Goal: Task Accomplishment & Management: Manage account settings

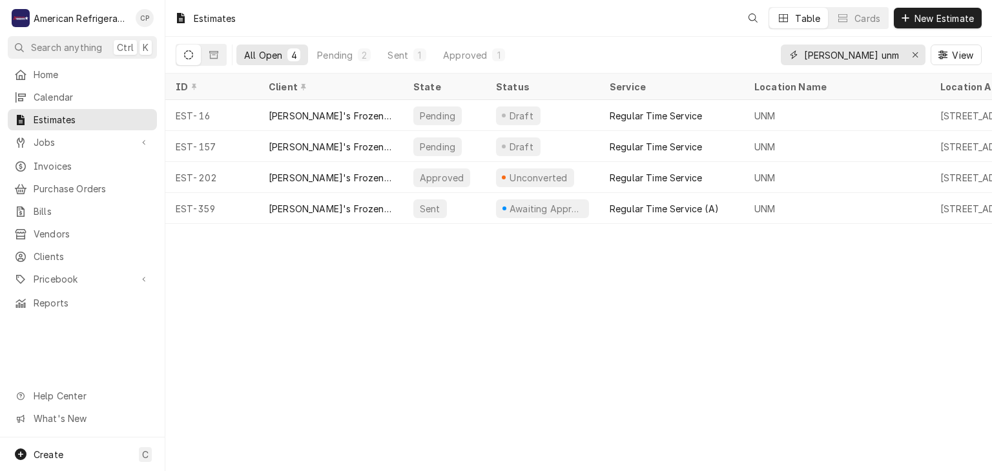
click at [884, 57] on input "Freddy unm" at bounding box center [852, 55] width 97 height 21
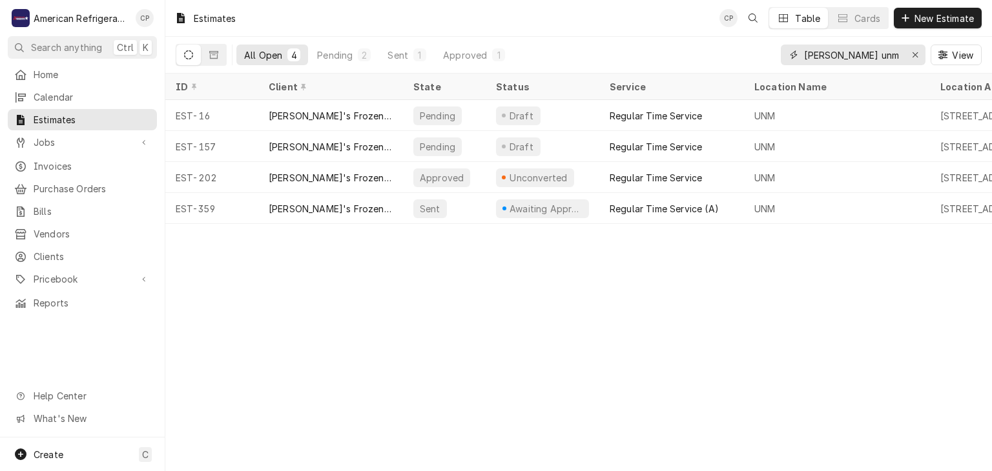
click at [884, 57] on input "Freddy unm" at bounding box center [852, 55] width 97 height 21
type input "cnm"
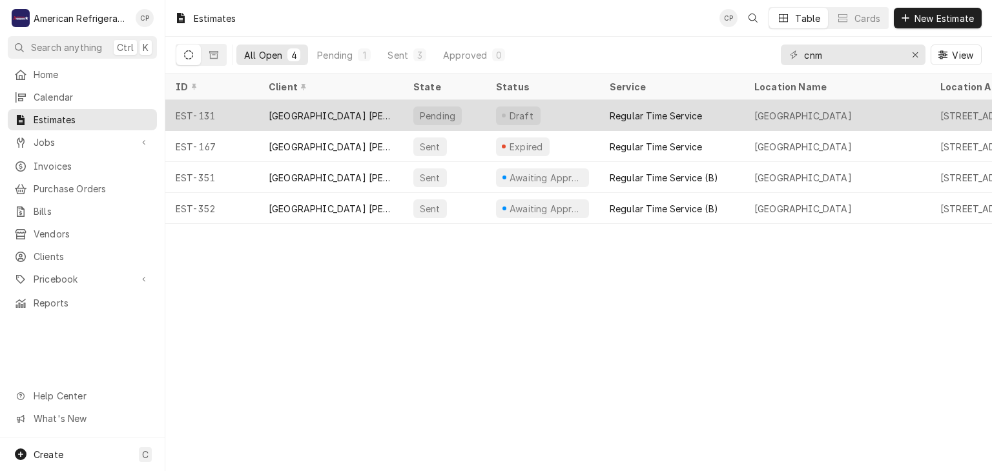
click at [234, 116] on div "EST-131" at bounding box center [211, 115] width 93 height 31
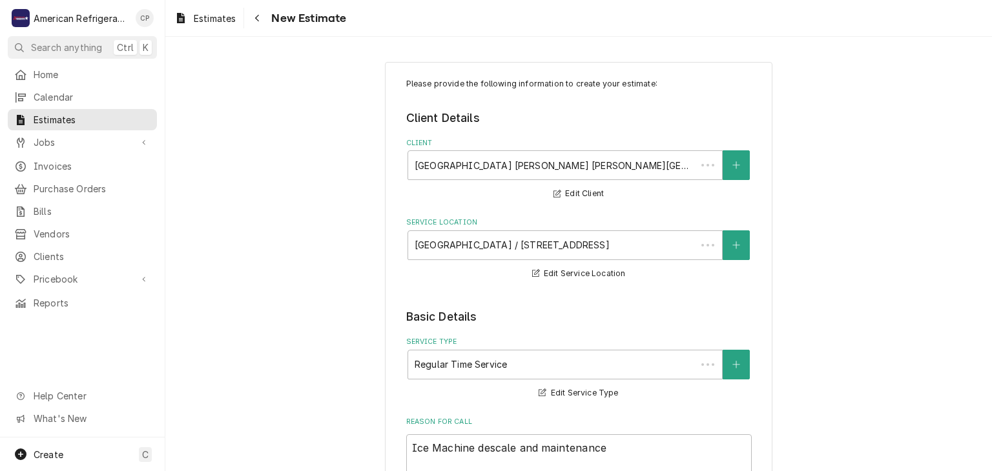
type textarea "x"
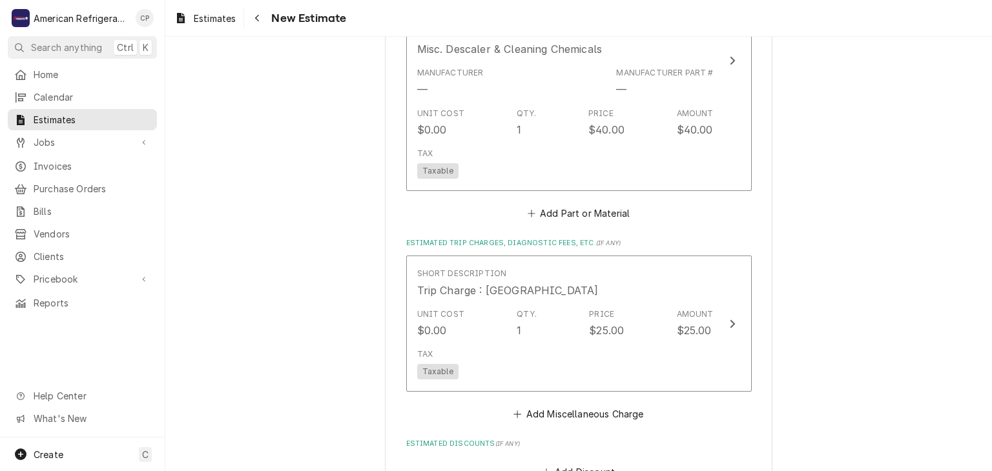
scroll to position [1223, 0]
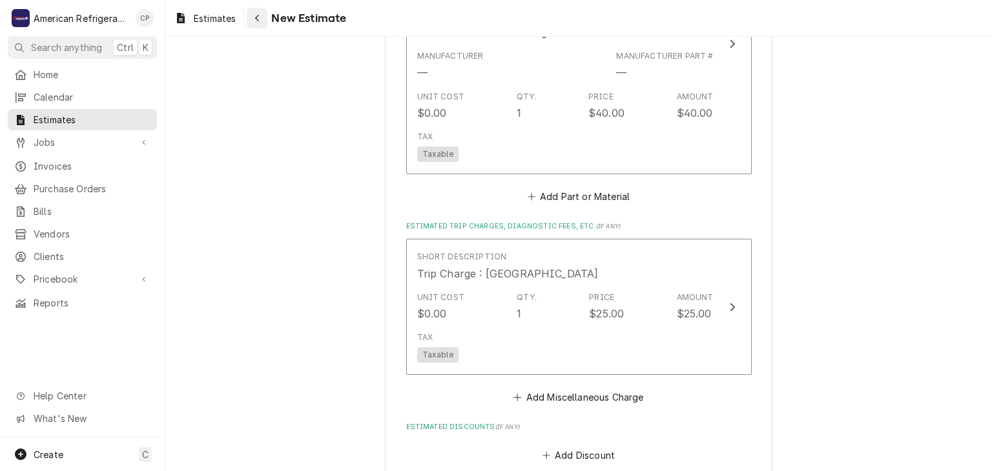
click at [264, 16] on div "Navigate back" at bounding box center [257, 18] width 13 height 13
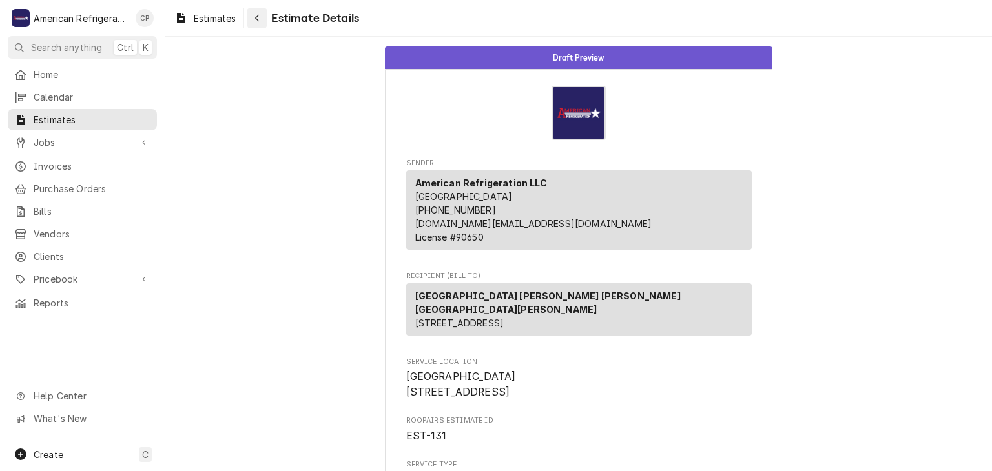
click at [258, 25] on button "Navigate back" at bounding box center [257, 18] width 21 height 21
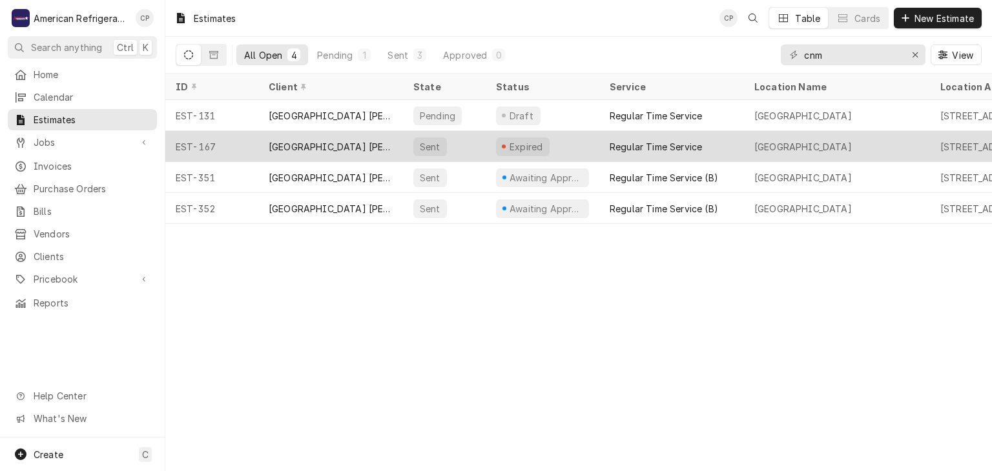
click at [253, 145] on div "EST-167" at bounding box center [211, 146] width 93 height 31
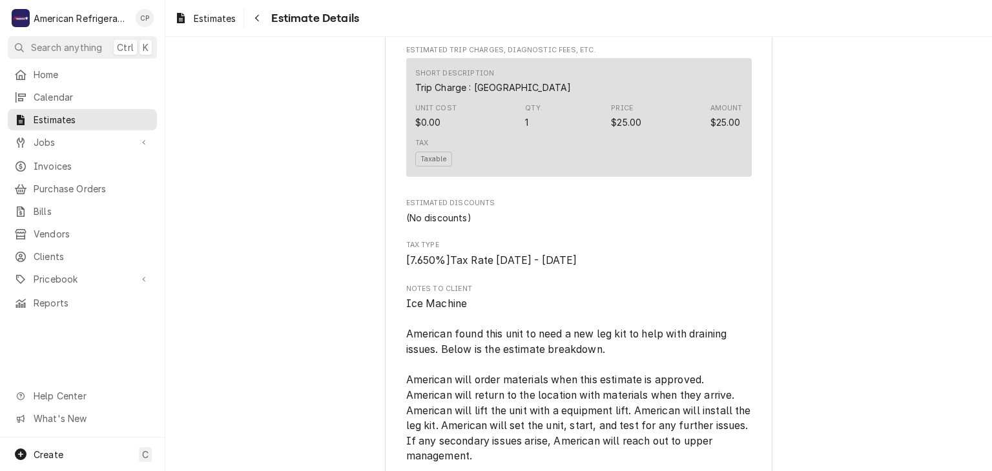
scroll to position [1342, 0]
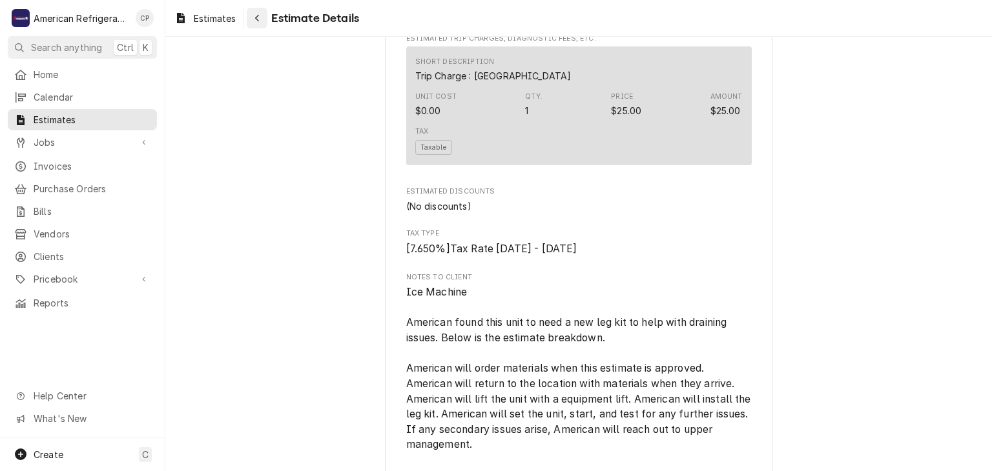
click at [251, 25] on button "Navigate back" at bounding box center [257, 18] width 21 height 21
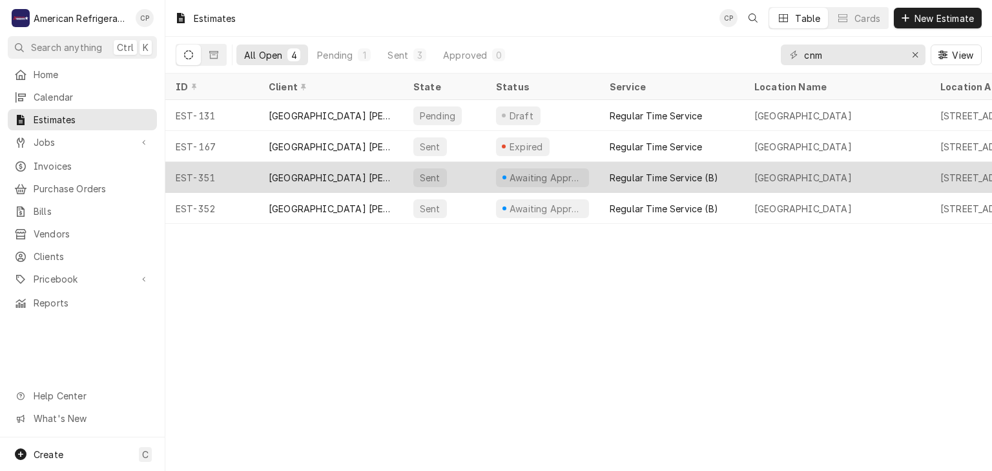
click at [232, 173] on div "EST-351" at bounding box center [211, 177] width 93 height 31
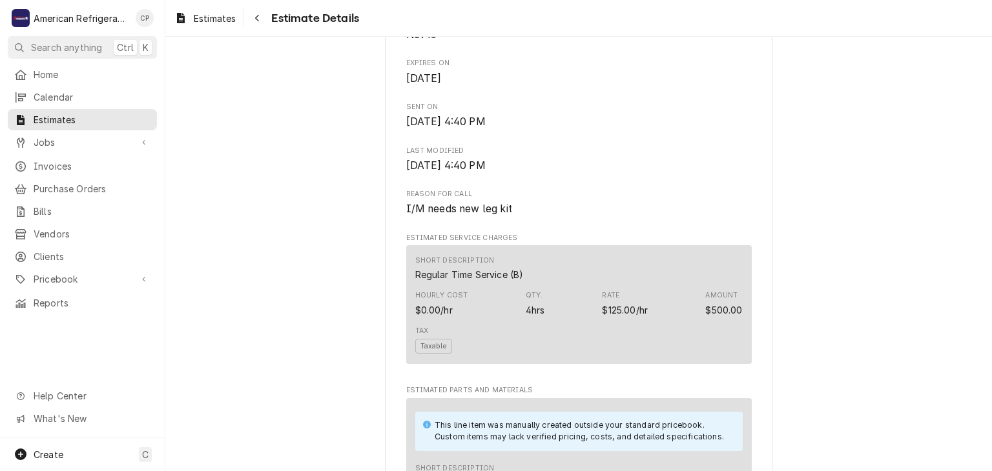
scroll to position [515, 0]
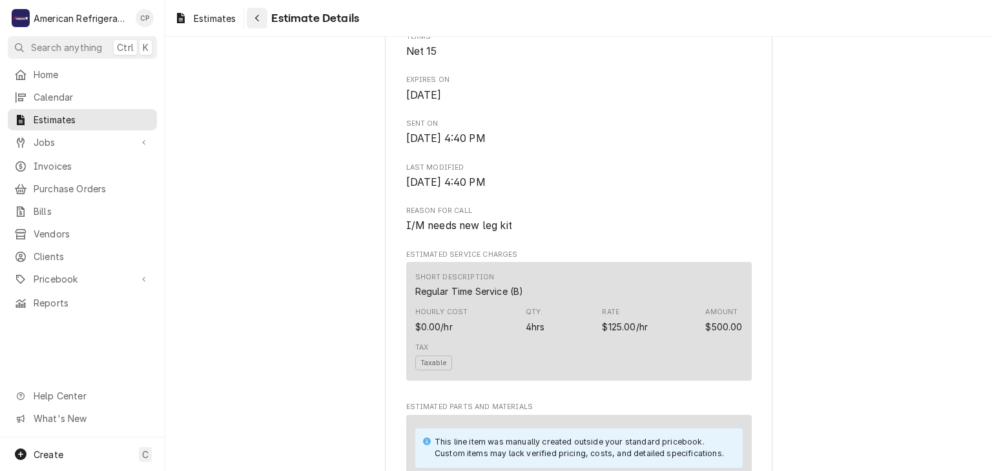
click at [262, 19] on div "Navigate back" at bounding box center [257, 18] width 13 height 13
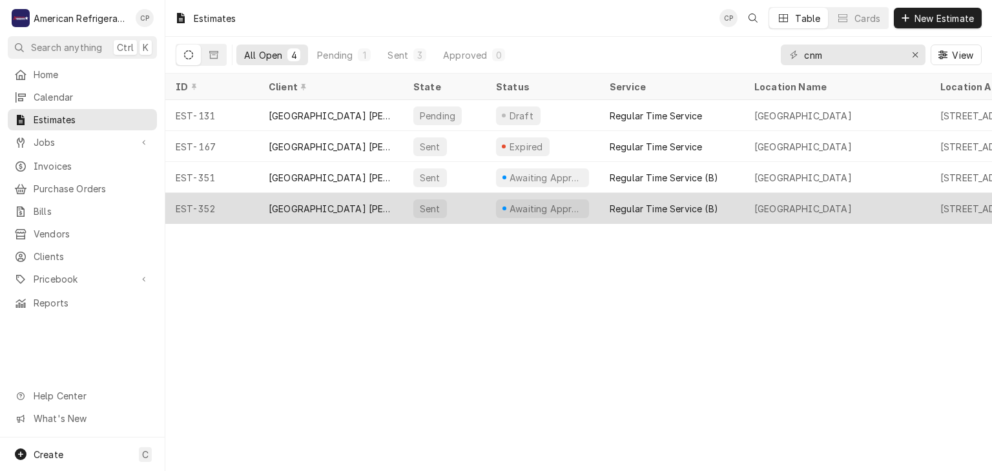
click at [269, 202] on div "[GEOGRAPHIC_DATA] [PERSON_NAME] [PERSON_NAME][GEOGRAPHIC_DATA][PERSON_NAME]" at bounding box center [331, 209] width 124 height 14
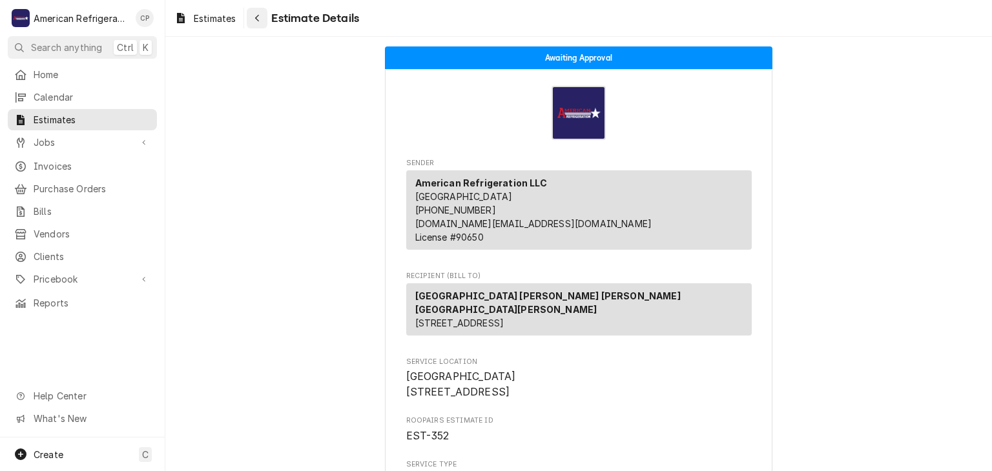
click at [258, 19] on icon "Navigate back" at bounding box center [257, 18] width 6 height 9
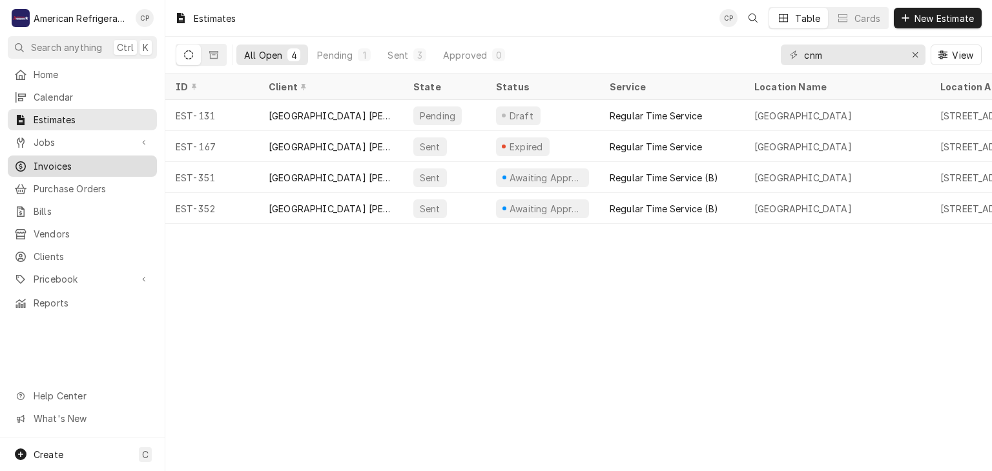
click at [117, 160] on span "Invoices" at bounding box center [92, 167] width 117 height 14
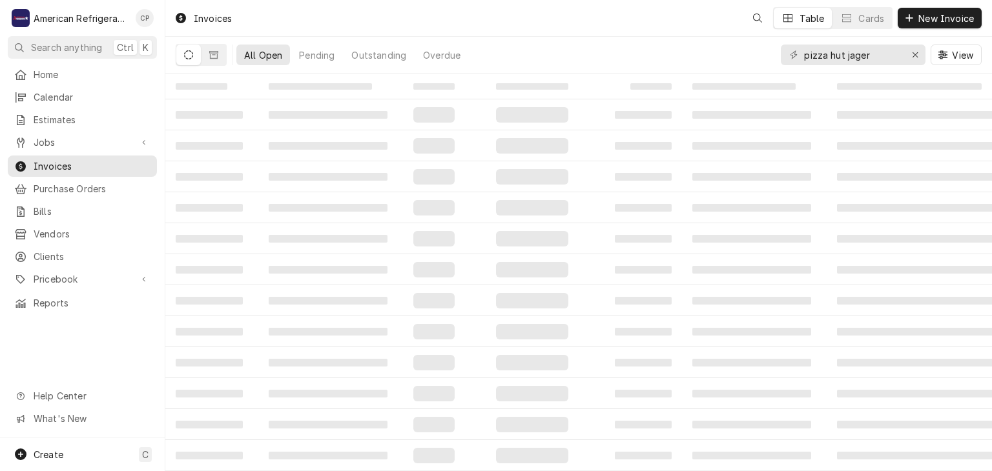
click at [833, 55] on input "pizza hut jager" at bounding box center [852, 55] width 97 height 21
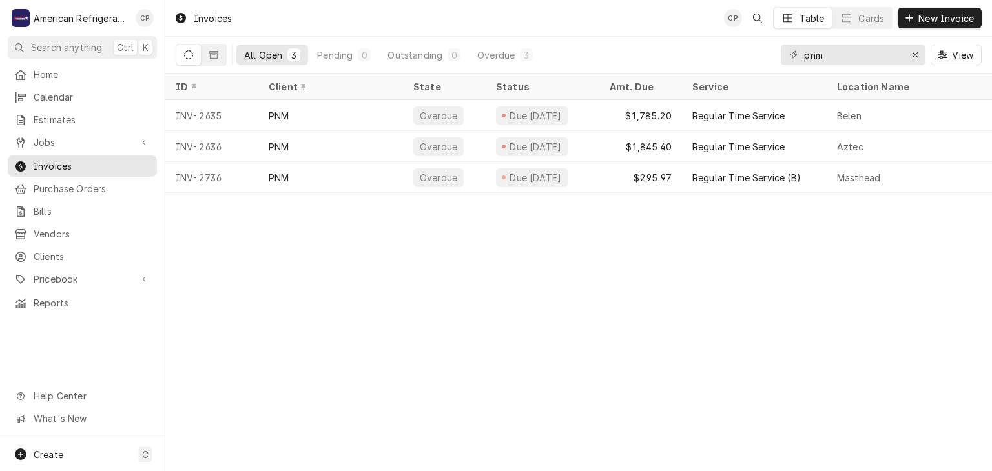
type input "pnm"
click at [67, 250] on span "Clients" at bounding box center [92, 257] width 117 height 14
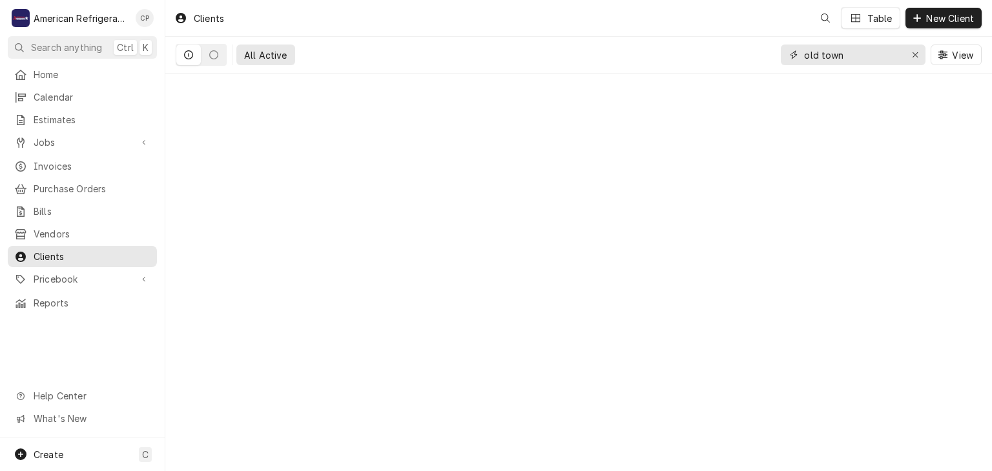
click at [848, 54] on input "old town" at bounding box center [852, 55] width 97 height 21
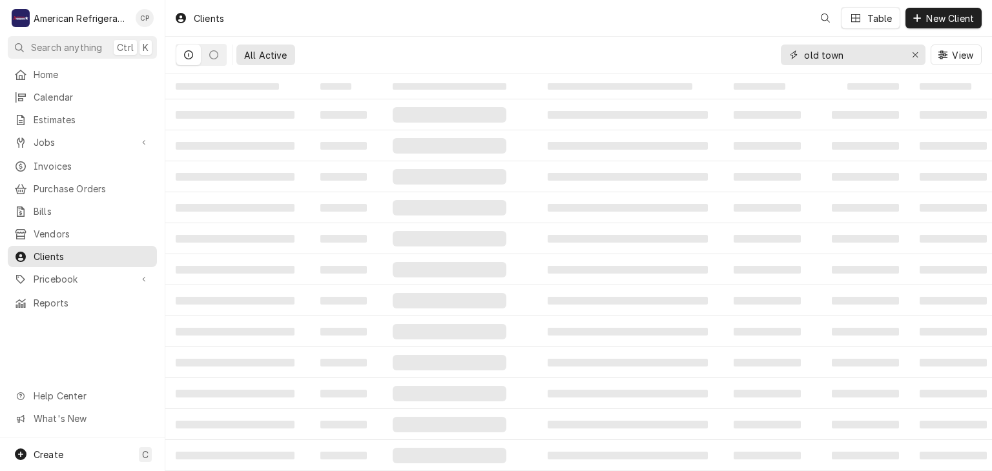
click at [848, 54] on input "old town" at bounding box center [852, 55] width 97 height 21
type input "eloy"
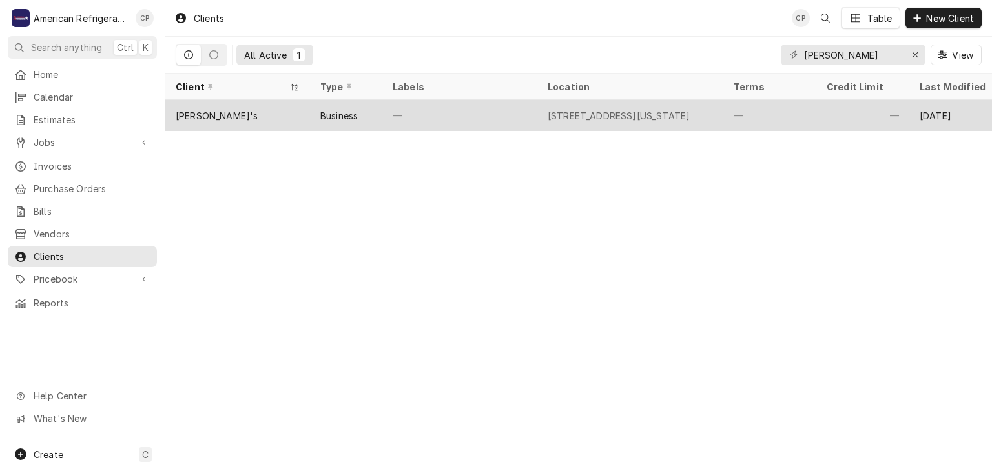
click at [353, 115] on div "Business" at bounding box center [338, 116] width 37 height 14
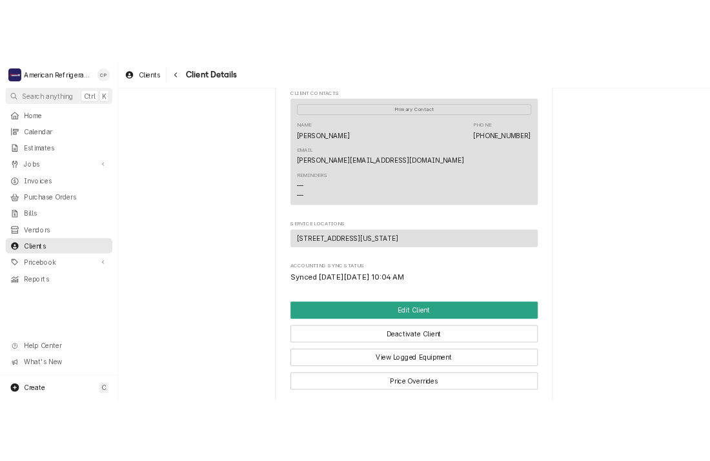
scroll to position [407, 0]
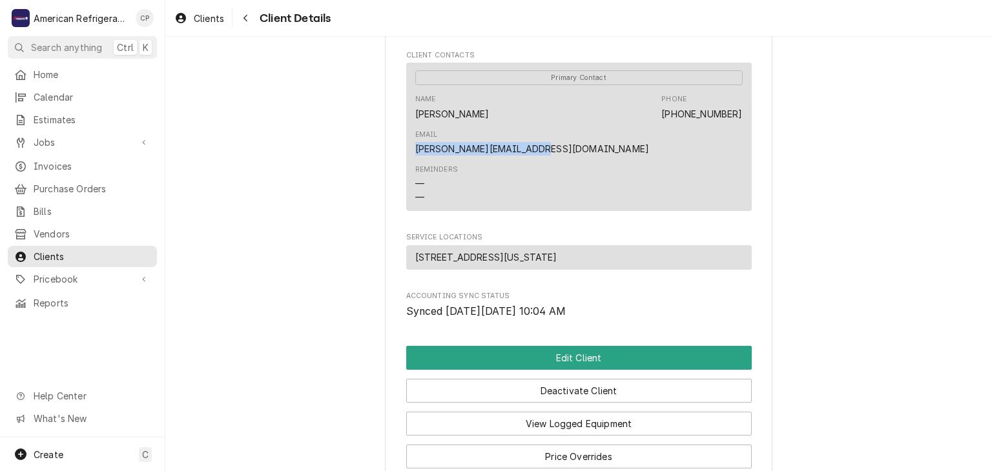
drag, startPoint x: 623, startPoint y: 113, endPoint x: 750, endPoint y: 113, distance: 127.2
click at [750, 113] on div "Primary Contact Name Bobby Phone (505) 219-9754 Email narendra@eloysfamily.com …" at bounding box center [579, 137] width 346 height 149
copy link "narendra@eloysfamily.com"
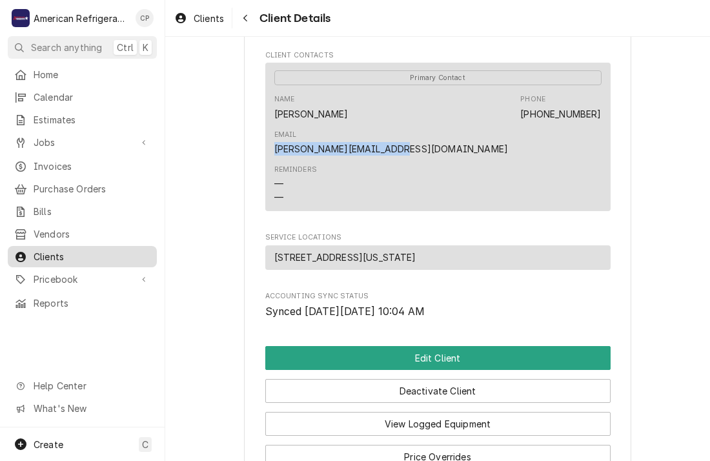
click at [88, 251] on span "Clients" at bounding box center [92, 257] width 117 height 14
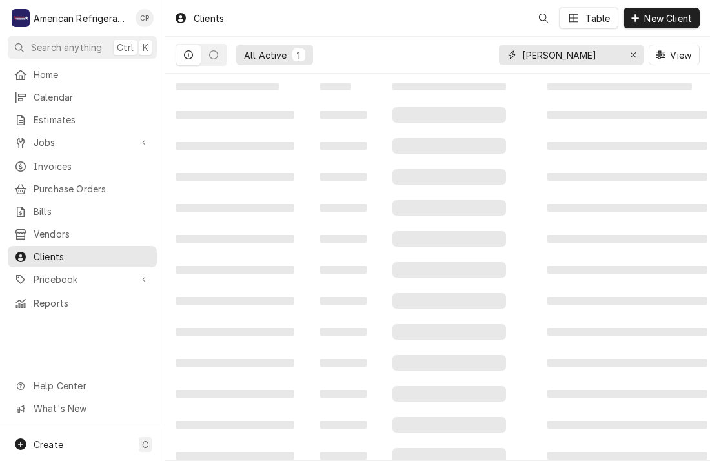
click at [603, 56] on input "[PERSON_NAME]" at bounding box center [571, 55] width 97 height 21
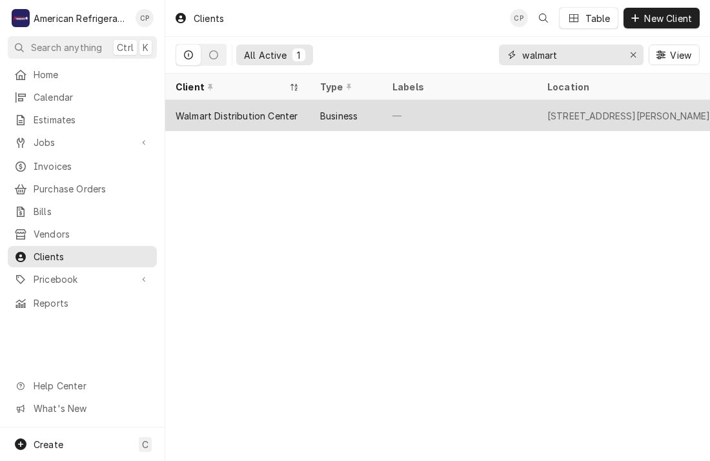
type input "walmart"
click at [242, 113] on div "Walmart Distribution Center" at bounding box center [237, 116] width 122 height 14
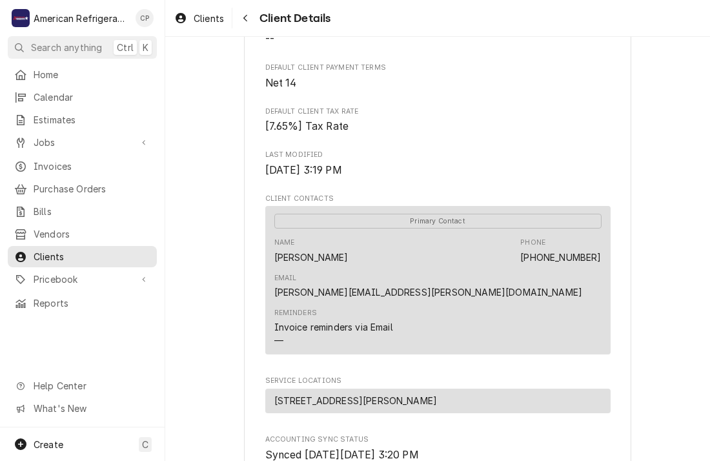
scroll to position [269, 0]
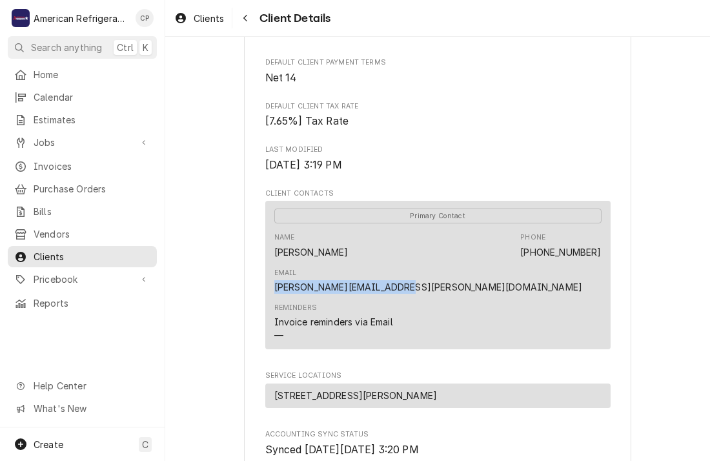
drag, startPoint x: 471, startPoint y: 249, endPoint x: 601, endPoint y: 257, distance: 130.1
click at [601, 257] on div "Primary Contact Name [PERSON_NAME] Phone [PHONE_NUMBER] Email [PERSON_NAME][EMA…" at bounding box center [438, 275] width 346 height 149
copy link "[PERSON_NAME][EMAIL_ADDRESS][PERSON_NAME][DOMAIN_NAME]"
click at [206, 192] on div "Walmart Distribution Center Client Type Business Industry Type Commercial Billi…" at bounding box center [437, 201] width 545 height 867
click at [87, 253] on span "Clients" at bounding box center [92, 257] width 117 height 14
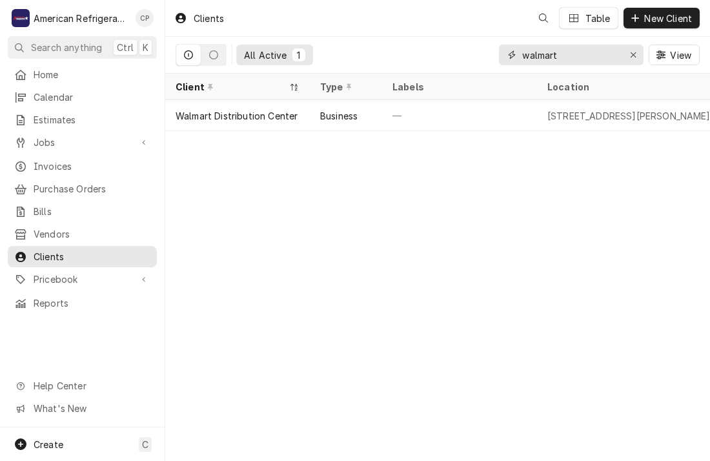
click at [587, 54] on input "walmart" at bounding box center [571, 55] width 97 height 21
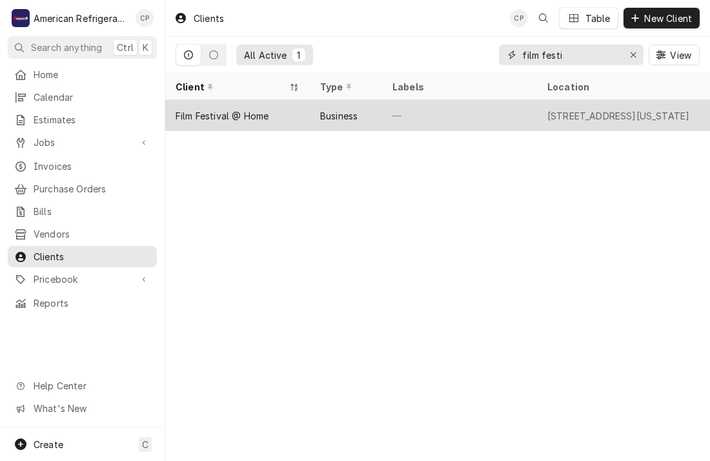
type input "film festi"
click at [265, 116] on div "Film Festival @ Home" at bounding box center [222, 116] width 93 height 14
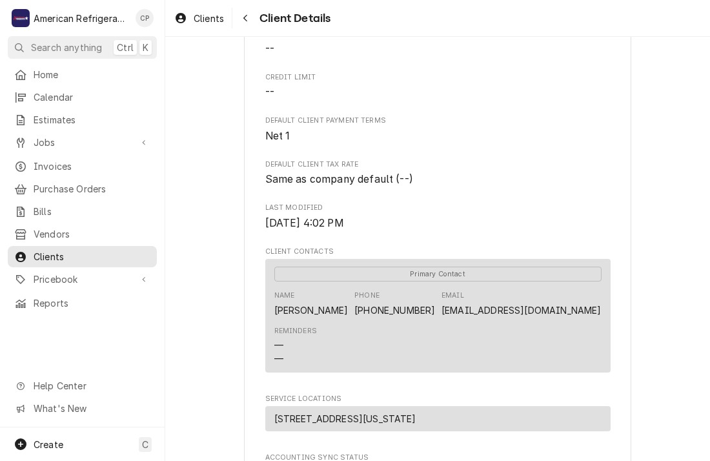
scroll to position [240, 0]
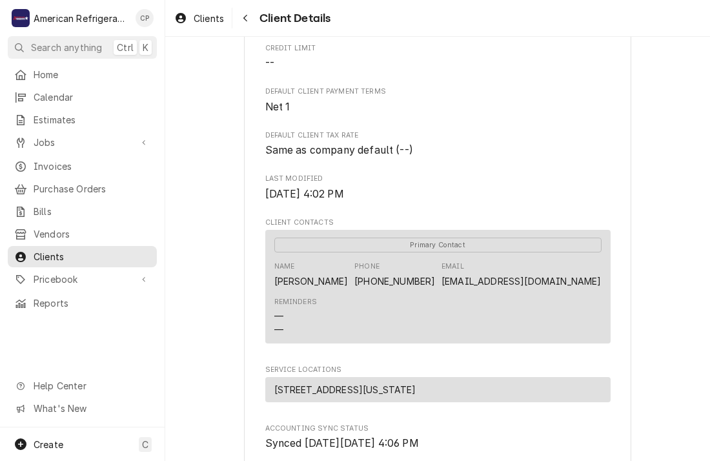
drag, startPoint x: 185, startPoint y: 112, endPoint x: 185, endPoint y: 101, distance: 11.0
click at [184, 110] on div "Film Festival @ Home Client Type Business Industry Type Commercial Billing Addr…" at bounding box center [437, 213] width 545 height 832
click at [94, 160] on span "Invoices" at bounding box center [92, 167] width 117 height 14
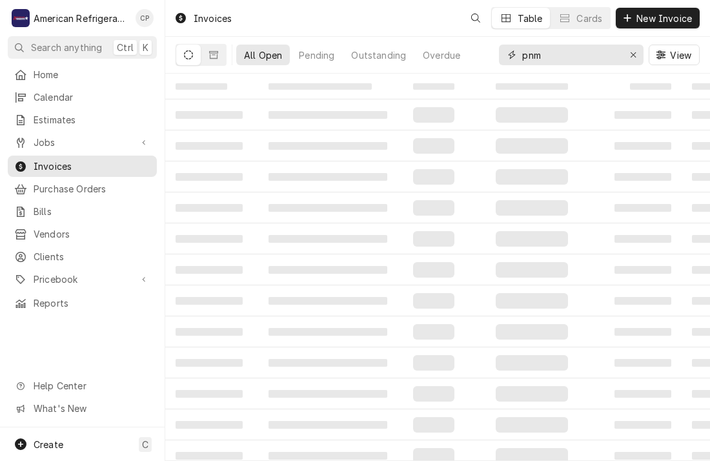
click at [573, 56] on input "pnm" at bounding box center [571, 55] width 97 height 21
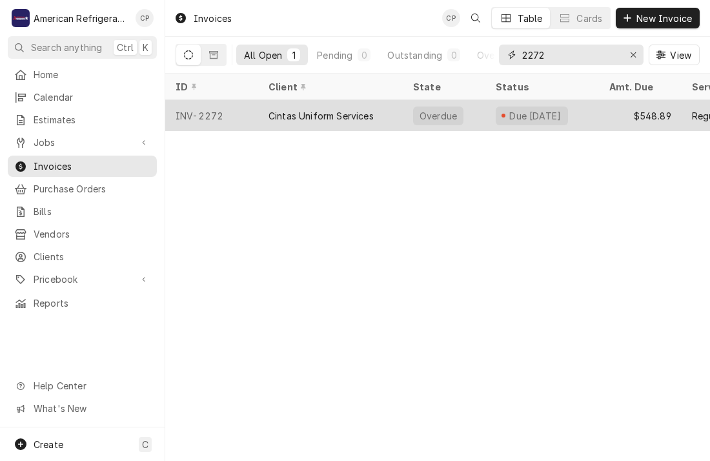
type input "2272"
click at [240, 112] on div "INV-2272" at bounding box center [211, 115] width 93 height 31
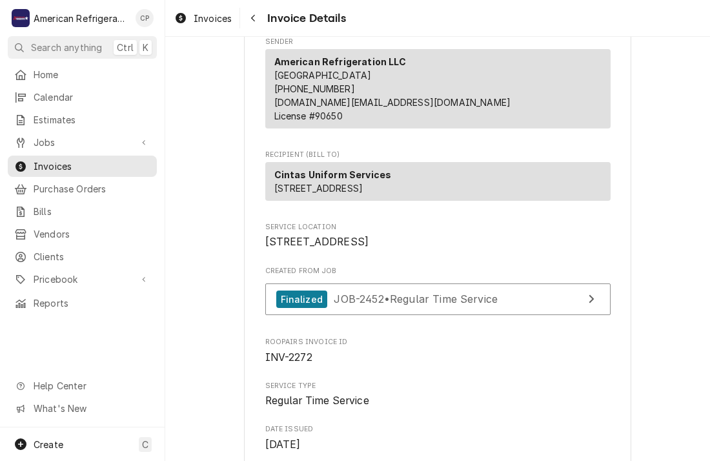
scroll to position [129, 0]
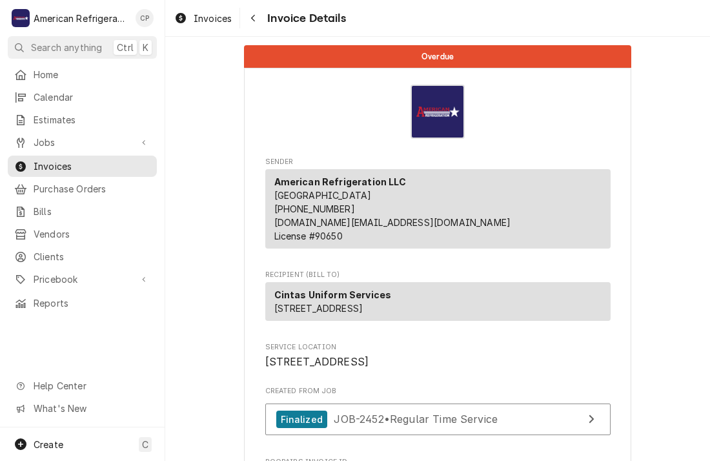
scroll to position [0, 0]
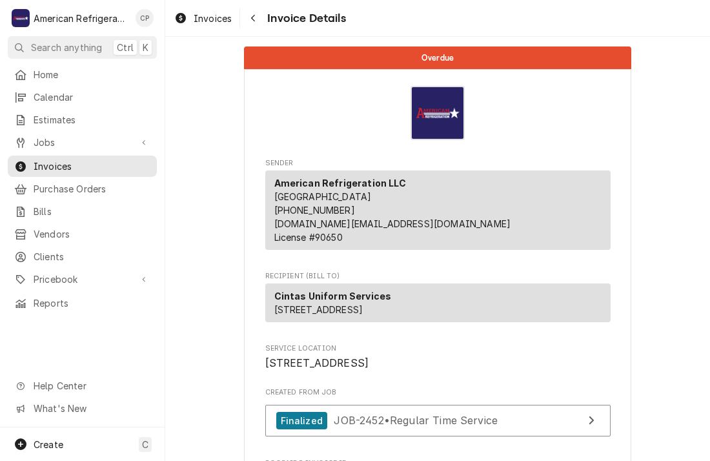
click at [94, 163] on span "Invoices" at bounding box center [92, 167] width 117 height 14
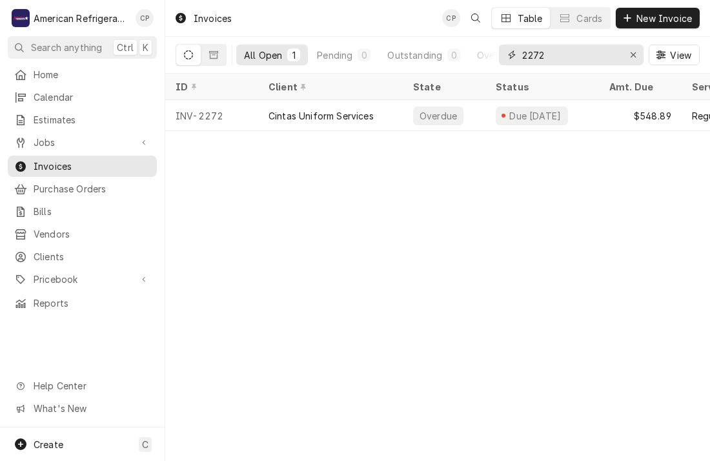
click at [552, 56] on input "2272" at bounding box center [571, 55] width 97 height 21
type input "2272"
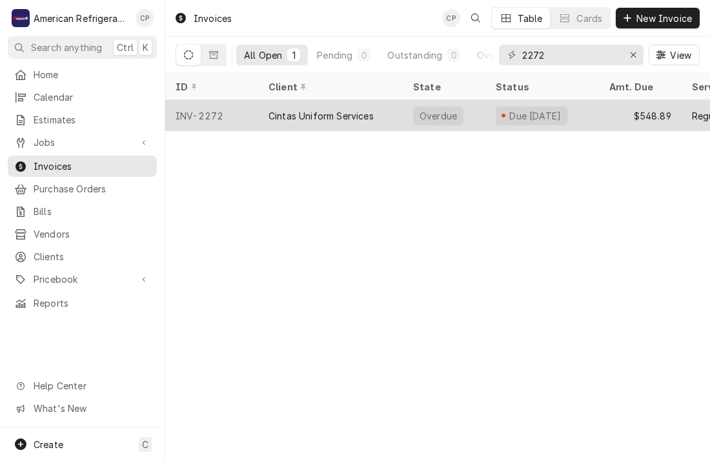
click at [378, 110] on div "Cintas Uniform Services" at bounding box center [330, 115] width 145 height 31
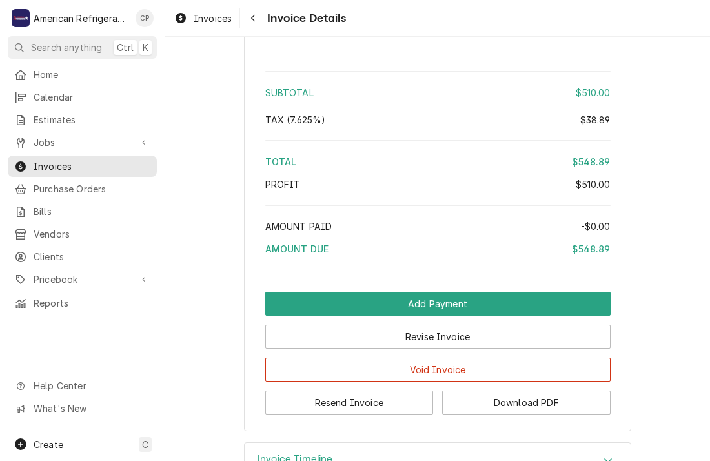
scroll to position [2014, 0]
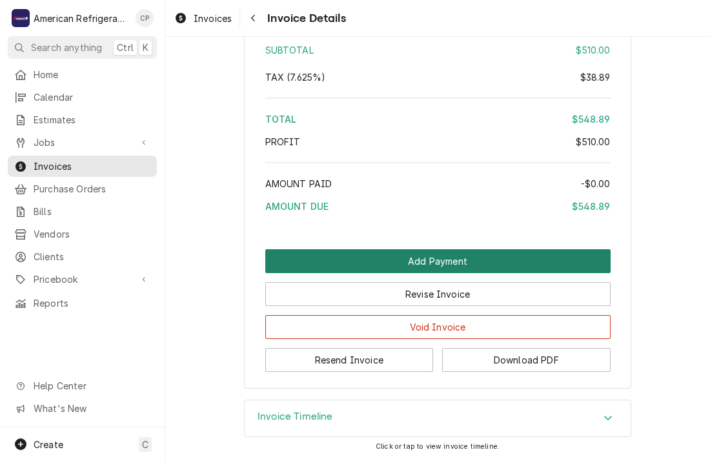
click at [368, 265] on button "Add Payment" at bounding box center [438, 261] width 346 height 24
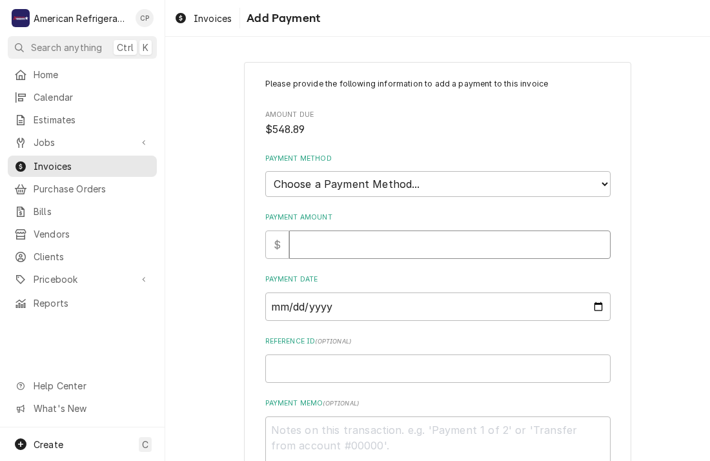
click at [352, 244] on input "Payment Amount" at bounding box center [450, 245] width 322 height 28
type textarea "x"
type input "5"
type textarea "x"
type input "54"
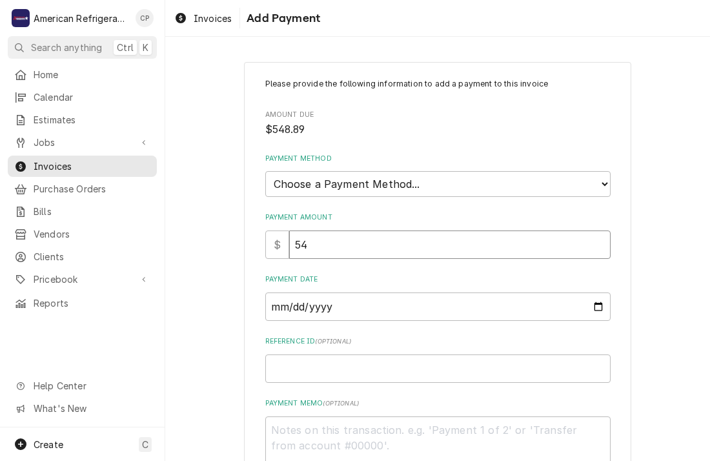
type textarea "x"
type input "548"
type textarea "x"
type input "548.8"
type textarea "x"
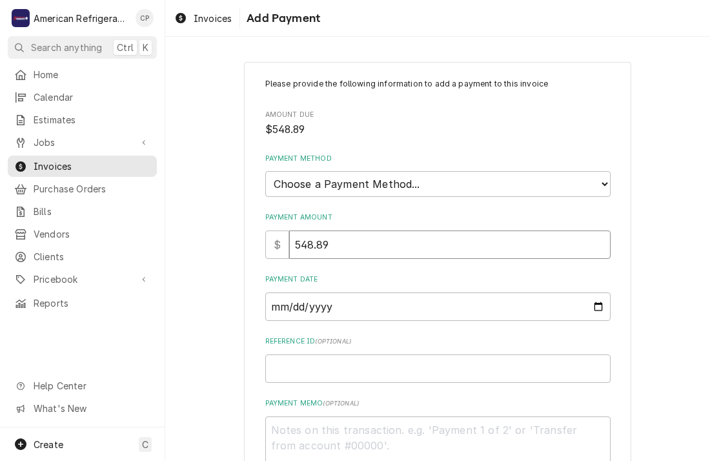
type input "548.89"
click at [360, 184] on select "Choose a Payment Method... Cash Check Credit/Debit Card ACH/eCheck Other" at bounding box center [438, 184] width 346 height 26
select select "3"
click at [265, 171] on select "Choose a Payment Method... Cash Check Credit/Debit Card ACH/eCheck Other" at bounding box center [438, 184] width 346 height 26
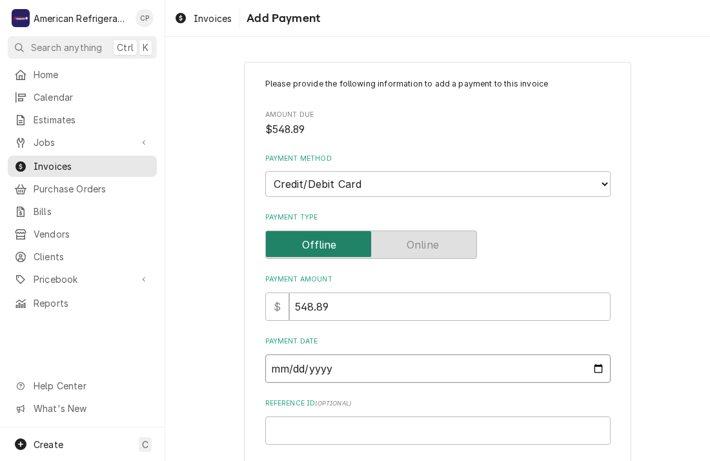
click at [597, 366] on input "Payment Date" at bounding box center [438, 369] width 346 height 28
type textarea "x"
type input "[DATE]"
type textarea "x"
type input "[DATE]"
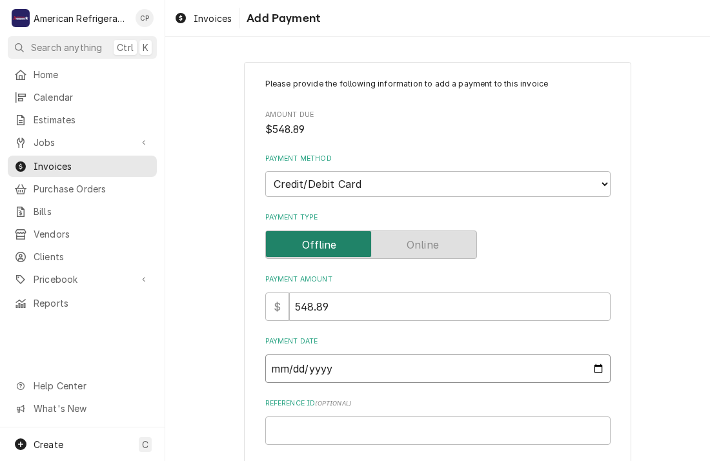
type textarea "x"
type input "[DATE]"
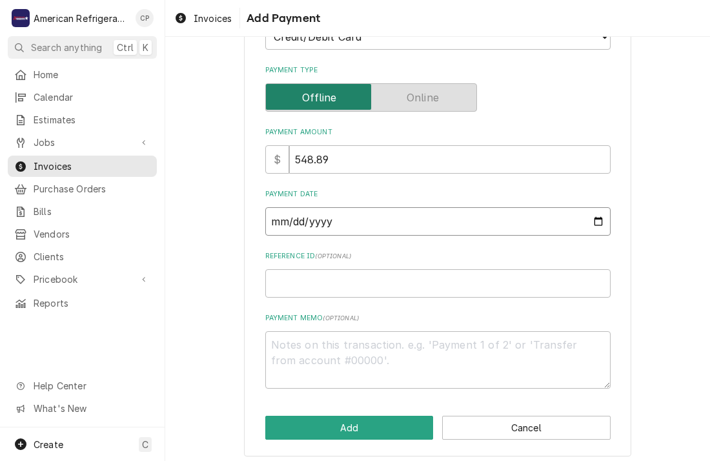
scroll to position [152, 0]
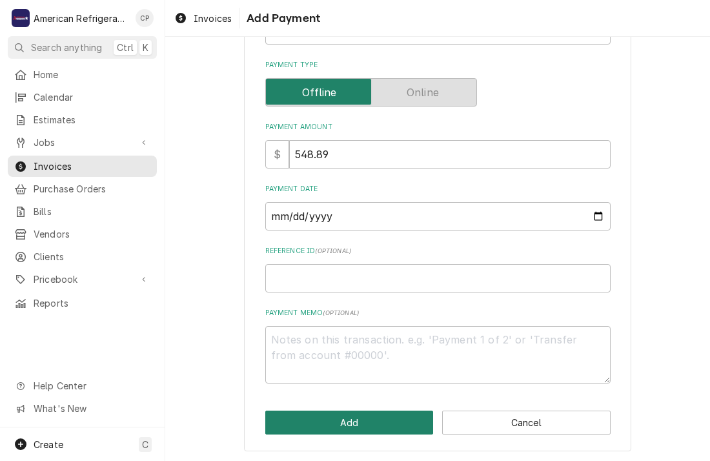
click at [324, 417] on button "Add" at bounding box center [349, 423] width 169 height 24
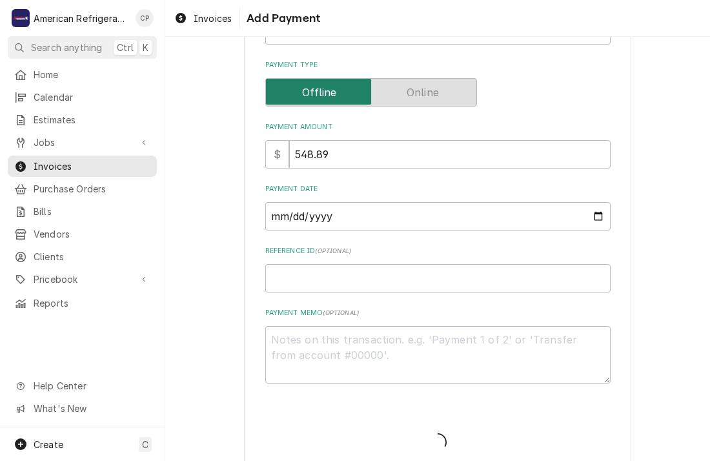
type textarea "x"
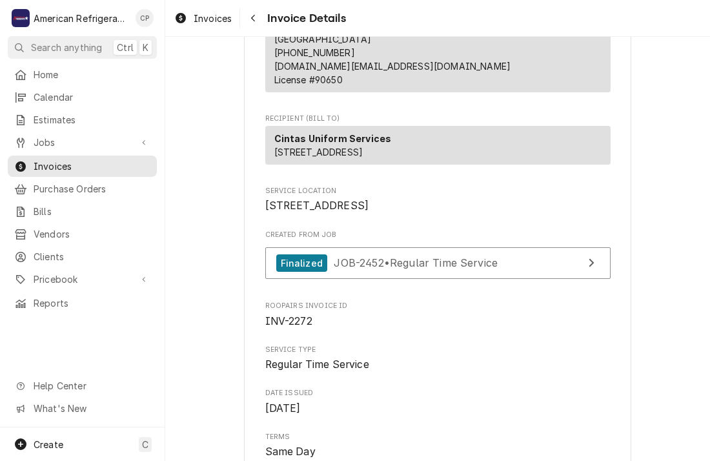
scroll to position [242, 0]
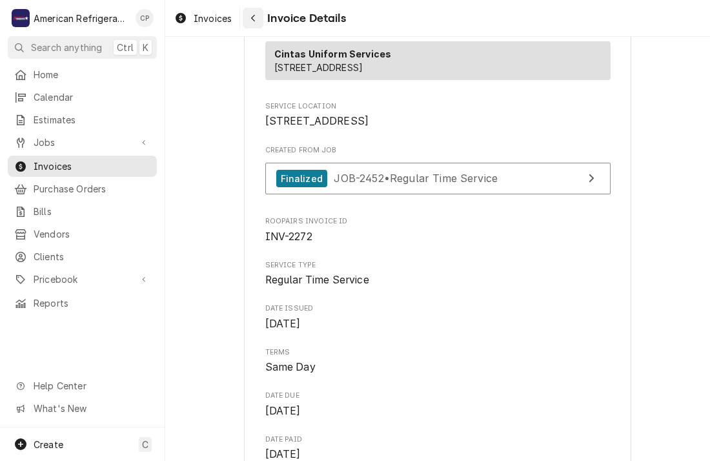
click at [259, 18] on div "Navigate back" at bounding box center [253, 18] width 13 height 13
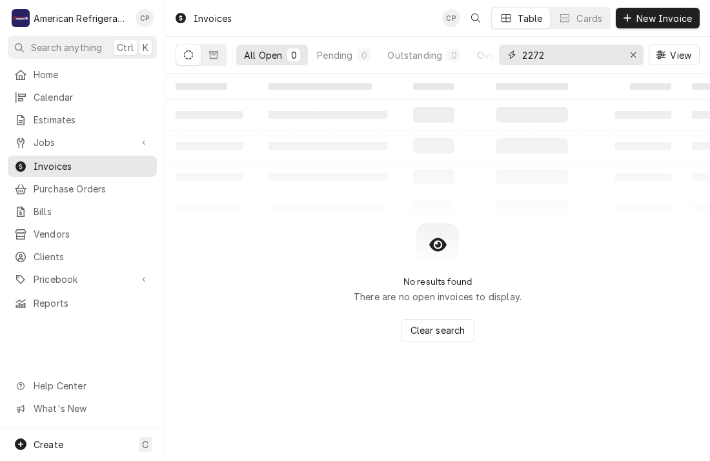
click at [555, 52] on input "2272" at bounding box center [571, 55] width 97 height 21
click at [209, 62] on button "Dynamic Content Wrapper" at bounding box center [214, 55] width 25 height 21
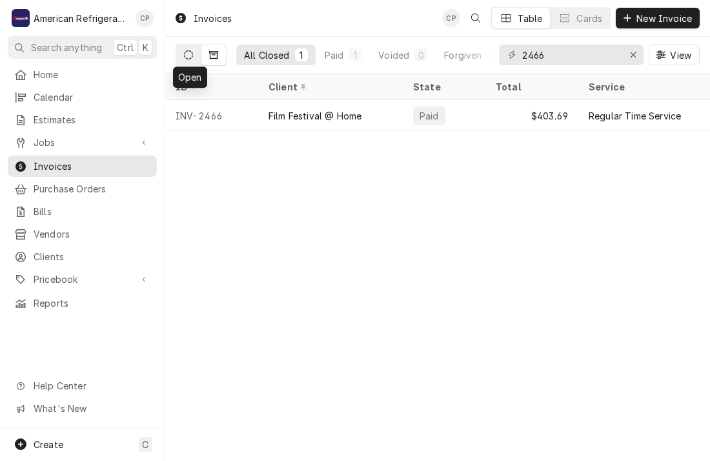
click at [186, 56] on icon "Dynamic Content Wrapper" at bounding box center [188, 54] width 9 height 9
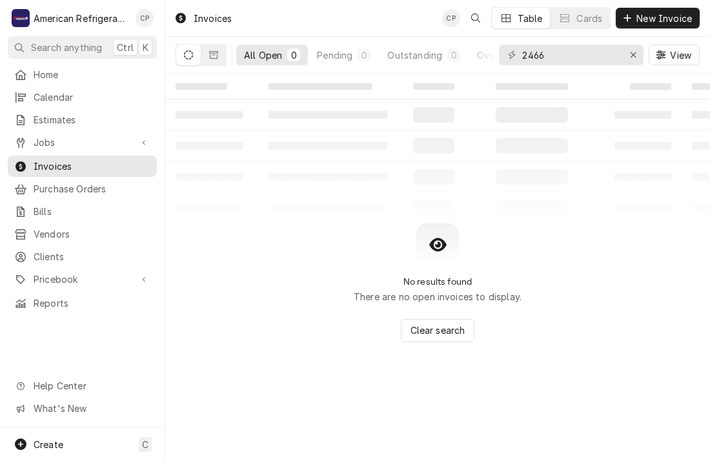
click at [589, 67] on div "2466 View" at bounding box center [599, 55] width 201 height 36
click at [572, 52] on input "2466" at bounding box center [571, 55] width 97 height 21
click at [210, 52] on icon "Dynamic Content Wrapper" at bounding box center [213, 54] width 9 height 9
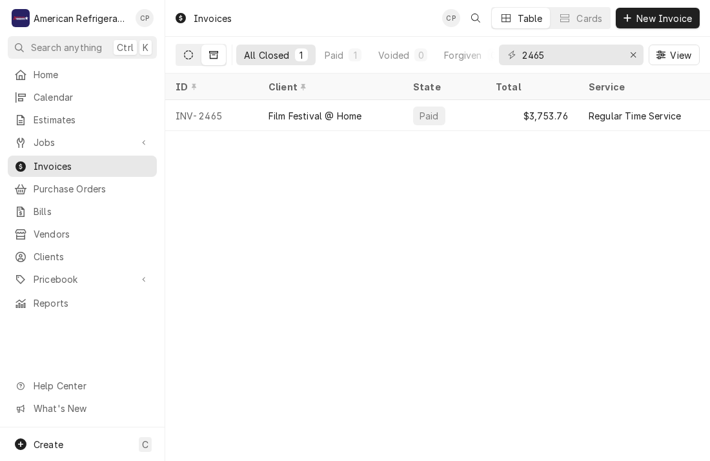
click at [186, 54] on icon "Dynamic Content Wrapper" at bounding box center [188, 54] width 9 height 9
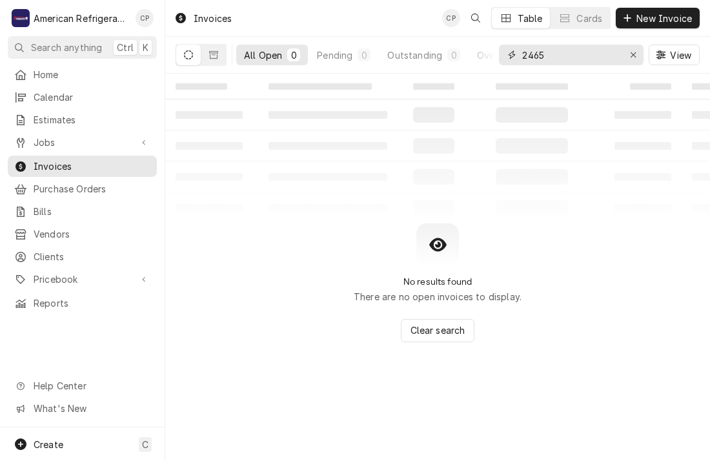
click at [583, 52] on input "2465" at bounding box center [571, 55] width 97 height 21
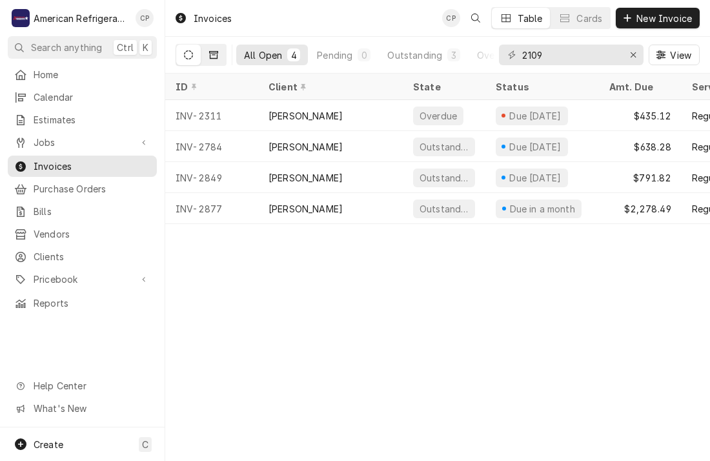
click at [220, 48] on button "Dynamic Content Wrapper" at bounding box center [214, 55] width 25 height 21
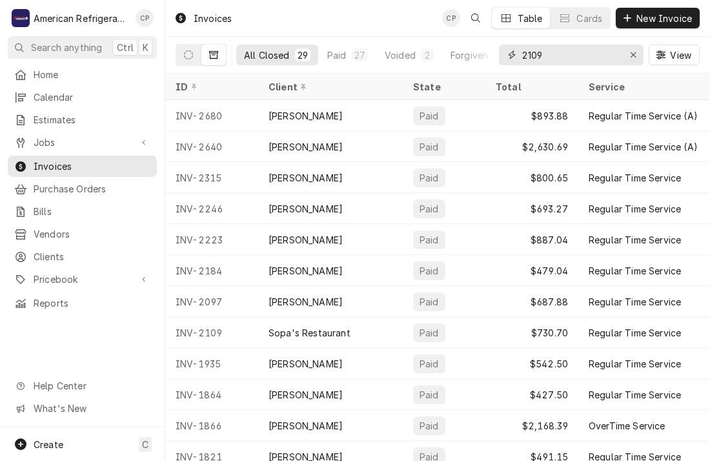
click at [566, 61] on input "2109" at bounding box center [571, 55] width 97 height 21
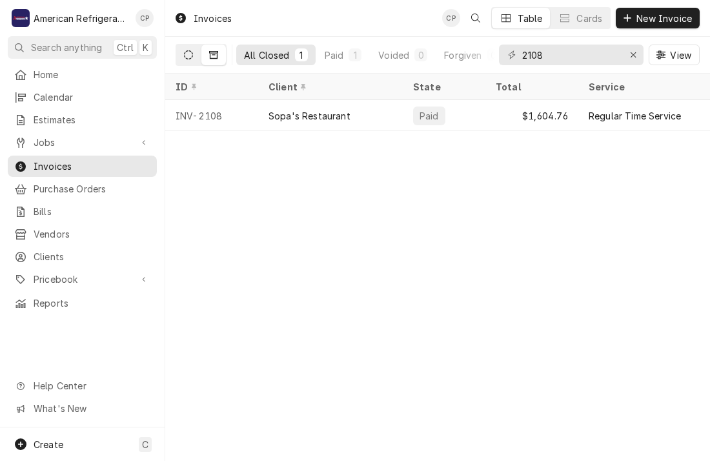
click at [187, 56] on icon "Dynamic Content Wrapper" at bounding box center [188, 54] width 9 height 9
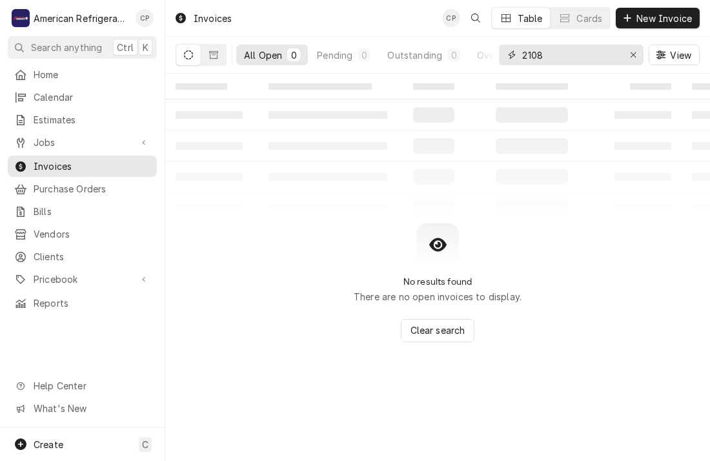
click at [568, 56] on input "2108" at bounding box center [571, 55] width 97 height 21
click at [214, 61] on button "Dynamic Content Wrapper" at bounding box center [214, 55] width 25 height 21
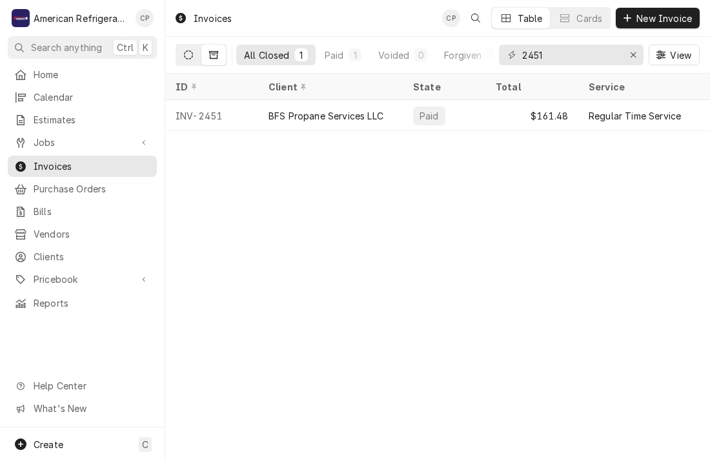
click at [189, 59] on button "Dynamic Content Wrapper" at bounding box center [188, 55] width 25 height 21
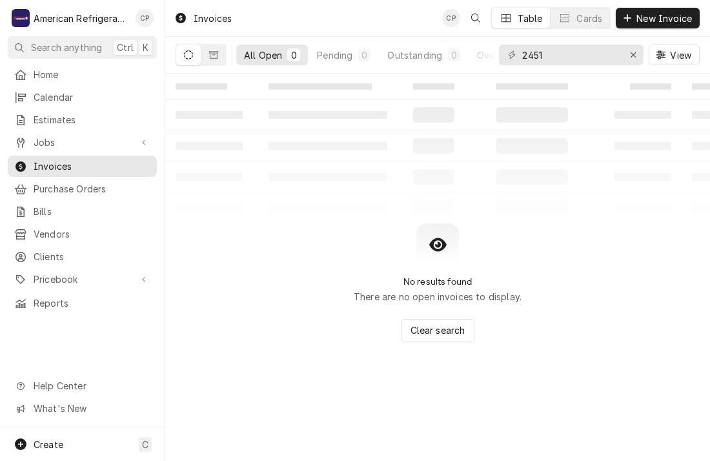
click at [620, 52] on div "2451" at bounding box center [571, 55] width 145 height 21
click at [594, 54] on input "2451" at bounding box center [571, 55] width 97 height 21
click at [208, 50] on button "Dynamic Content Wrapper" at bounding box center [214, 55] width 25 height 21
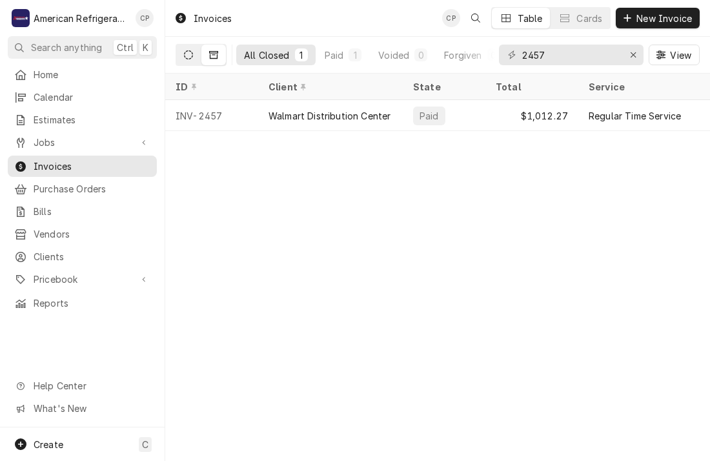
click at [184, 56] on icon "Dynamic Content Wrapper" at bounding box center [188, 54] width 9 height 9
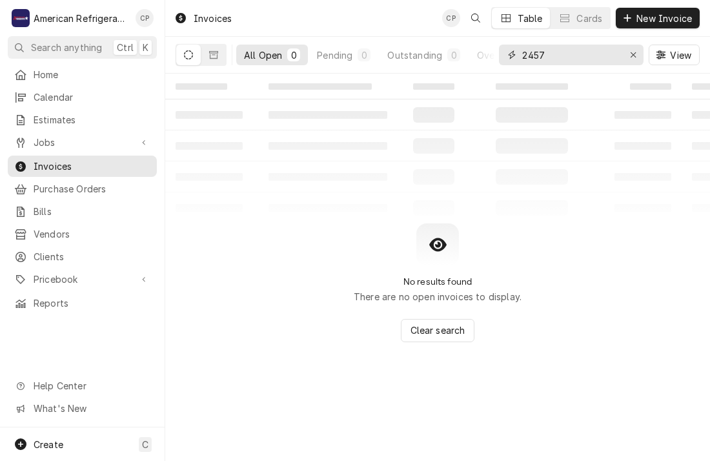
click at [561, 51] on input "2457" at bounding box center [571, 55] width 97 height 21
type input "2"
type input "6"
type input "2638"
click at [223, 55] on button "Dynamic Content Wrapper" at bounding box center [214, 55] width 25 height 21
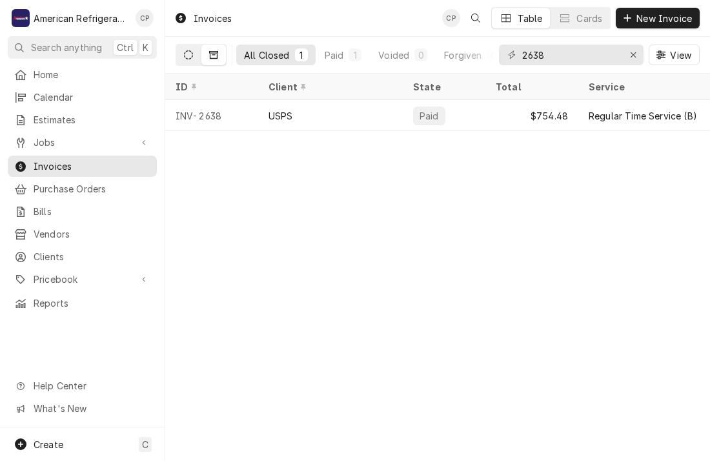
click at [194, 59] on button "Dynamic Content Wrapper" at bounding box center [188, 55] width 25 height 21
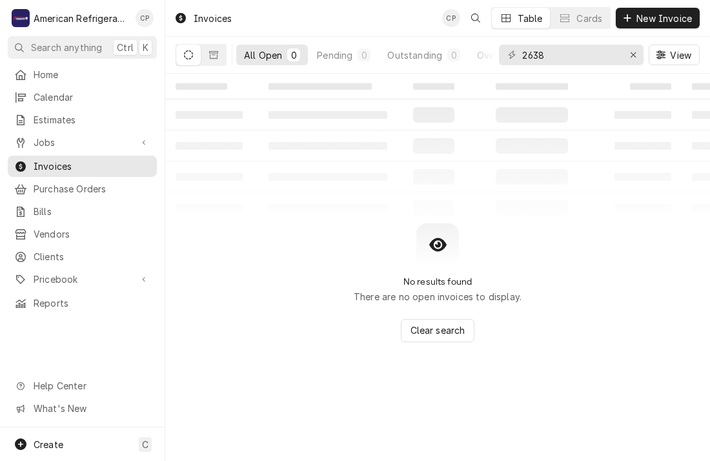
click at [253, 306] on div "No results found There are no open invoices to display. Clear search" at bounding box center [437, 282] width 545 height 119
click at [93, 252] on span "Clients" at bounding box center [92, 257] width 117 height 14
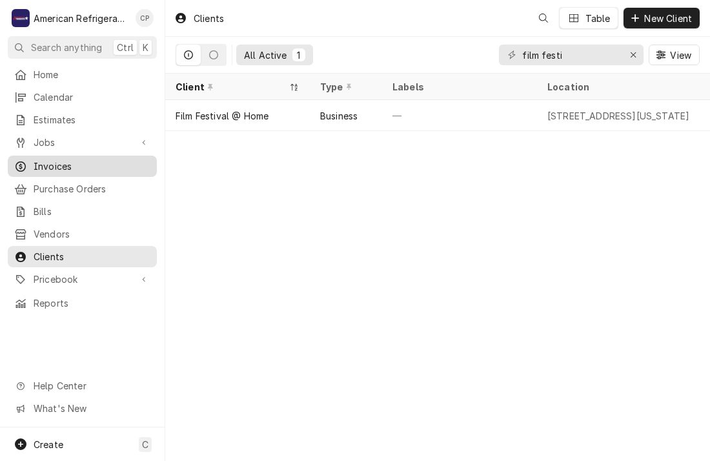
click at [86, 168] on div "Invoices" at bounding box center [82, 166] width 144 height 16
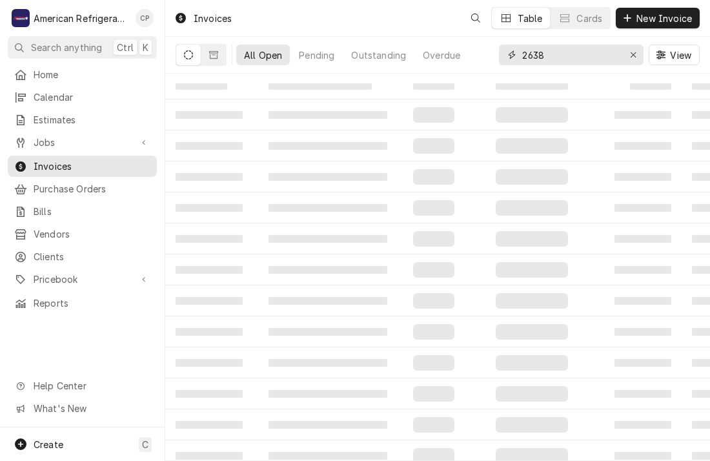
click at [563, 54] on input "2638" at bounding box center [571, 55] width 97 height 21
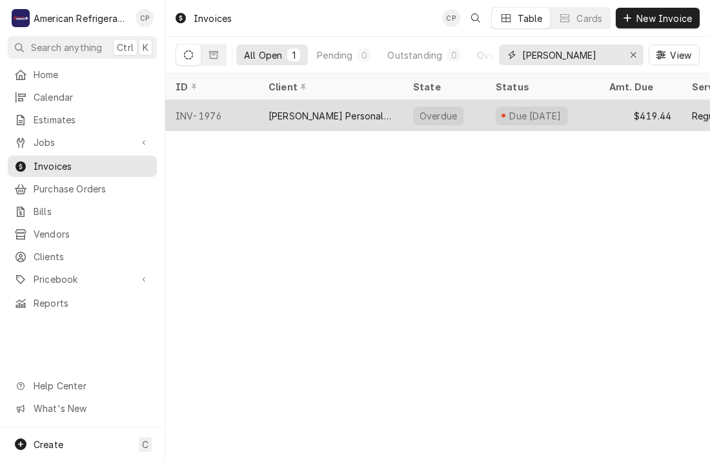
type input "[PERSON_NAME]"
click at [245, 112] on div "INV-1976" at bounding box center [211, 115] width 93 height 31
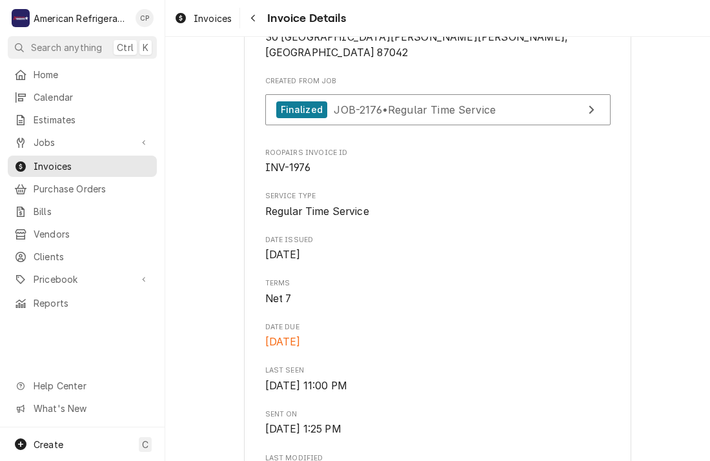
scroll to position [340, 0]
click at [119, 160] on span "Invoices" at bounding box center [92, 167] width 117 height 14
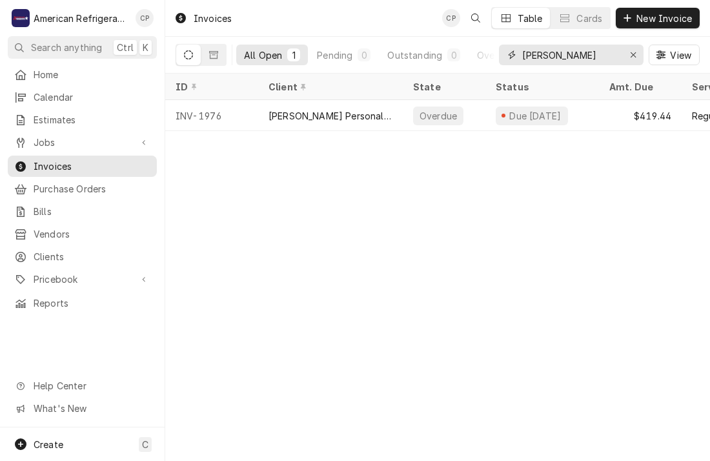
click at [551, 58] on input "barry" at bounding box center [571, 55] width 97 height 21
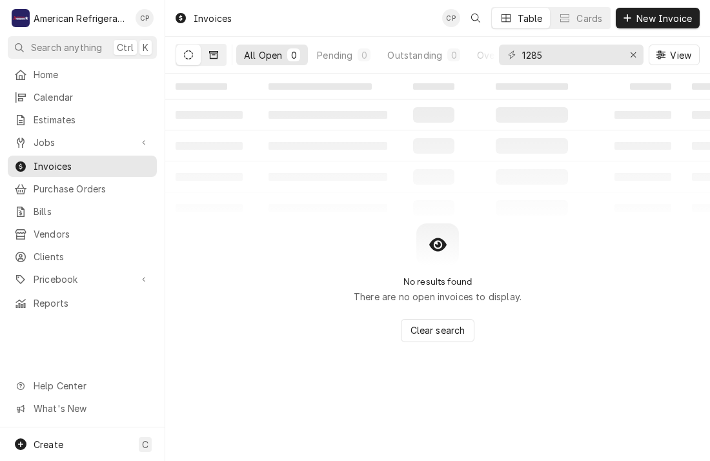
click at [216, 58] on icon "Dynamic Content Wrapper" at bounding box center [213, 55] width 9 height 8
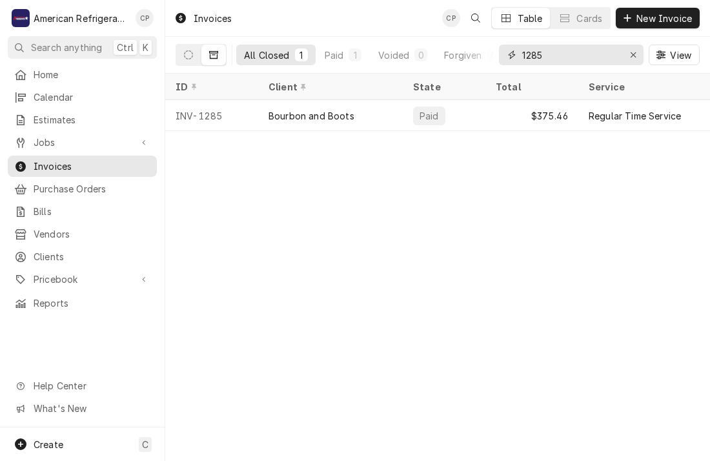
click at [548, 51] on input "1285" at bounding box center [571, 55] width 97 height 21
type input "2"
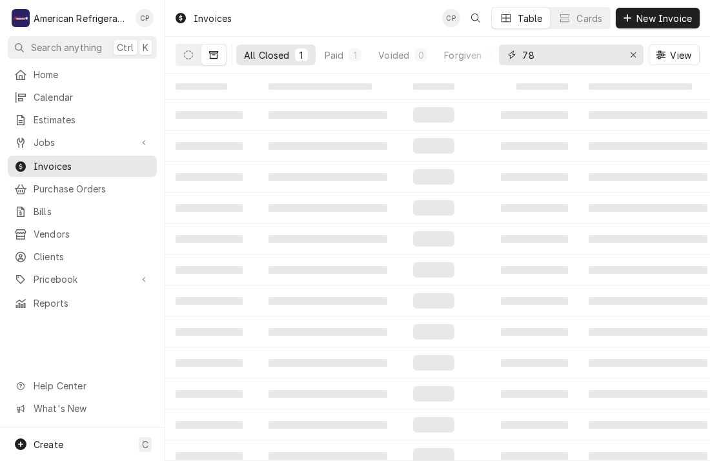
type input "7"
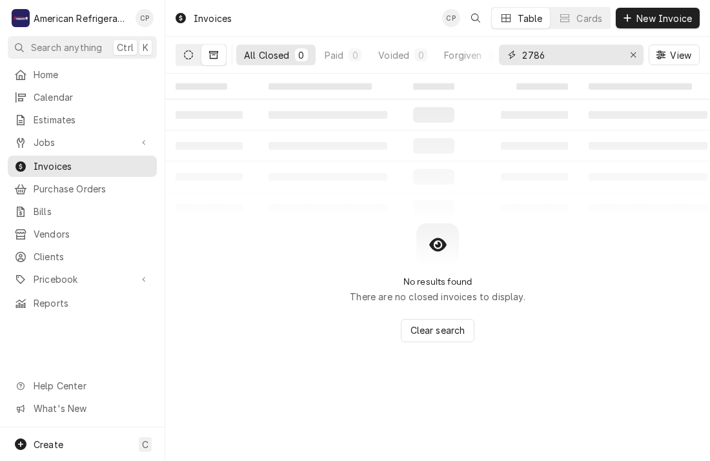
type input "2786"
click at [183, 58] on button "Dynamic Content Wrapper" at bounding box center [188, 55] width 25 height 21
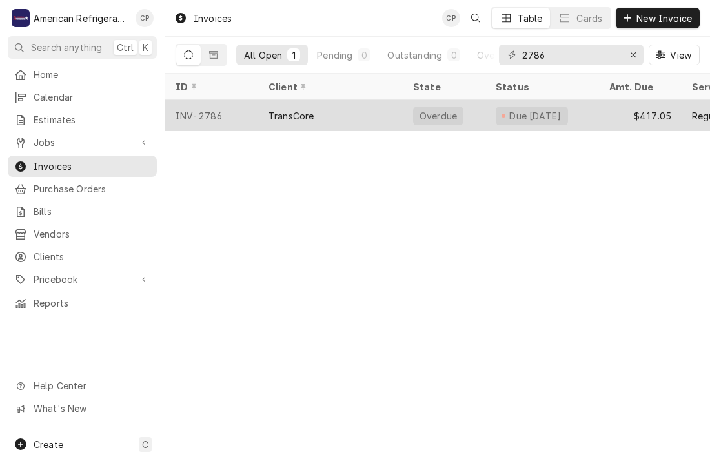
click at [225, 109] on div "INV-2786" at bounding box center [211, 115] width 93 height 31
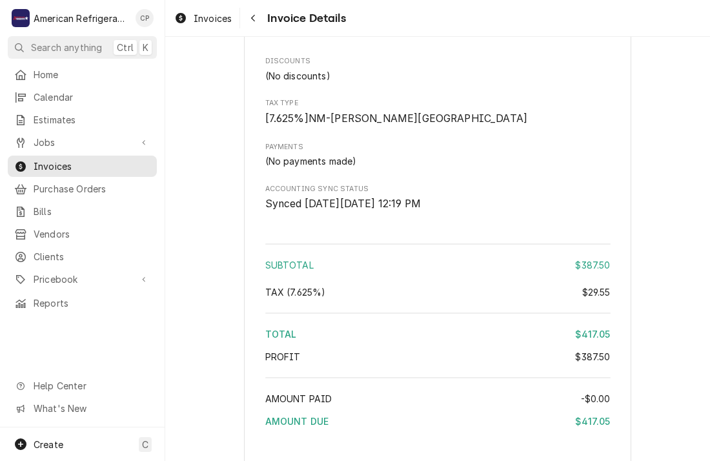
scroll to position [1658, 0]
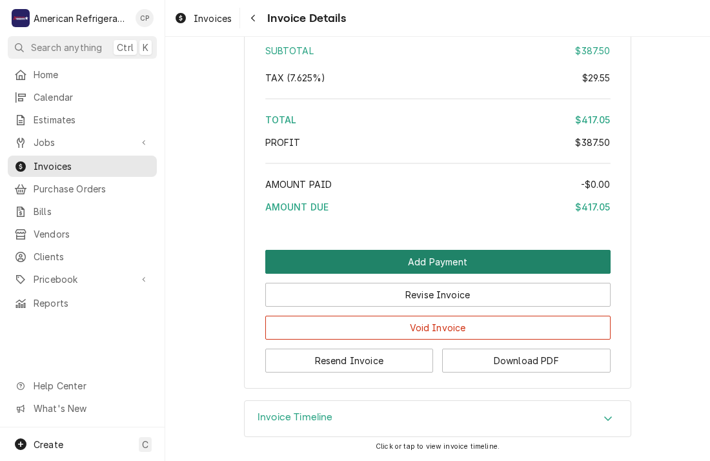
click at [411, 273] on button "Add Payment" at bounding box center [438, 262] width 346 height 24
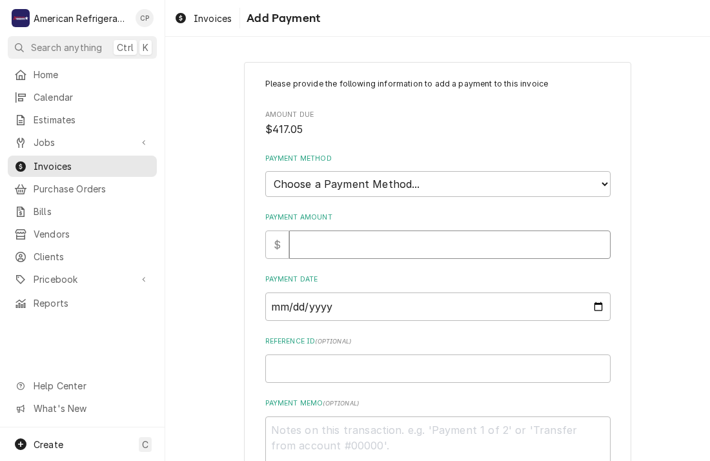
click at [368, 232] on input "Payment Amount" at bounding box center [450, 245] width 322 height 28
type textarea "x"
type input "4"
type textarea "x"
type input "41"
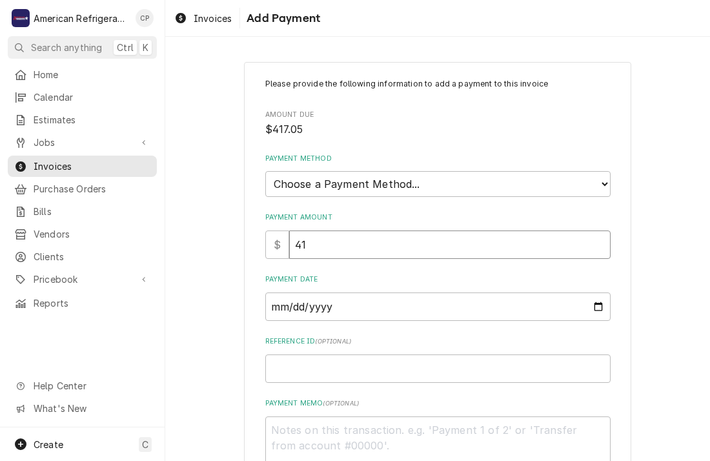
type textarea "x"
type input "417"
type textarea "x"
type input "4170"
type textarea "x"
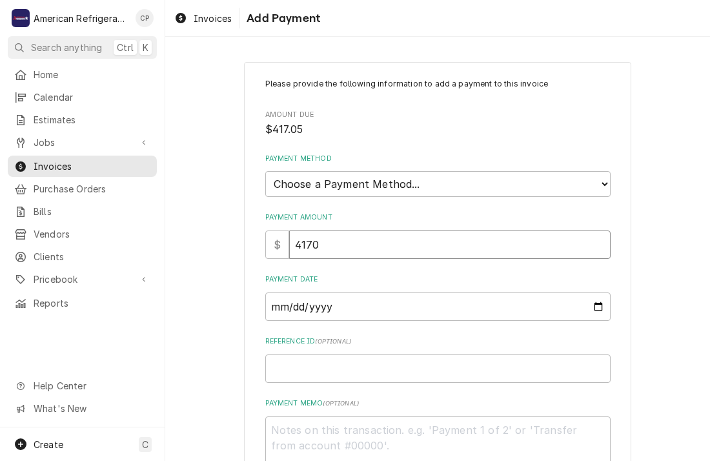
type input "41705"
type textarea "x"
type input "4170"
type textarea "x"
type input "417"
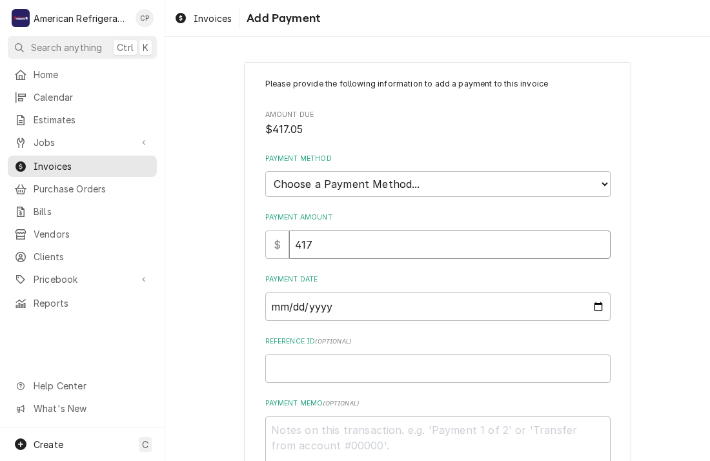
type textarea "x"
type input "417.0"
type textarea "x"
type input "417.05"
click at [446, 185] on select "Choose a Payment Method... Cash Check Credit/Debit Card ACH/eCheck Other" at bounding box center [438, 184] width 346 height 26
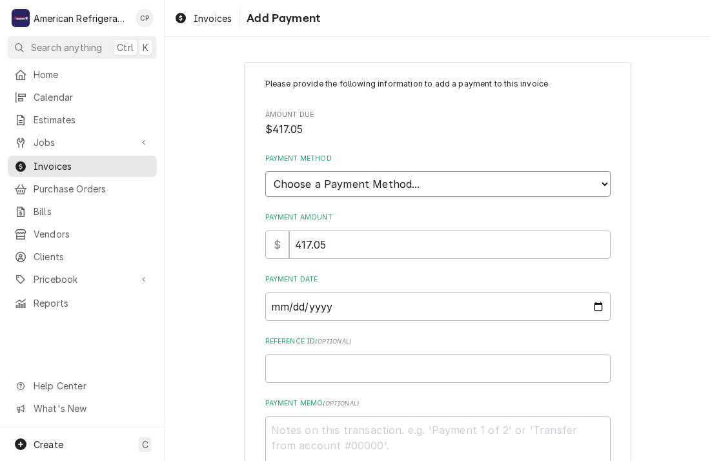
select select "4"
click at [265, 171] on select "Choose a Payment Method... Cash Check Credit/Debit Card ACH/eCheck Other" at bounding box center [438, 184] width 346 height 26
type textarea "x"
click at [386, 187] on select "Choose a Payment Method... Cash Check Credit/Debit Card ACH/eCheck Other" at bounding box center [438, 184] width 346 height 26
select select "3"
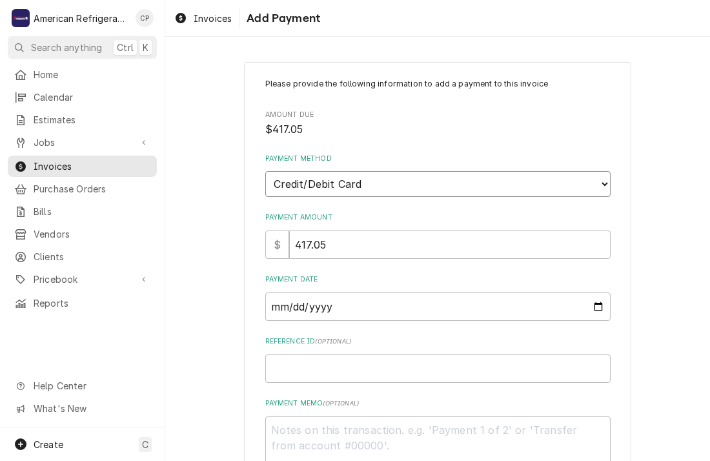
click at [265, 171] on select "Choose a Payment Method... Cash Check Credit/Debit Card ACH/eCheck Other" at bounding box center [438, 184] width 346 height 26
type textarea "x"
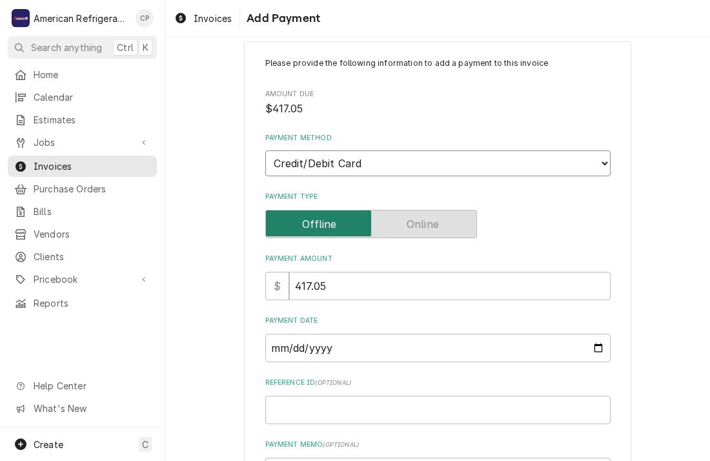
scroll to position [62, 0]
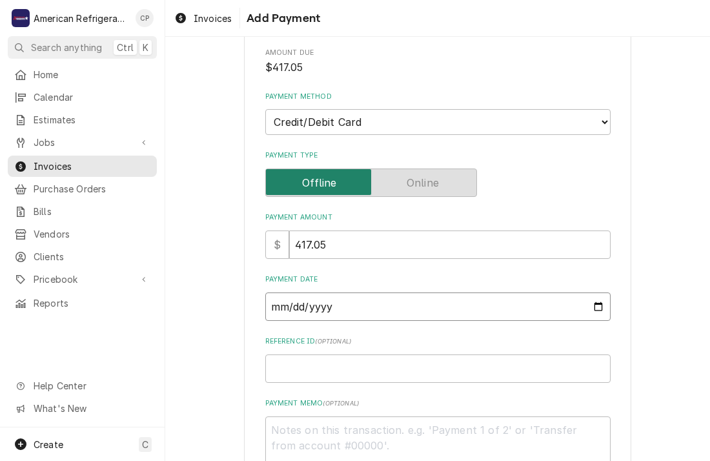
click at [599, 304] on input "Payment Date" at bounding box center [438, 307] width 346 height 28
type input "2025-10-06"
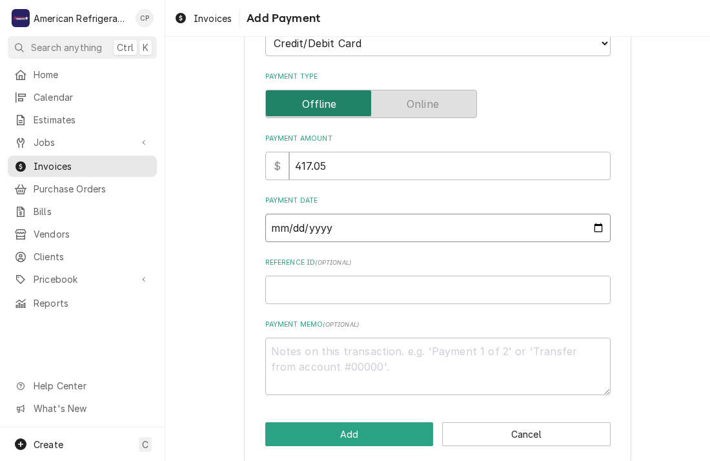
scroll to position [152, 0]
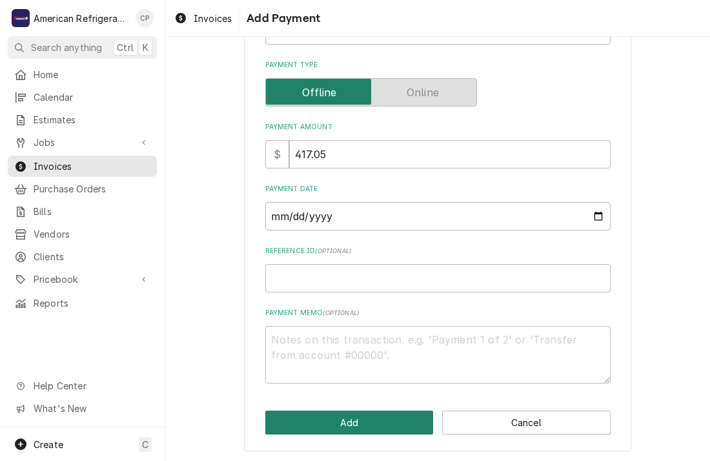
click at [326, 418] on button "Add" at bounding box center [349, 423] width 169 height 24
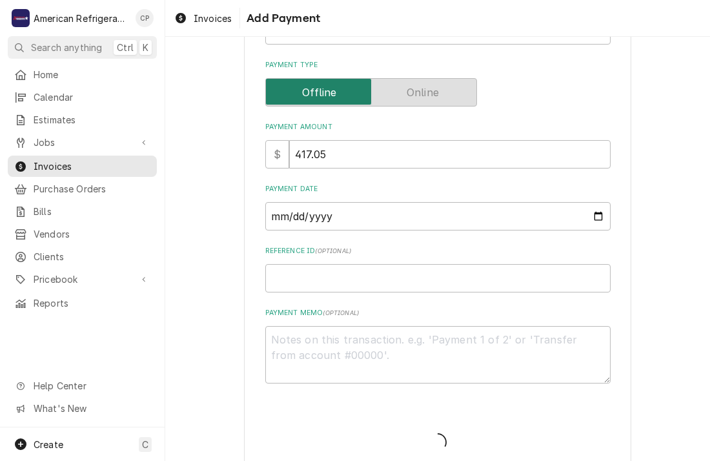
type textarea "x"
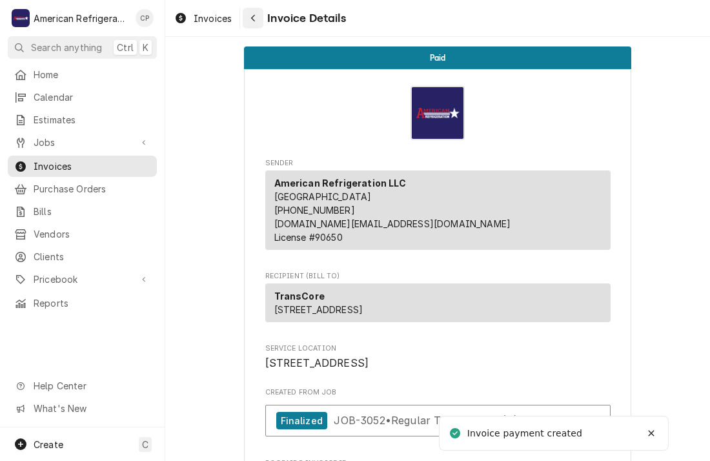
click at [258, 19] on div "Navigate back" at bounding box center [253, 18] width 13 height 13
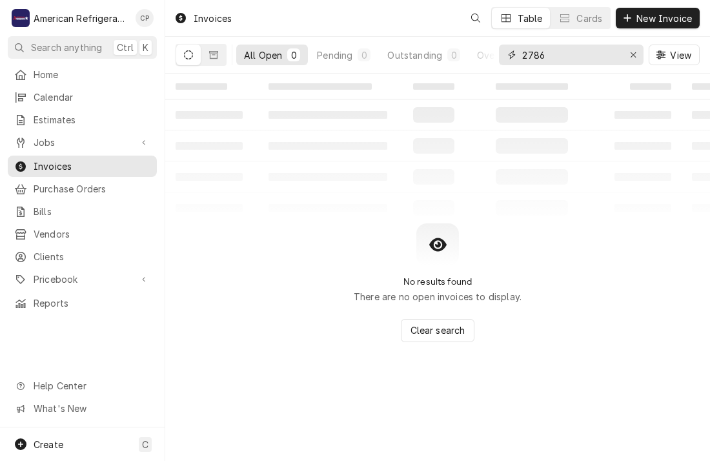
click at [577, 56] on input "2786" at bounding box center [571, 55] width 97 height 21
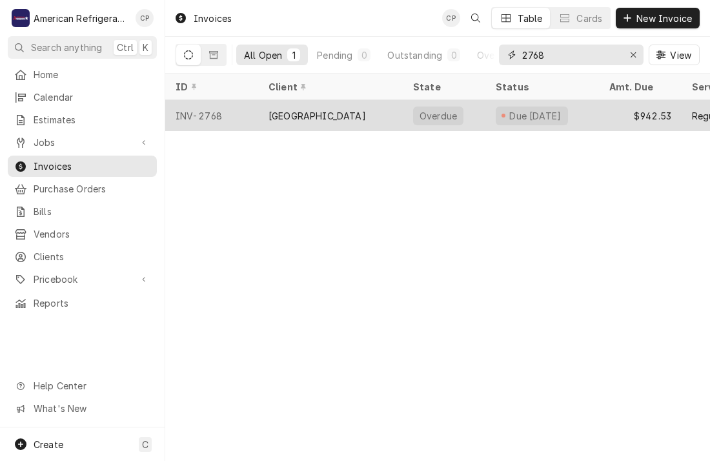
type input "2768"
click at [291, 112] on div "[GEOGRAPHIC_DATA]" at bounding box center [318, 116] width 98 height 14
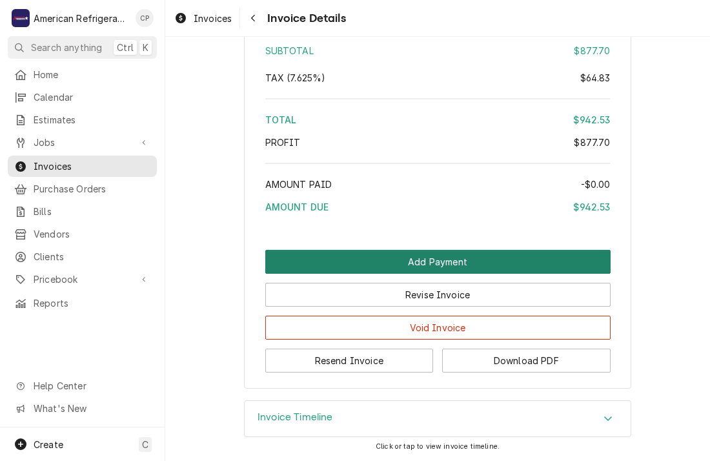
scroll to position [2540, 0]
click at [384, 258] on button "Add Payment" at bounding box center [438, 262] width 346 height 24
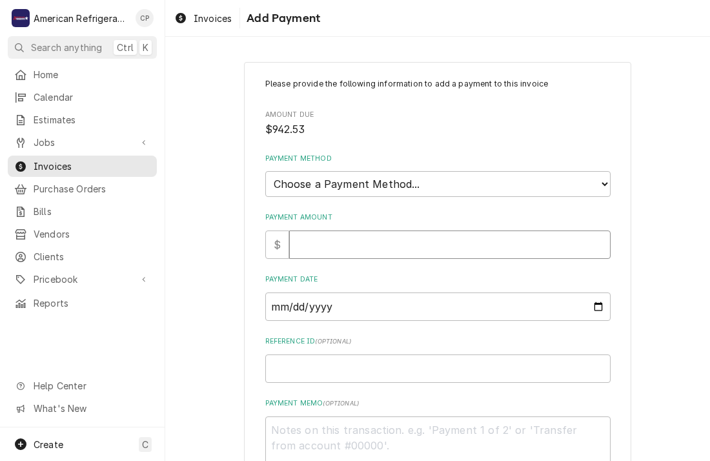
click at [352, 233] on input "Payment Amount" at bounding box center [450, 245] width 322 height 28
type textarea "x"
type input "9"
type textarea "x"
type input "94"
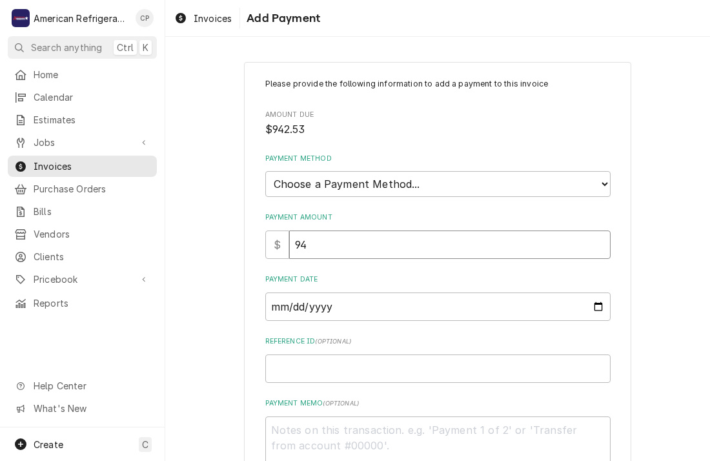
type textarea "x"
type input "942"
type textarea "x"
type input "942.5"
type textarea "x"
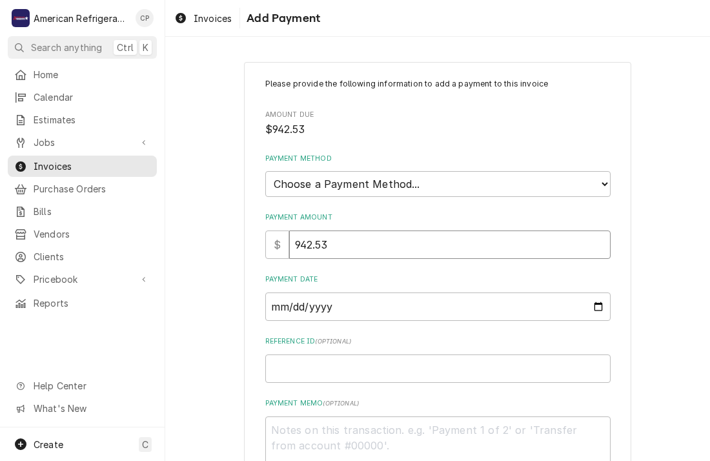
type input "942.53"
click at [347, 189] on select "Choose a Payment Method... Cash Check Credit/Debit Card ACH/eCheck Other" at bounding box center [438, 184] width 346 height 26
select select "3"
click at [265, 171] on select "Choose a Payment Method... Cash Check Credit/Debit Card ACH/eCheck Other" at bounding box center [438, 184] width 346 height 26
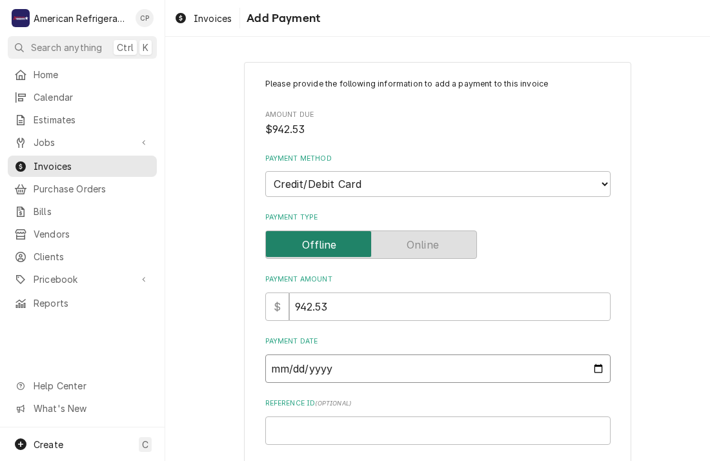
click at [596, 367] on input "Payment Date" at bounding box center [438, 369] width 346 height 28
type textarea "x"
type input "[DATE]"
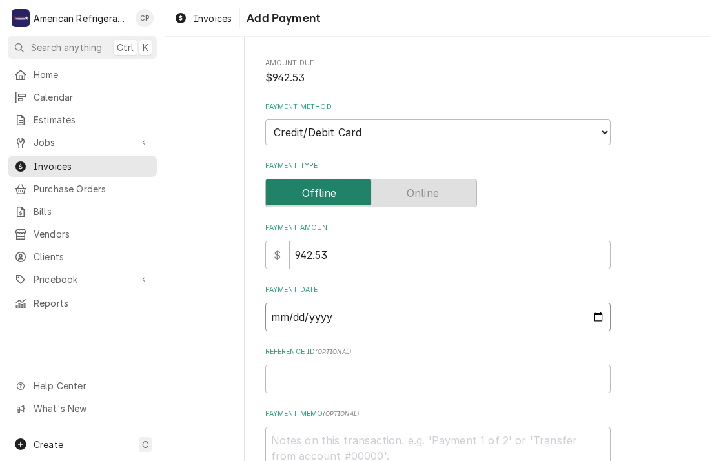
scroll to position [152, 0]
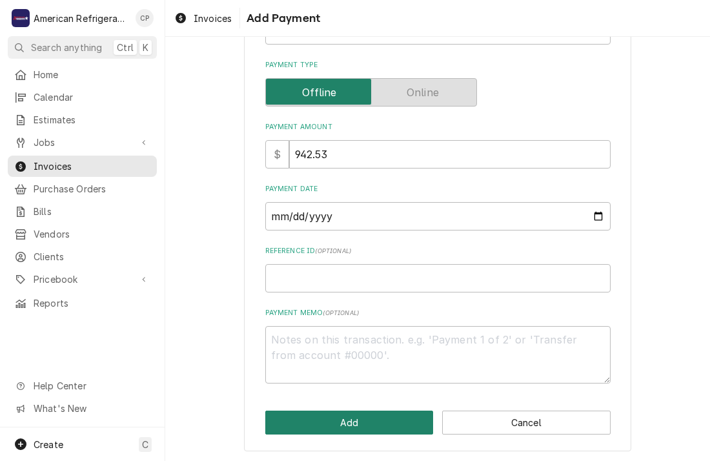
click at [339, 414] on button "Add" at bounding box center [349, 423] width 169 height 24
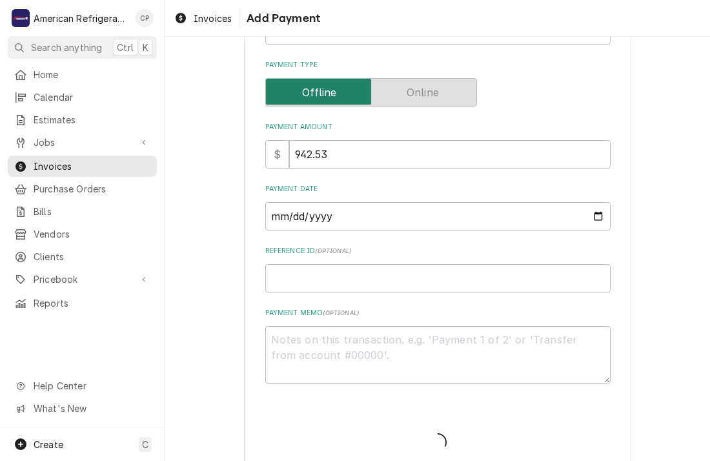
type textarea "x"
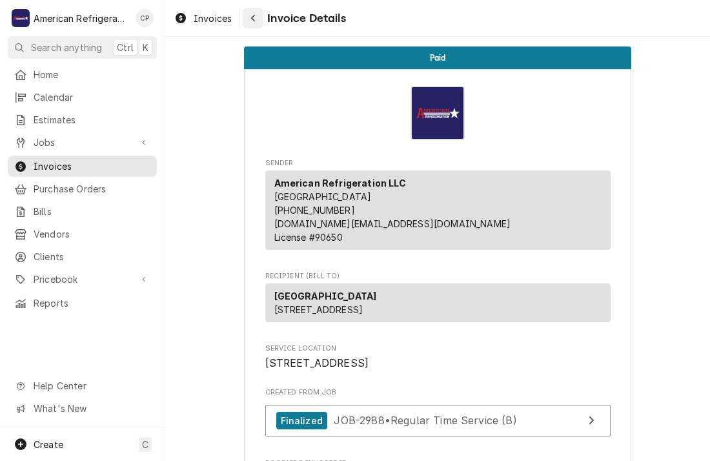
click at [252, 21] on icon "Navigate back" at bounding box center [254, 18] width 6 height 9
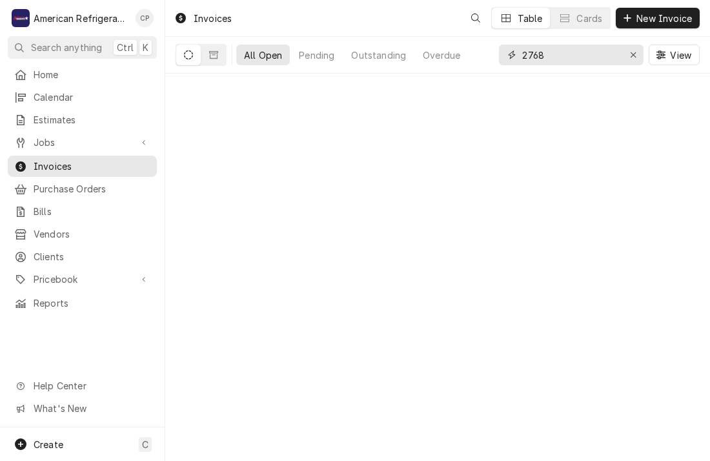
click at [557, 58] on input "2768" at bounding box center [571, 55] width 97 height 21
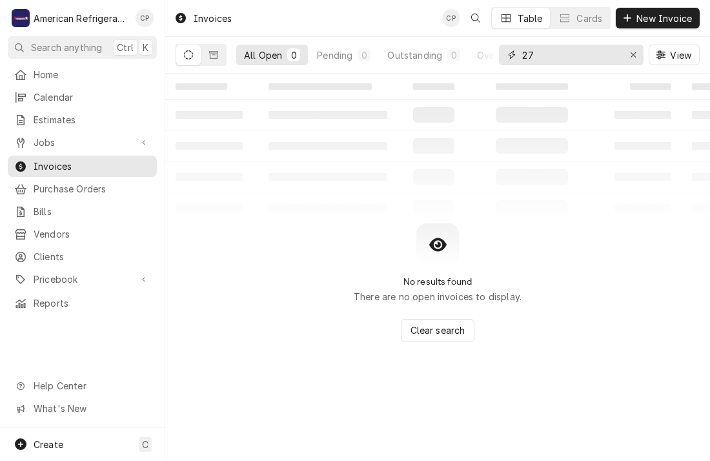
type input "2"
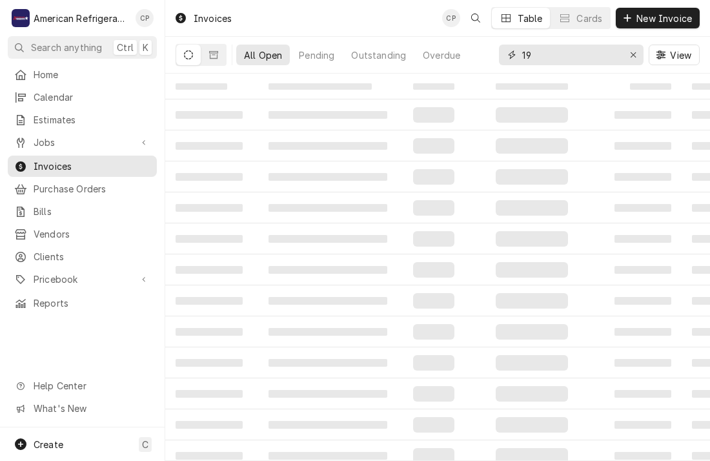
type input "1"
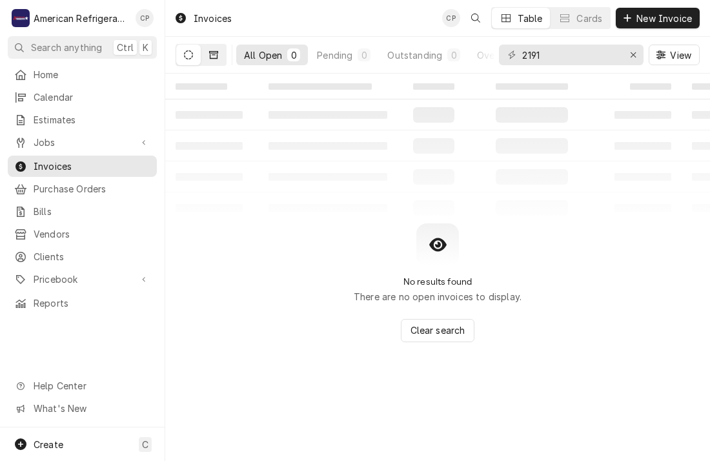
click at [204, 60] on button "Dynamic Content Wrapper" at bounding box center [214, 55] width 25 height 21
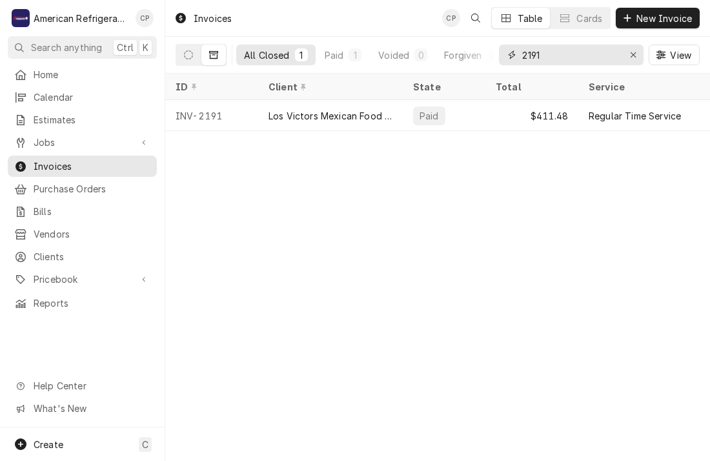
click at [561, 58] on input "2191" at bounding box center [571, 55] width 97 height 21
type input "2"
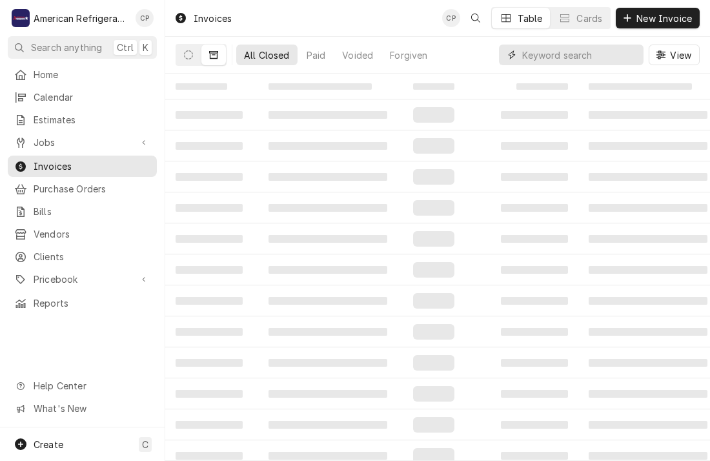
type input "0"
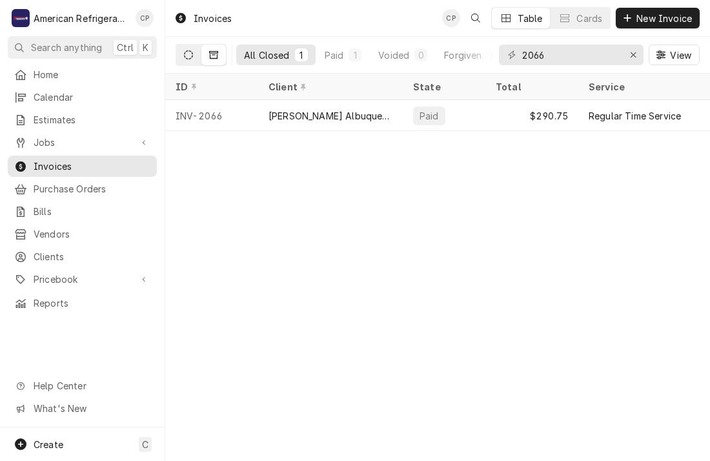
click at [185, 57] on icon "Dynamic Content Wrapper" at bounding box center [188, 54] width 9 height 9
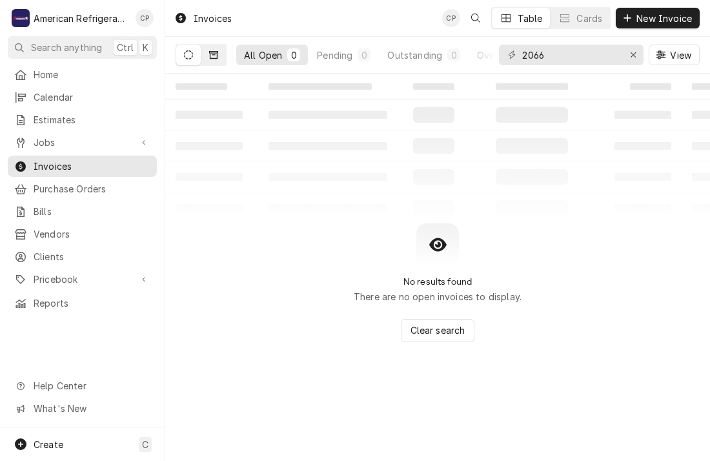
click at [220, 56] on button "Dynamic Content Wrapper" at bounding box center [214, 55] width 25 height 21
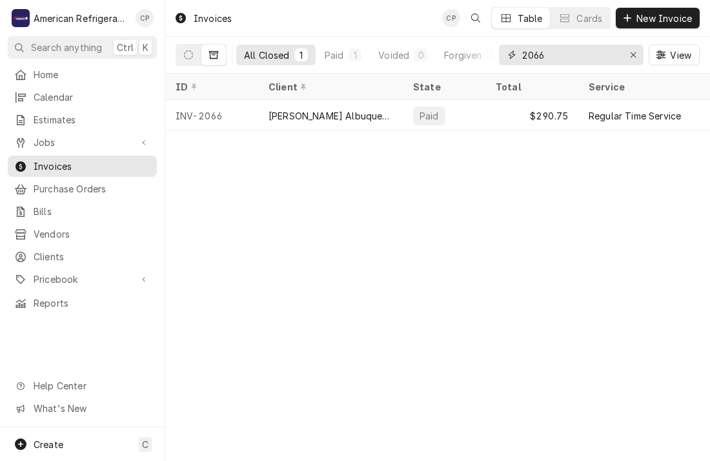
click at [570, 53] on input "2066" at bounding box center [571, 55] width 97 height 21
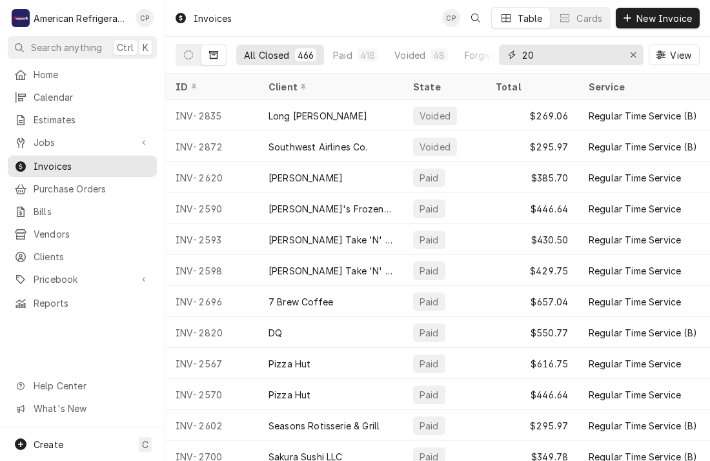
type input "2"
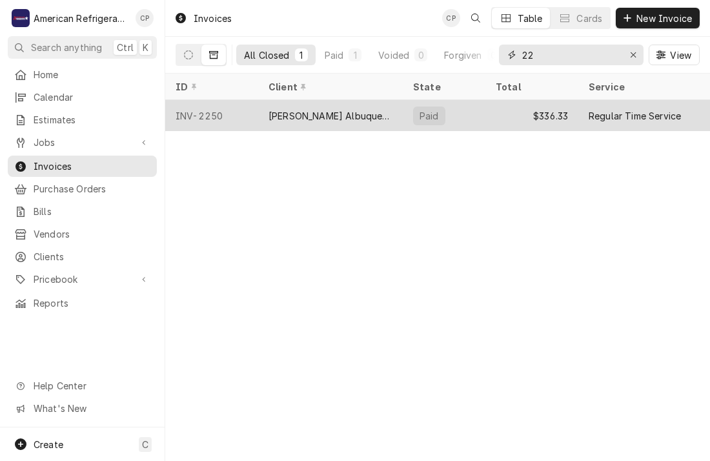
type input "2"
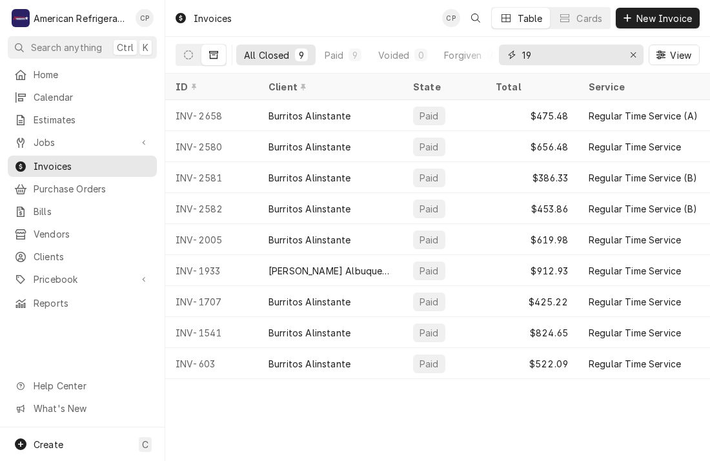
type input "1"
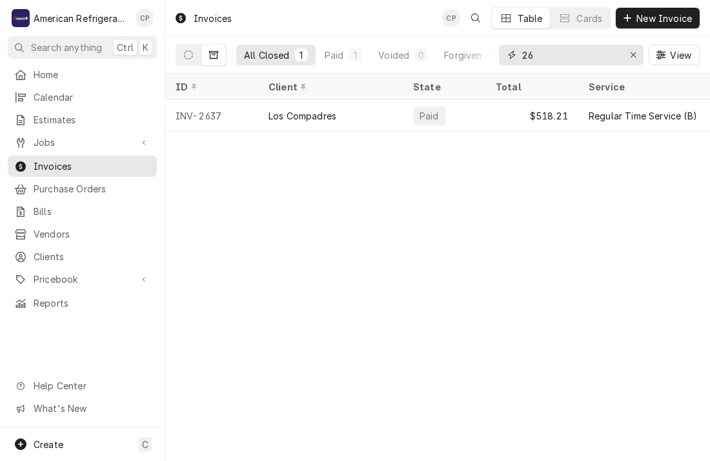
type input "2"
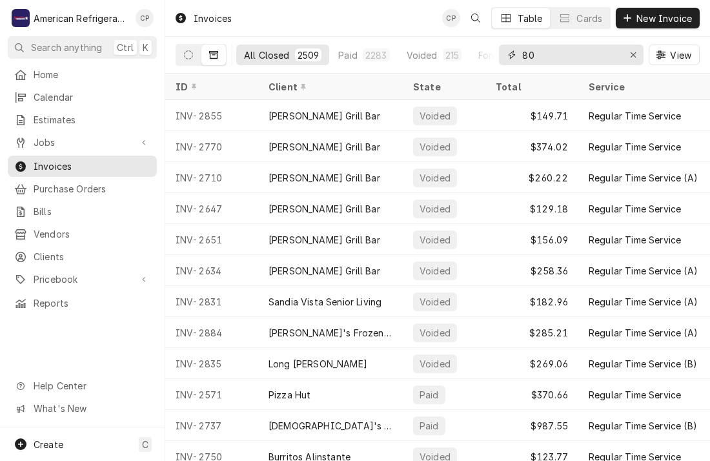
type input "8"
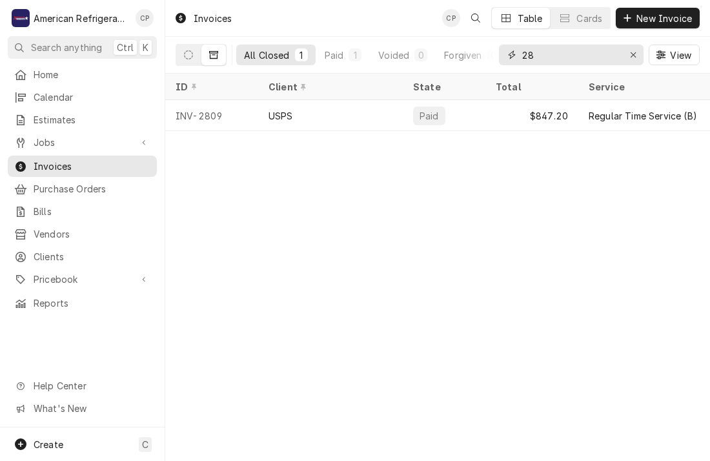
type input "2"
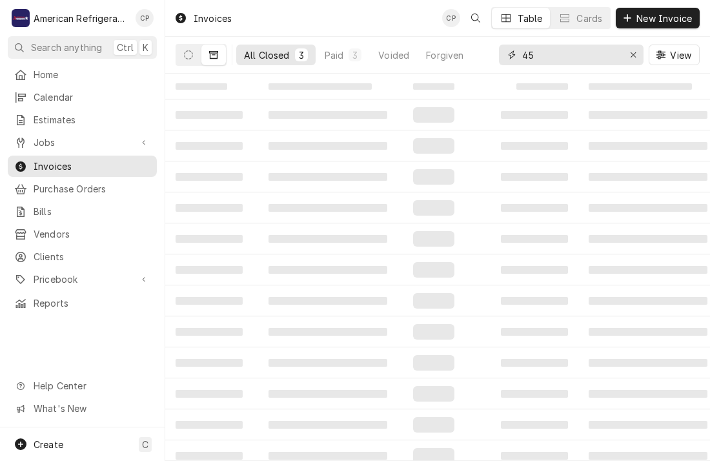
type input "4"
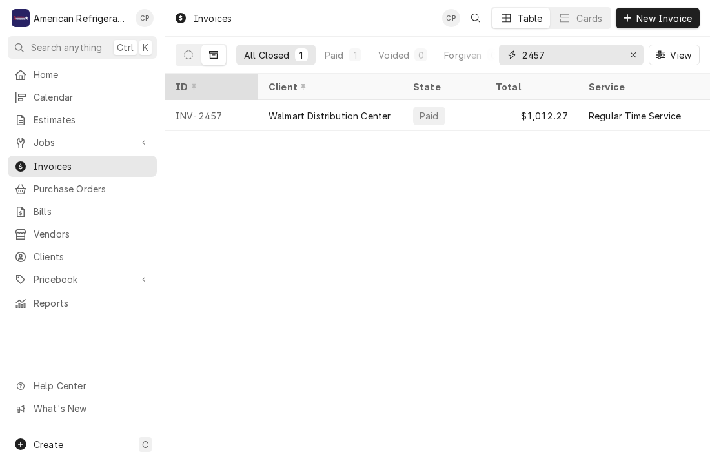
type input "2457"
click at [195, 91] on div "ID" at bounding box center [212, 86] width 88 height 21
click at [187, 53] on icon "Dynamic Content Wrapper" at bounding box center [188, 54] width 9 height 9
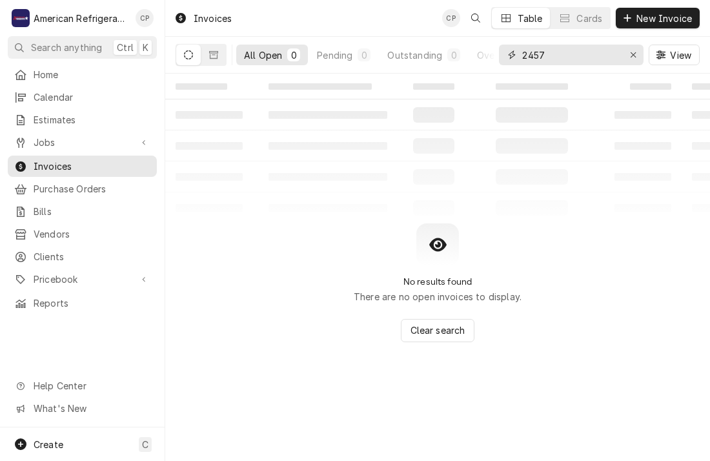
click at [580, 62] on input "2457" at bounding box center [571, 55] width 97 height 21
type input "2453"
click at [214, 59] on button "Dynamic Content Wrapper" at bounding box center [214, 55] width 25 height 21
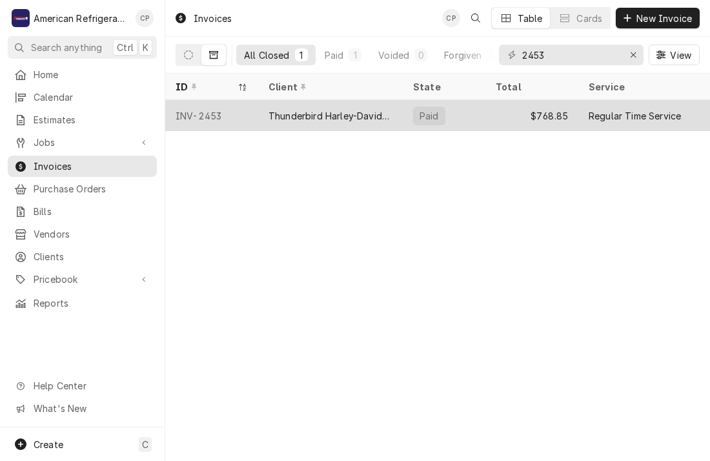
click at [236, 110] on div "INV-2453" at bounding box center [211, 115] width 93 height 31
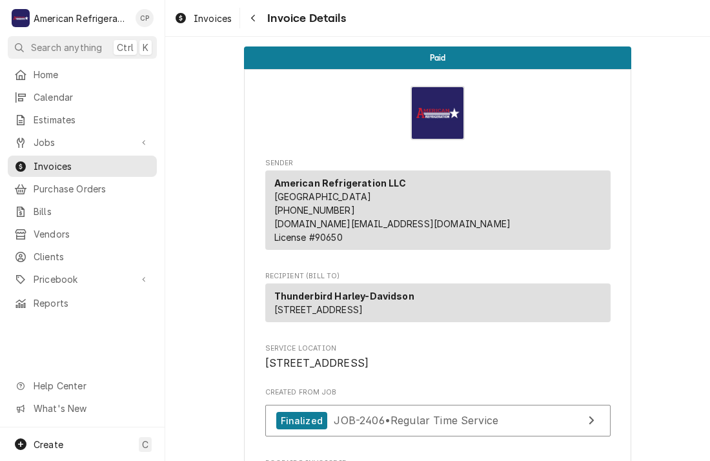
click at [96, 140] on span "Jobs" at bounding box center [83, 143] width 98 height 14
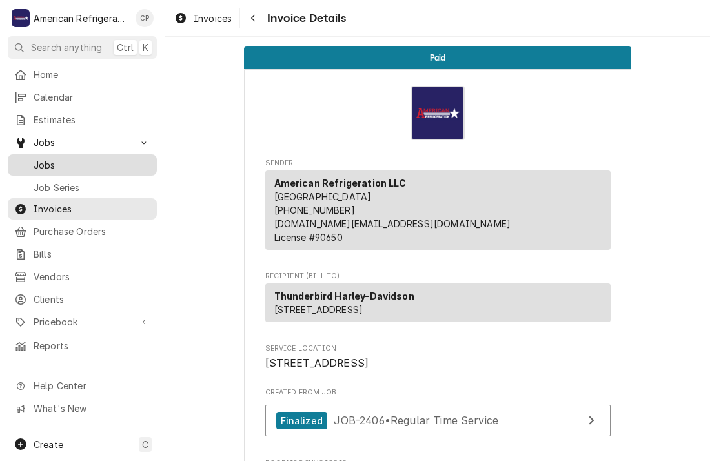
click at [99, 160] on span "Jobs" at bounding box center [92, 165] width 117 height 14
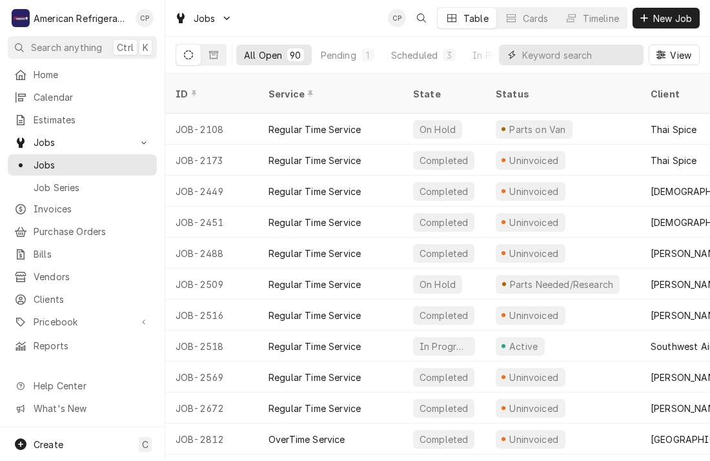
click at [575, 56] on input "Dynamic Content Wrapper" at bounding box center [580, 55] width 115 height 21
click at [315, 17] on div "Jobs CP Table Cards Timeline New Job" at bounding box center [437, 18] width 545 height 36
click at [554, 45] on input "Dynamic Content Wrapper" at bounding box center [580, 55] width 115 height 21
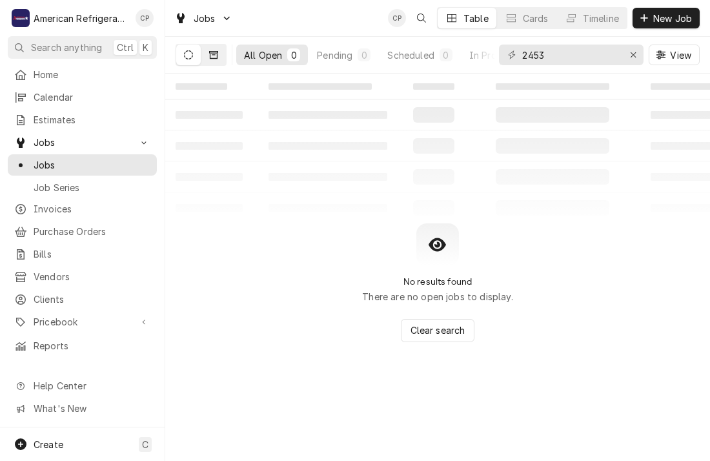
click at [216, 55] on icon "Dynamic Content Wrapper" at bounding box center [213, 54] width 9 height 9
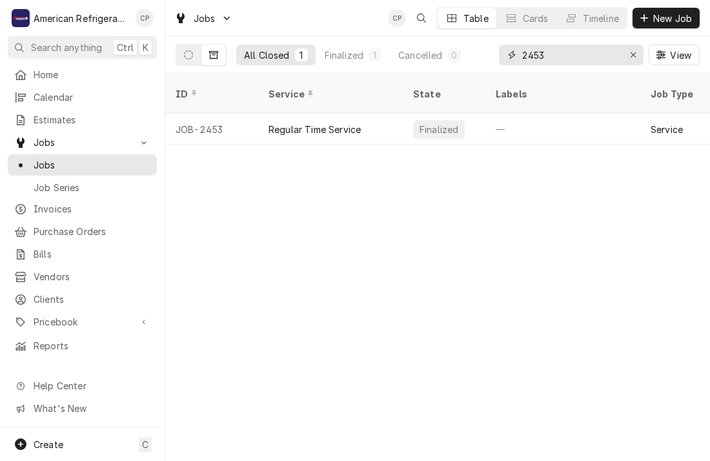
click at [549, 55] on input "2453" at bounding box center [571, 55] width 97 height 21
click at [552, 54] on input "2453" at bounding box center [571, 55] width 97 height 21
type input "2"
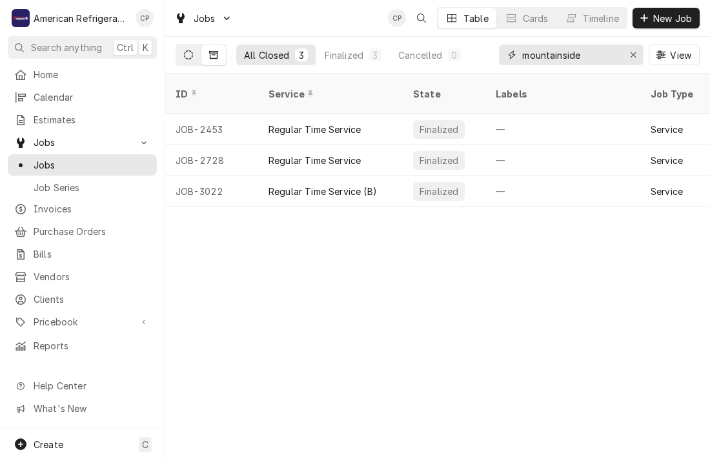
type input "mountainside"
click at [186, 55] on icon "Dynamic Content Wrapper" at bounding box center [188, 54] width 9 height 9
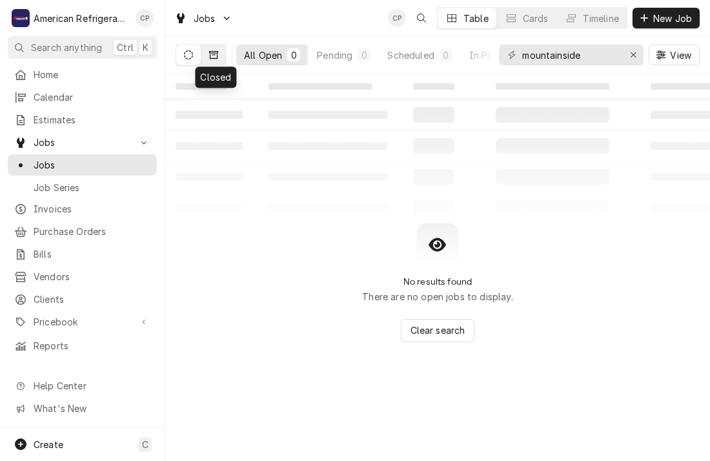
click at [217, 56] on icon "Dynamic Content Wrapper" at bounding box center [213, 55] width 9 height 8
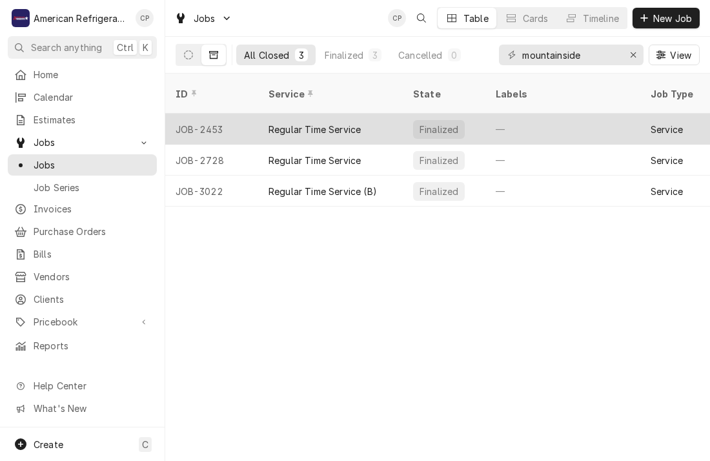
click at [223, 115] on div "JOB-2453" at bounding box center [211, 129] width 93 height 31
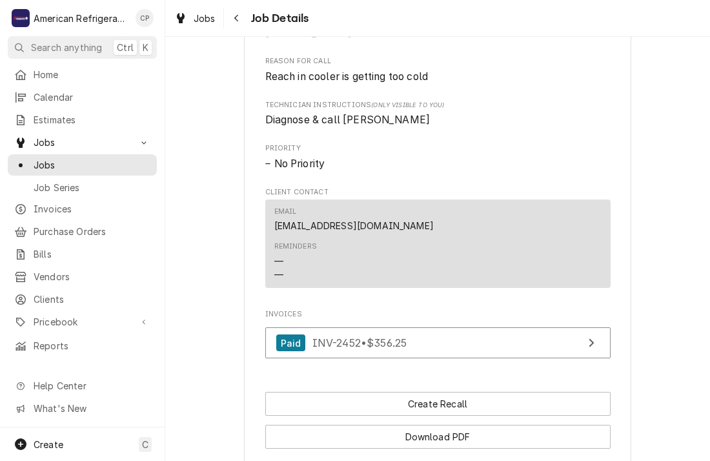
scroll to position [634, 0]
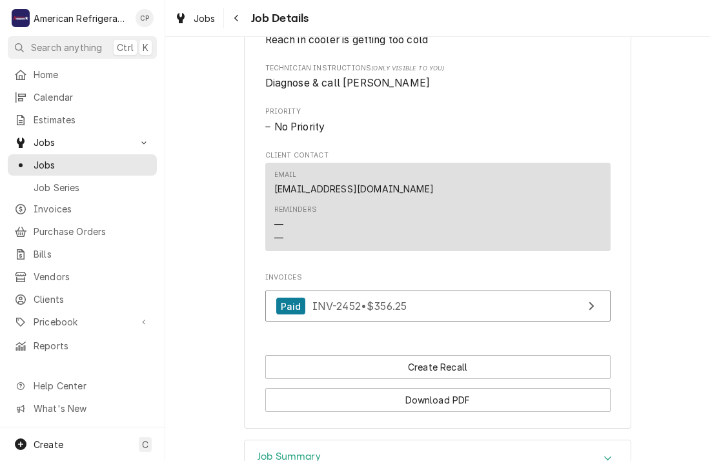
drag, startPoint x: 273, startPoint y: 203, endPoint x: 442, endPoint y: 212, distance: 170.1
click at [442, 212] on div "Email [EMAIL_ADDRESS][DOMAIN_NAME] Reminders — —" at bounding box center [438, 207] width 346 height 88
copy link "[EMAIL_ADDRESS][DOMAIN_NAME]"
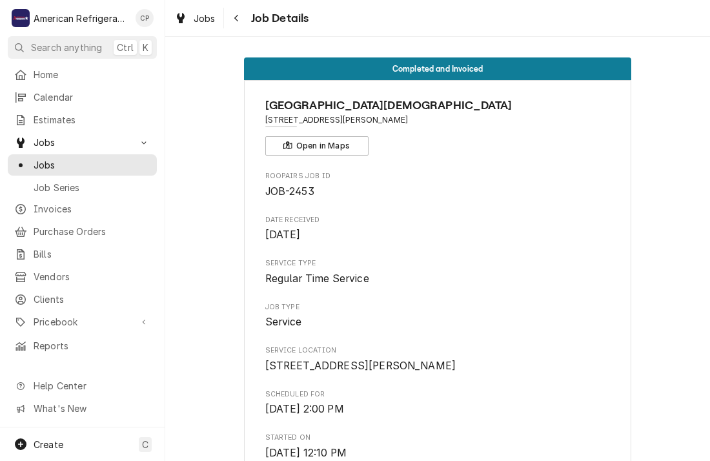
scroll to position [0, 0]
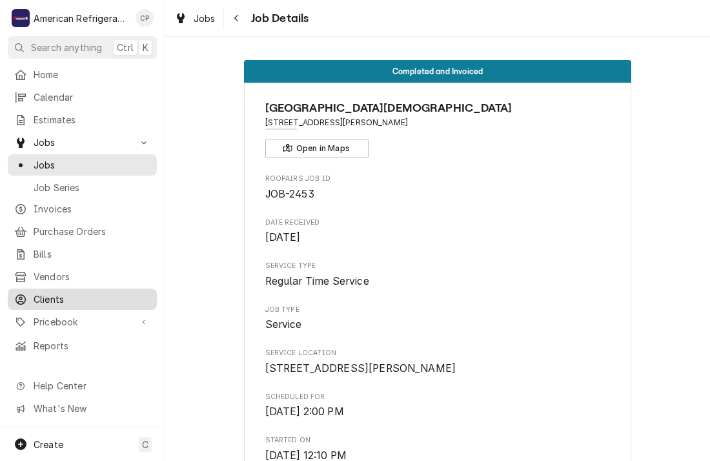
click at [101, 293] on span "Clients" at bounding box center [92, 300] width 117 height 14
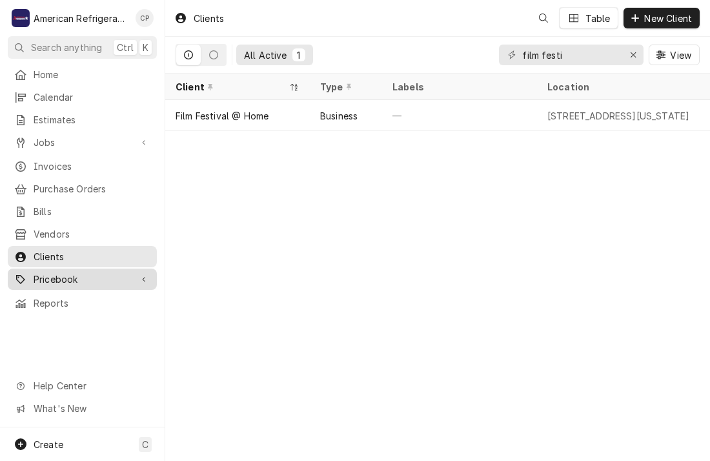
click at [83, 277] on span "Pricebook" at bounding box center [83, 280] width 98 height 14
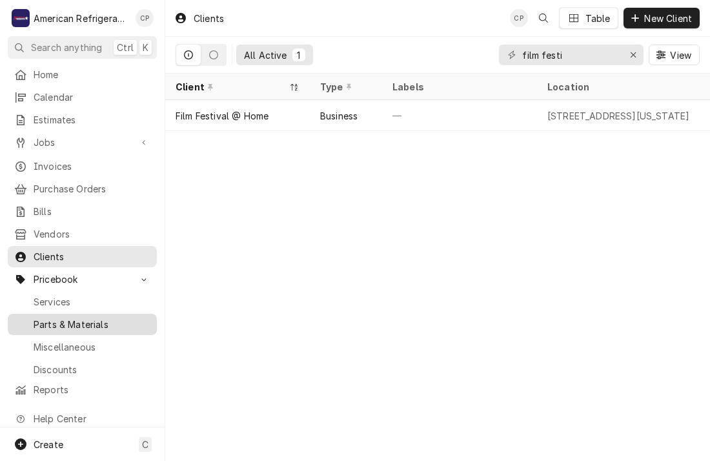
click at [93, 318] on span "Parts & Materials" at bounding box center [92, 325] width 117 height 14
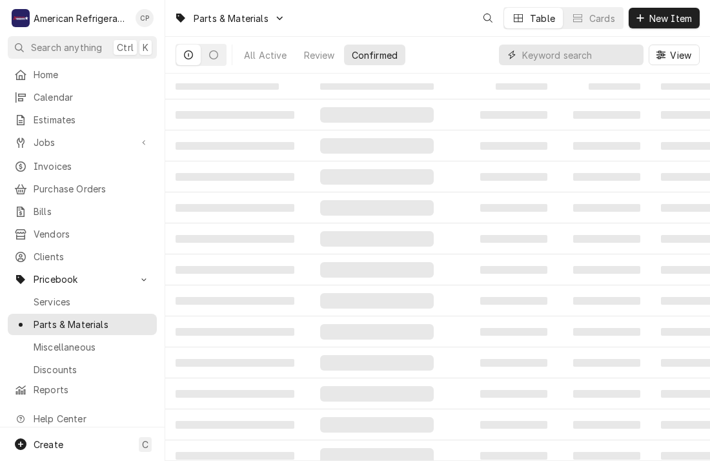
click at [585, 59] on input "Dynamic Content Wrapper" at bounding box center [580, 55] width 115 height 21
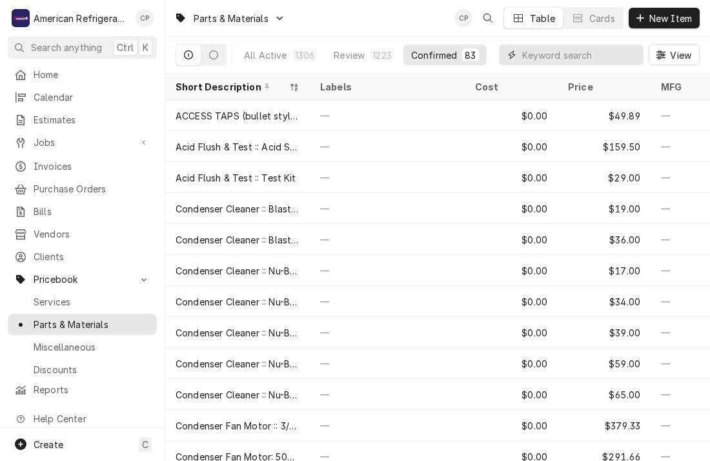
click at [535, 56] on input "Dynamic Content Wrapper" at bounding box center [580, 55] width 115 height 21
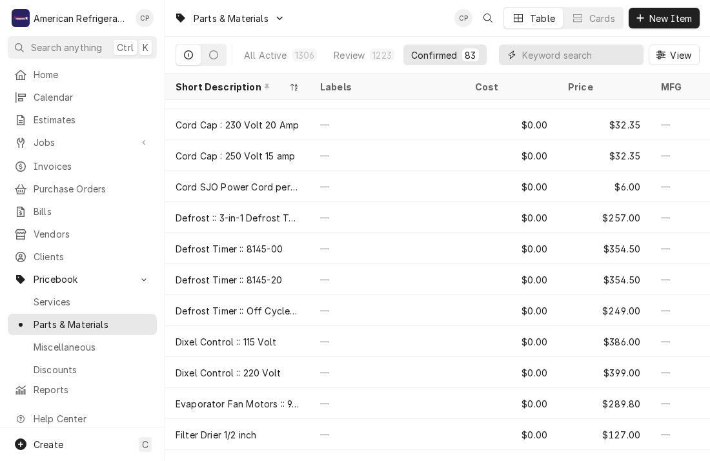
scroll to position [782, 0]
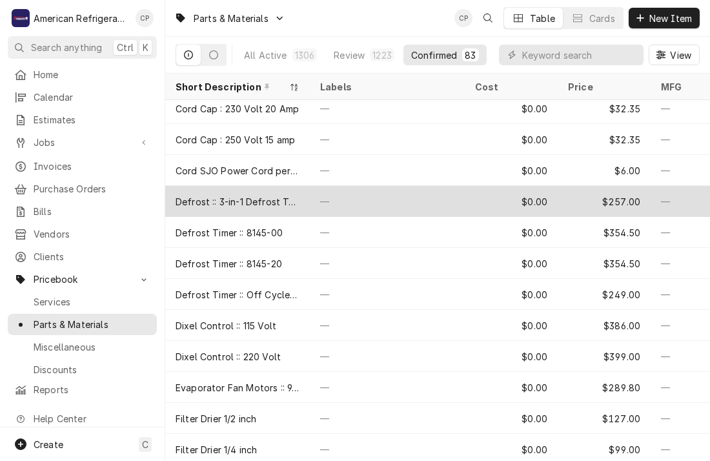
click at [338, 195] on div "—" at bounding box center [387, 201] width 155 height 31
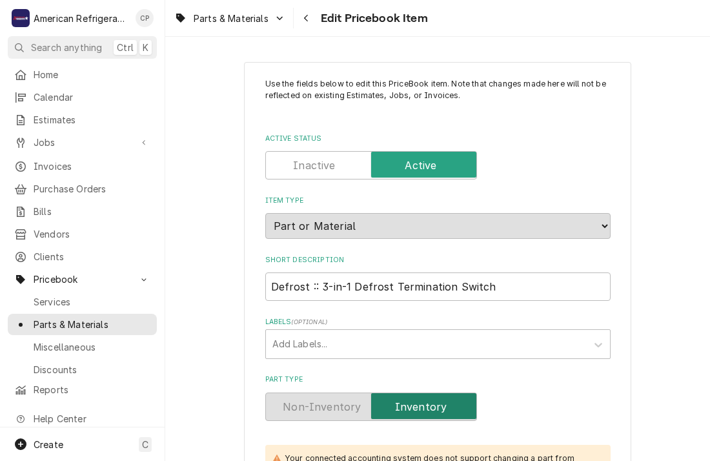
type textarea "x"
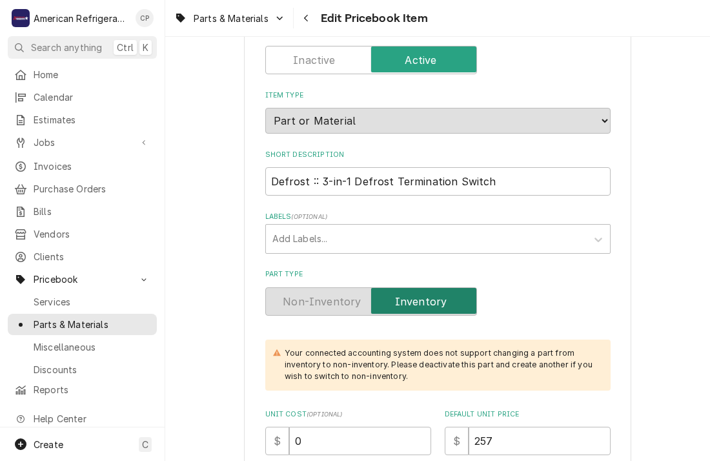
scroll to position [165, 0]
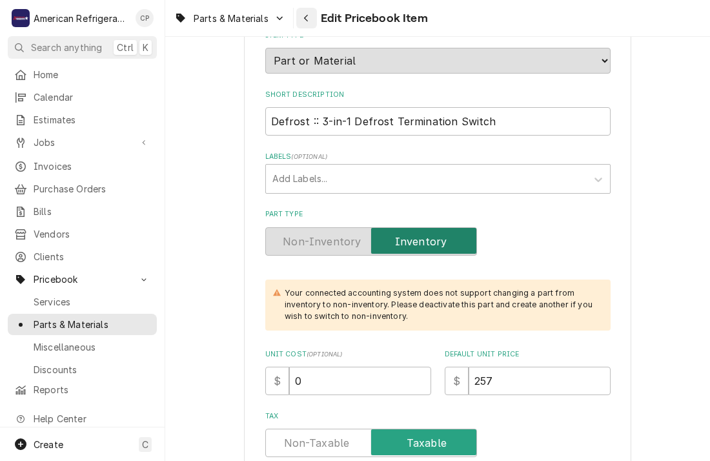
click at [307, 20] on icon "Navigate back" at bounding box center [306, 18] width 4 height 7
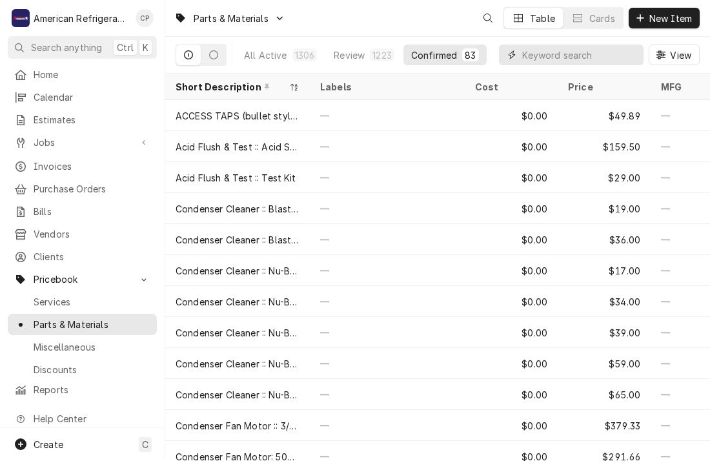
click at [543, 57] on input "Dynamic Content Wrapper" at bounding box center [580, 55] width 115 height 21
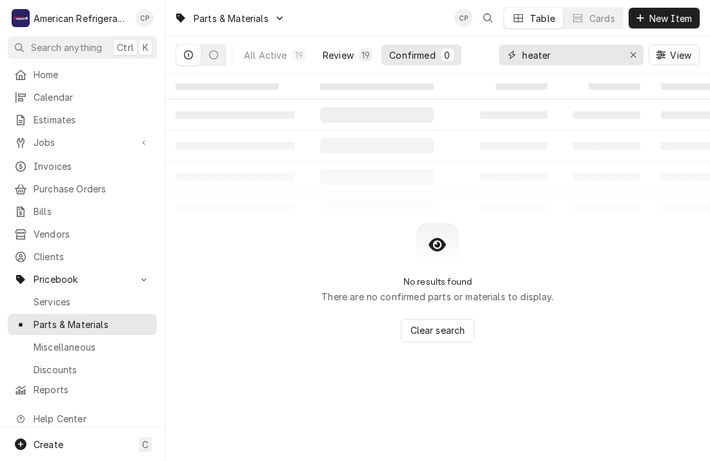
type input "heater"
click at [344, 59] on div "Review" at bounding box center [338, 55] width 31 height 14
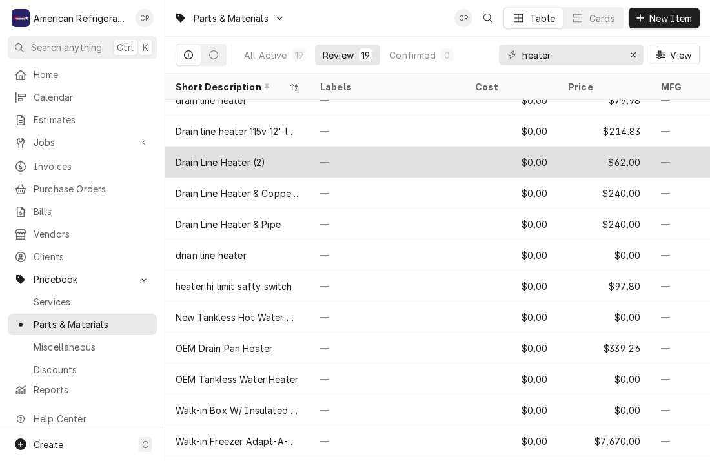
scroll to position [226, 0]
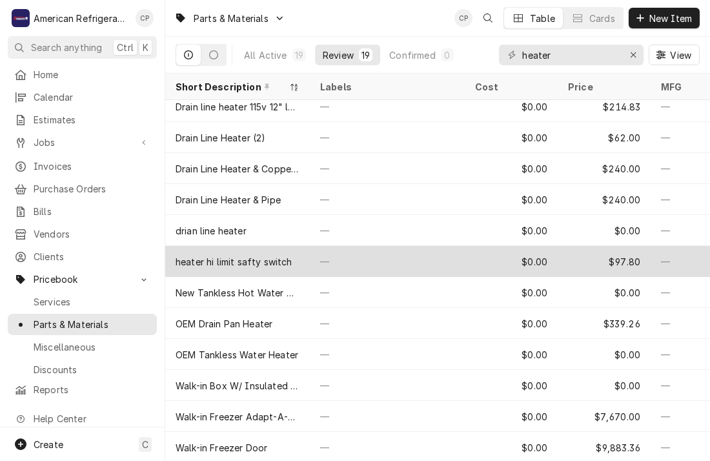
click at [278, 260] on div "heater hi limit safty switch" at bounding box center [234, 262] width 116 height 14
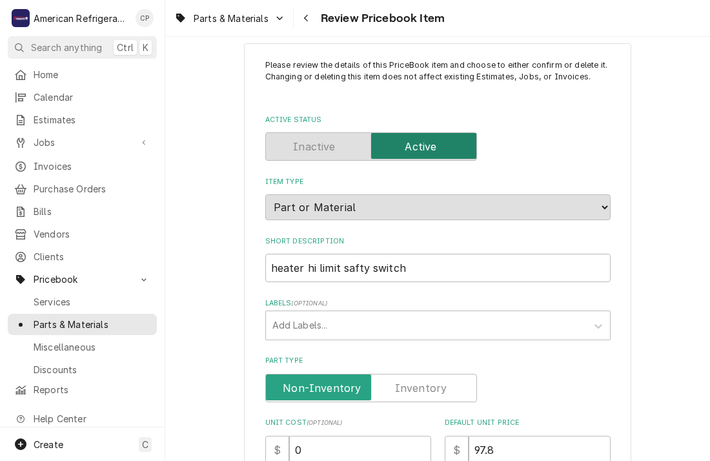
scroll to position [20, 0]
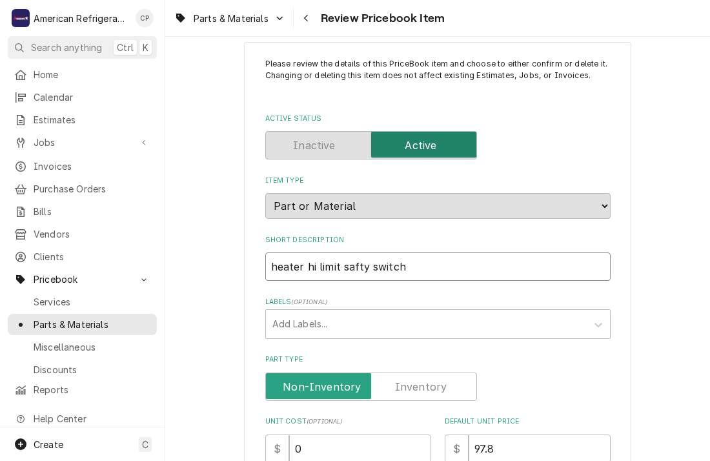
click at [422, 267] on input "heater hi limit safty switch" at bounding box center [438, 267] width 346 height 28
click at [354, 267] on input "heater hi limit safty switch" at bounding box center [438, 267] width 346 height 28
type textarea "x"
type input "heater hi limit safety switch"
click at [356, 267] on input "heater hi limit safety switch" at bounding box center [438, 267] width 346 height 28
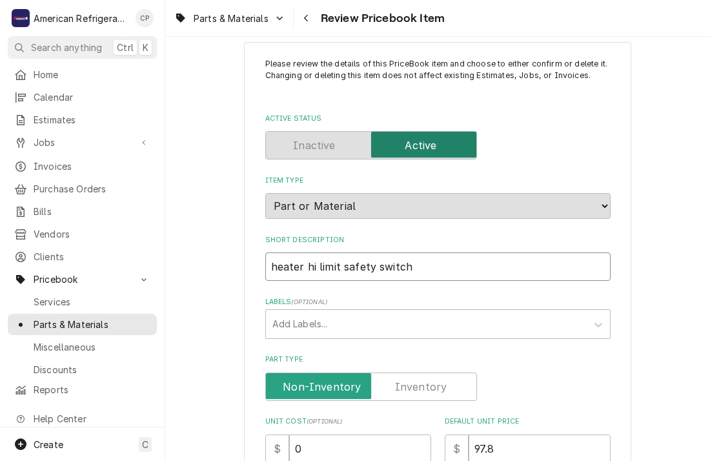
click at [356, 267] on input "heater hi limit safety switch" at bounding box center [438, 267] width 346 height 28
type textarea "x"
type input "2"
type textarea "x"
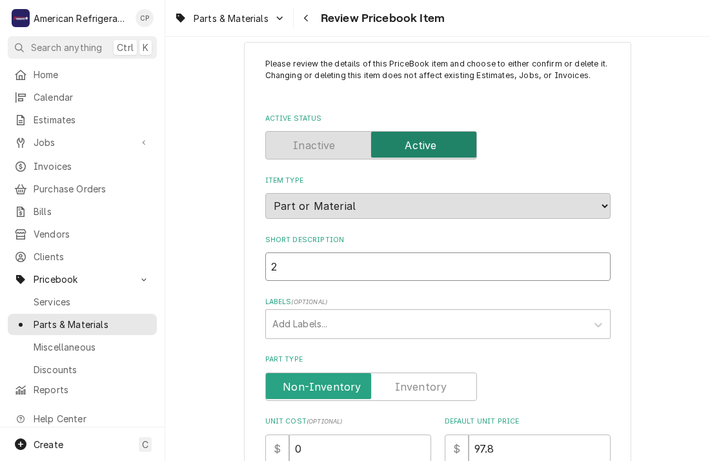
type input "2"
type textarea "x"
type input "2 W"
type textarea "x"
type input "2 Wi"
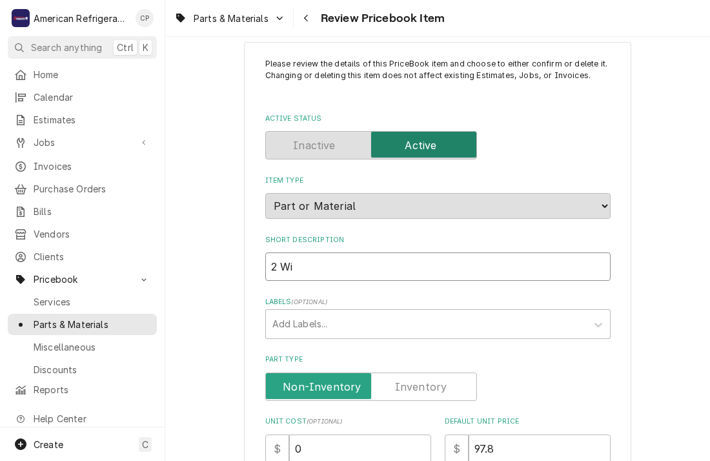
type textarea "x"
type input "2 Wir"
type textarea "x"
type input "2 Wire"
type textarea "x"
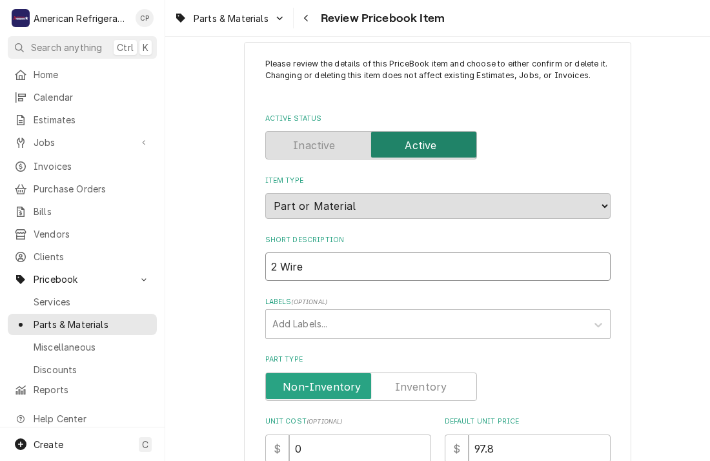
type input "2 Wire"
type textarea "x"
type input "2 Wire H"
type textarea "x"
type input "2 Wire He"
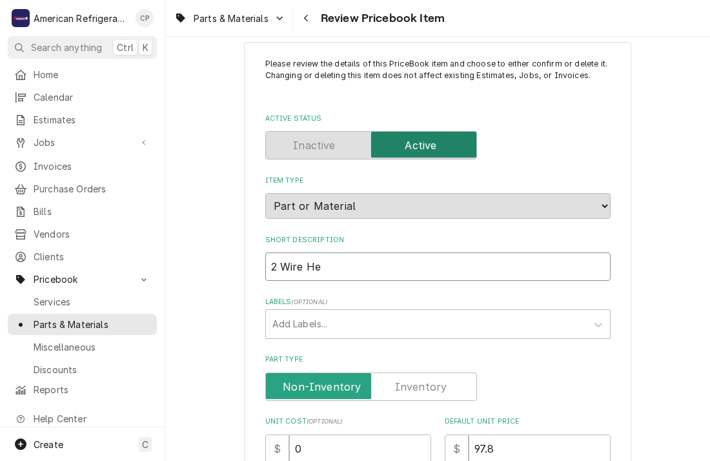
type textarea "x"
type input "2 Wire Hea"
type textarea "x"
type input "2 Wire Heat"
type textarea "x"
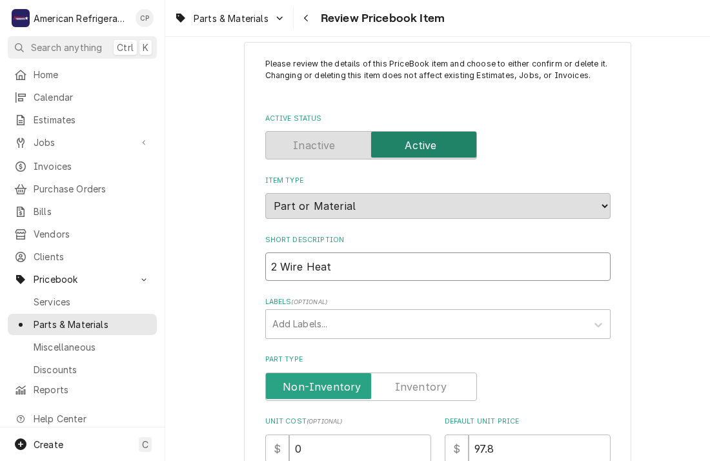
type input "2 Wire Heate"
type textarea "x"
type input "2 Wire Heater"
type textarea "x"
type input "2 Wire Heater S"
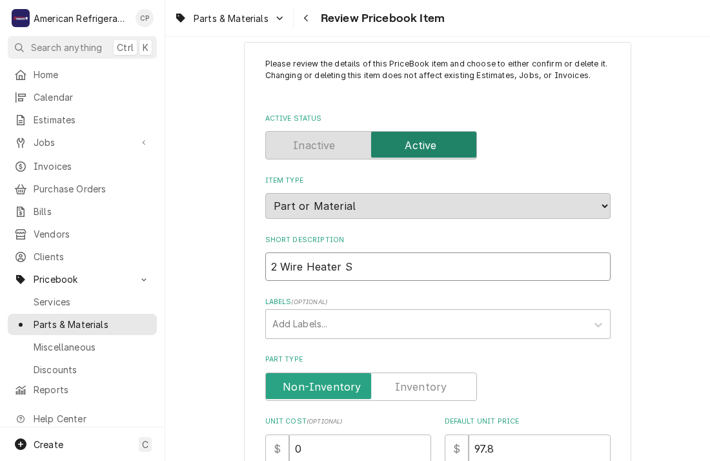
type textarea "x"
type input "2 Wire Heater Sa"
type textarea "x"
type input "2 Wire Heater Saf"
type textarea "x"
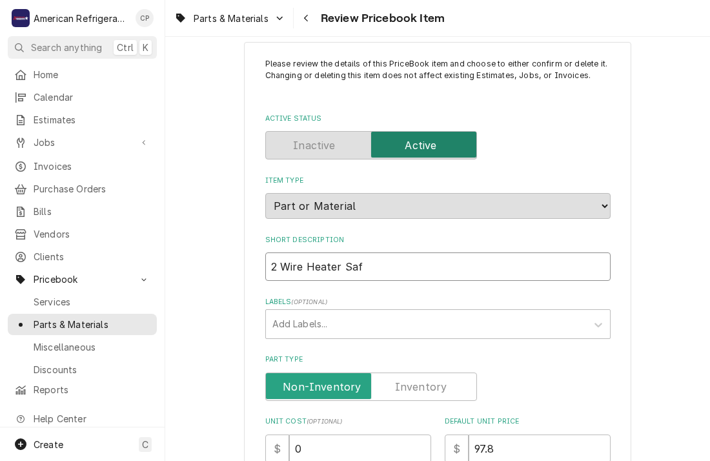
type input "2 Wire Heater Safe"
type textarea "x"
type input "2 Wire Heater Safet"
type textarea "x"
type input "2 Wire Heater Safety"
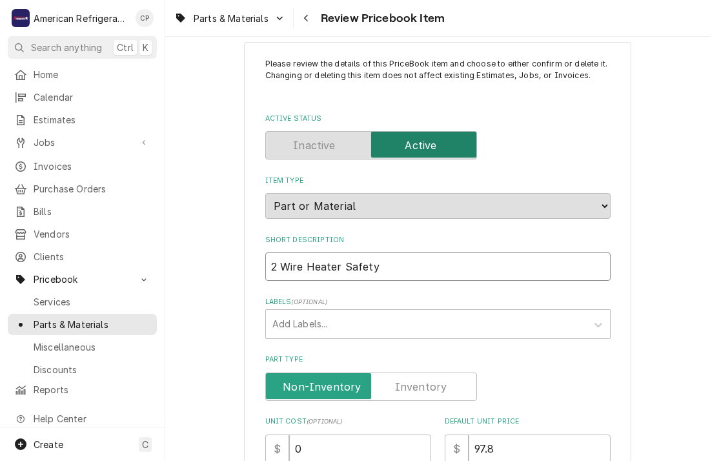
type textarea "x"
type input "2 Wire Heater Safety"
type textarea "x"
type input "2 Wire Heater Safety"
type textarea "x"
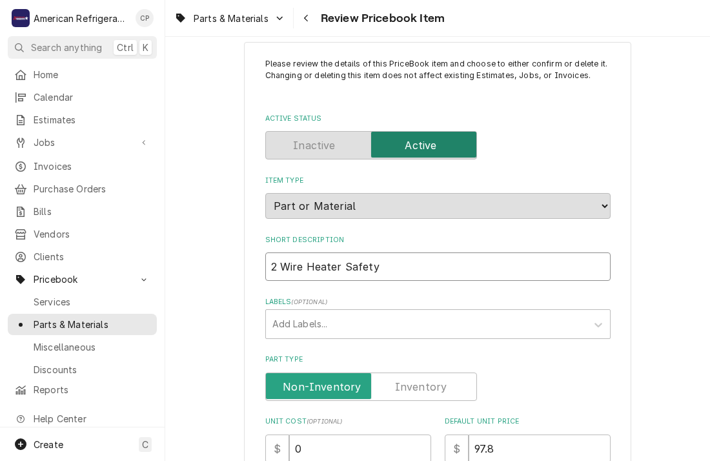
type input "2 Wire Heater Safet"
type textarea "x"
type input "2 Wire Heater Safe"
type textarea "x"
type input "2 Wire Heater Saf"
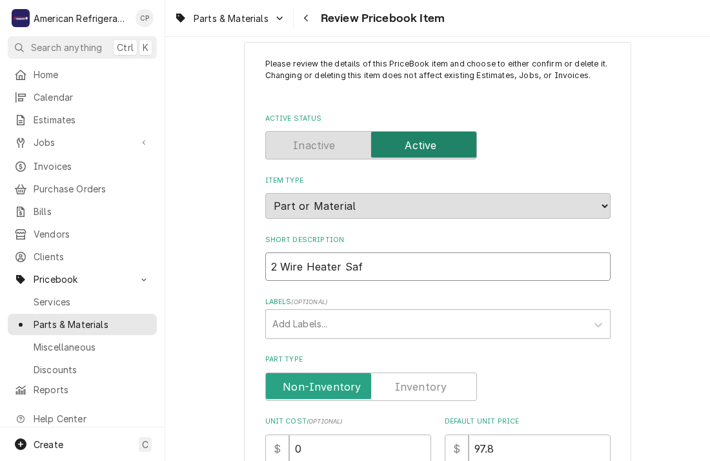
type textarea "x"
type input "2 Wire Heater Sa"
type textarea "x"
type input "2 Wire Heater S"
type textarea "x"
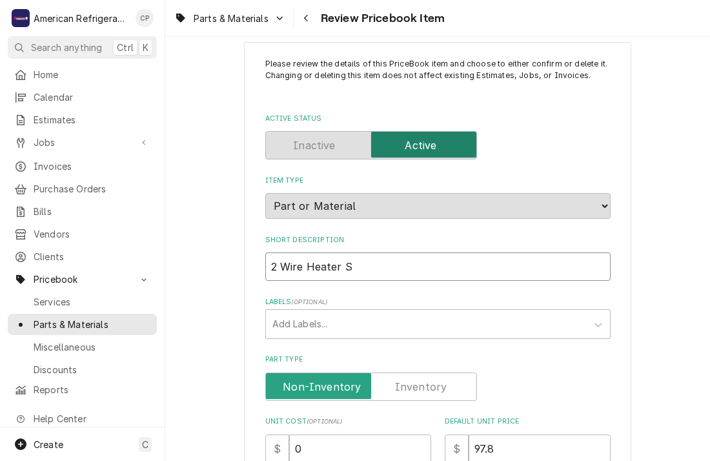
type input "2 Wire Heater"
type textarea "x"
type input "2 Wire Heater D"
type textarea "x"
type input "2 Wire Heater De"
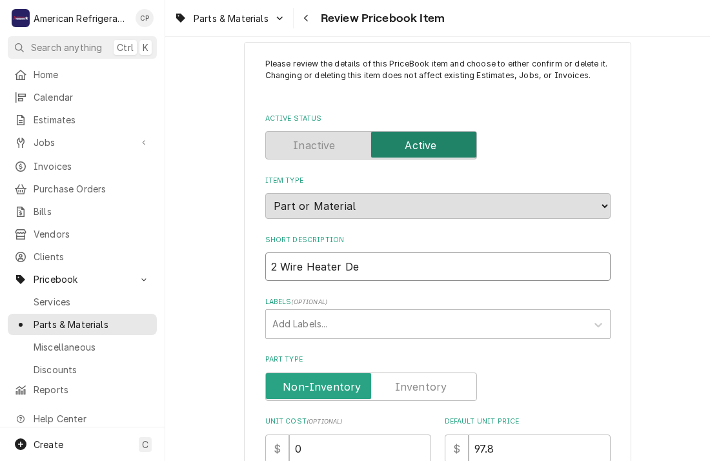
type textarea "x"
type input "2 Wire Heater Def"
type textarea "x"
type input "2 Wire Heater De"
type textarea "x"
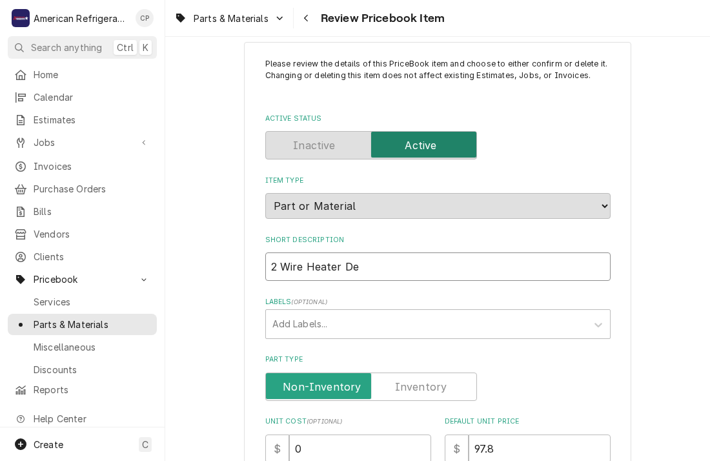
type input "2 Wire Heater D"
type textarea "x"
type input "2 Wire Heater"
type textarea "x"
type input "2 Wire Heater"
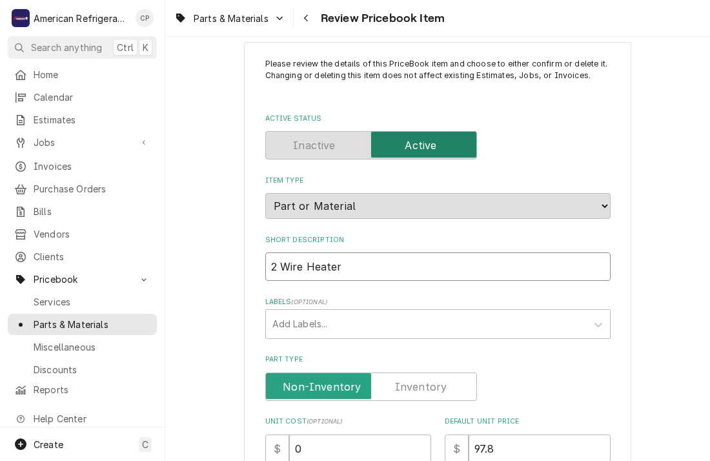
type textarea "x"
type input "2 Wire Heate"
type textarea "x"
type input "2 Wire Heat"
type textarea "x"
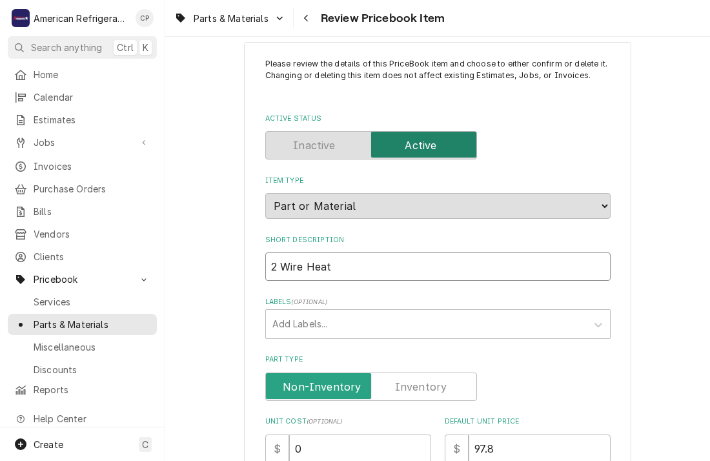
type input "2 Wire Hea"
type textarea "x"
type input "2 Wire He"
type textarea "x"
type input "2 Wire H"
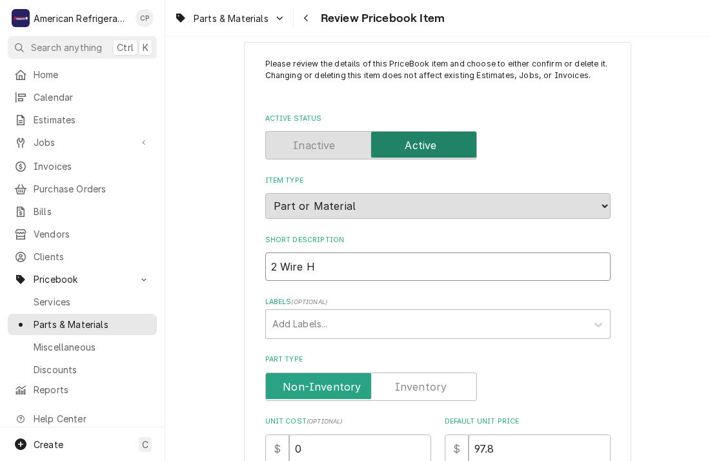
type textarea "x"
type input "2 Wire"
type textarea "x"
type input "2 Wire"
type textarea "x"
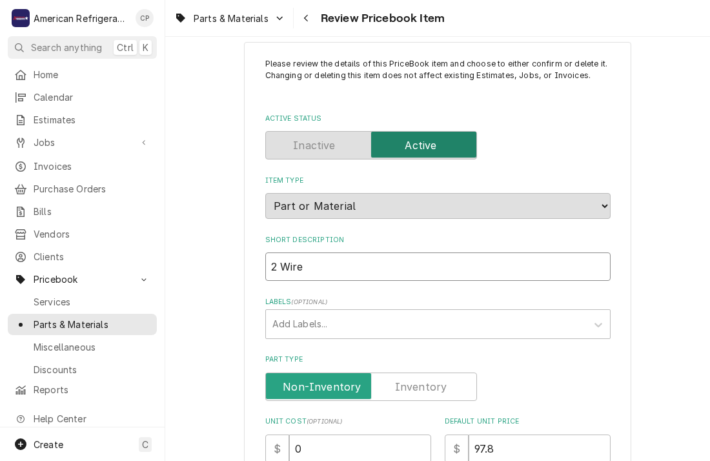
type input "2 Wir"
type textarea "x"
type input "2 Wi"
type textarea "x"
type input "2 W"
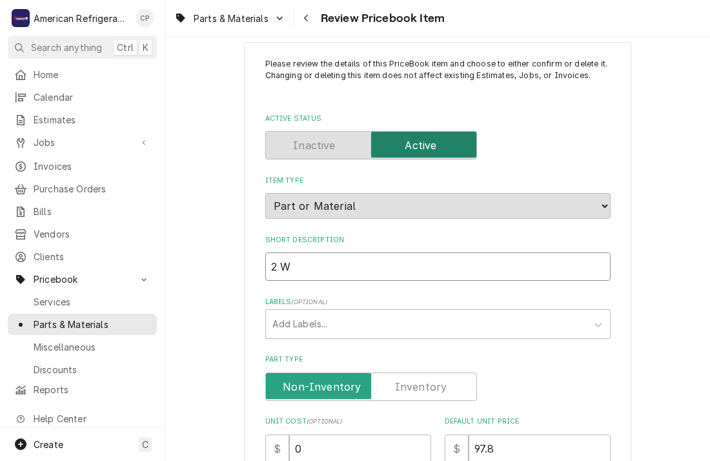
type textarea "x"
type input "2"
type textarea "x"
type input "D"
type textarea "x"
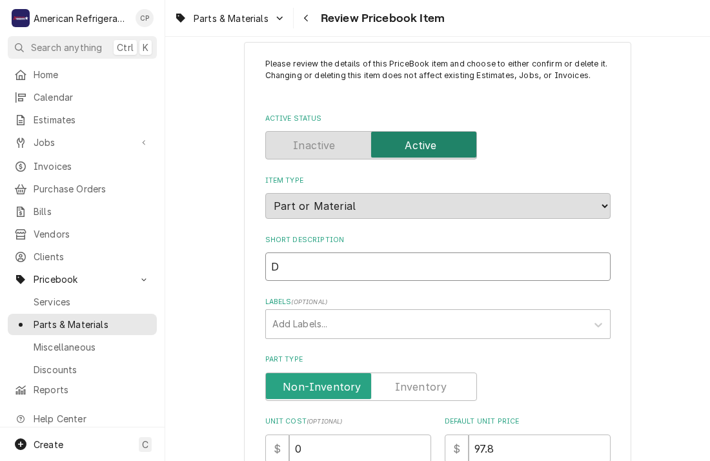
type input "De"
type textarea "x"
type input "Def"
type textarea "x"
type input "Defr"
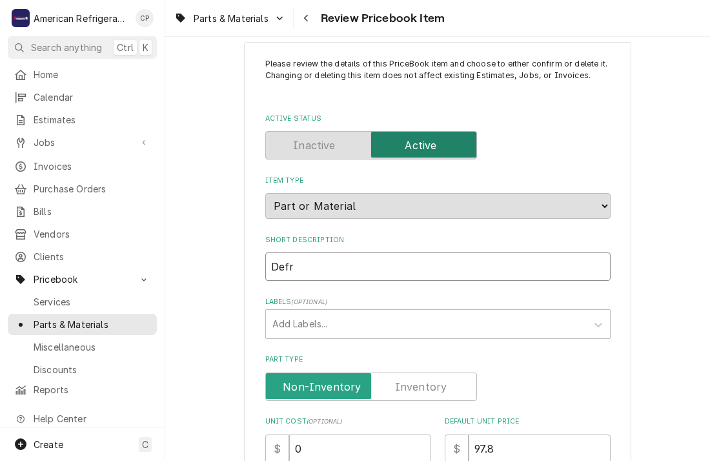
type textarea "x"
type input "Defro"
type textarea "x"
type input "Defros"
type textarea "x"
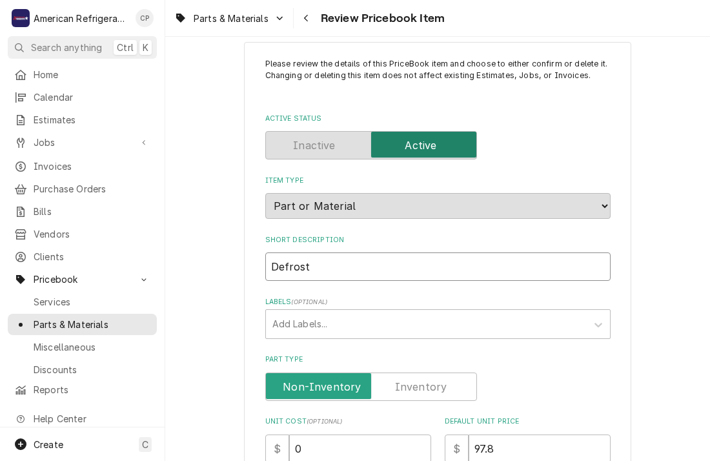
type input "Defrost"
type textarea "x"
type input "Defrost H"
type textarea "x"
type input "Defrost He"
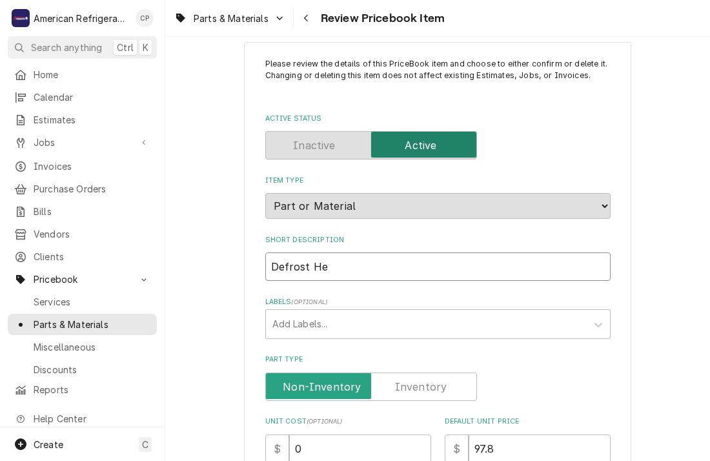
type textarea "x"
type input "Defrost Hea"
type textarea "x"
type input "Defrost Heat"
type textarea "x"
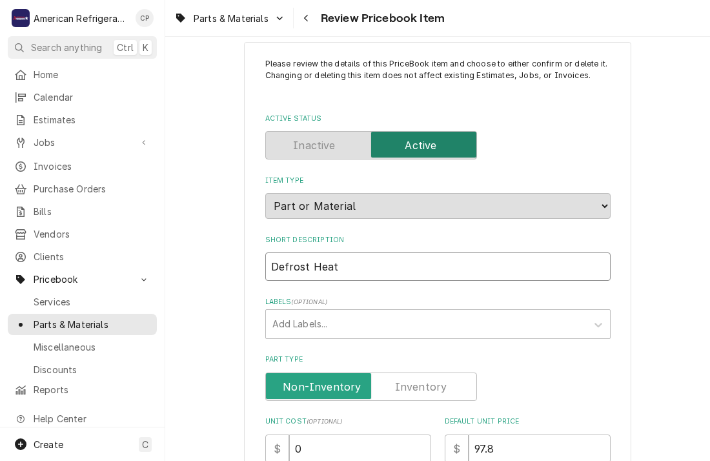
type input "Defrost Heate"
type textarea "x"
type input "Defrost Heater"
type textarea "x"
type input "Defrost Heater H"
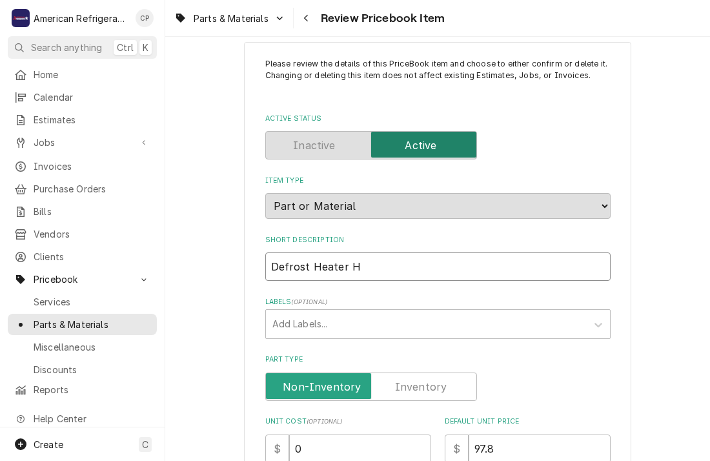
type textarea "x"
type input "Defrost Heater Hi"
type textarea "x"
type input "Defrost Heater High"
type textarea "x"
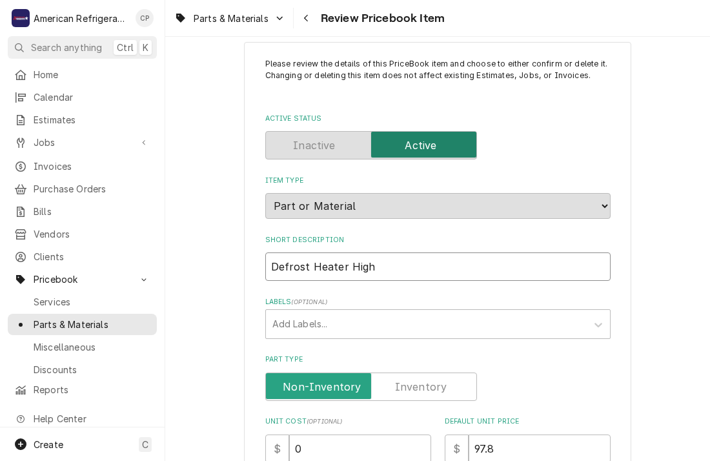
type input "Defrost Heater High"
type textarea "x"
type input "Defrost Heater High L"
type textarea "x"
type input "Defrost Heater High Li"
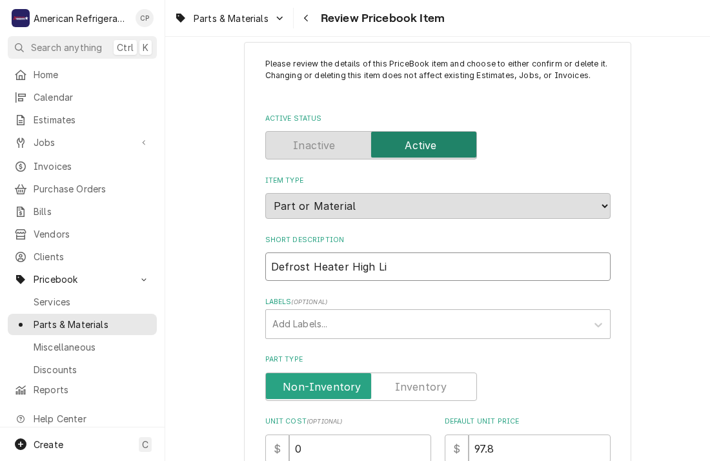
type textarea "x"
type input "Defrost Heater High Lim"
type textarea "x"
type input "Defrost Heater High Limi"
type textarea "x"
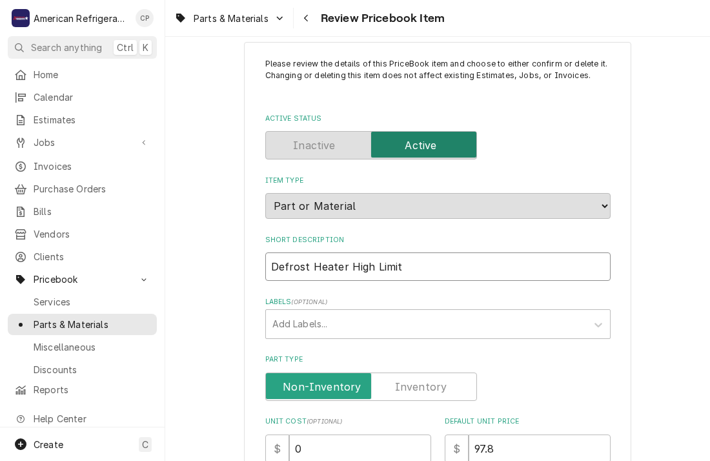
type input "Defrost Heater High Limit"
type textarea "x"
type input "Defrost Heater High Limit S"
type textarea "x"
type input "Defrost Heater High Limit Se"
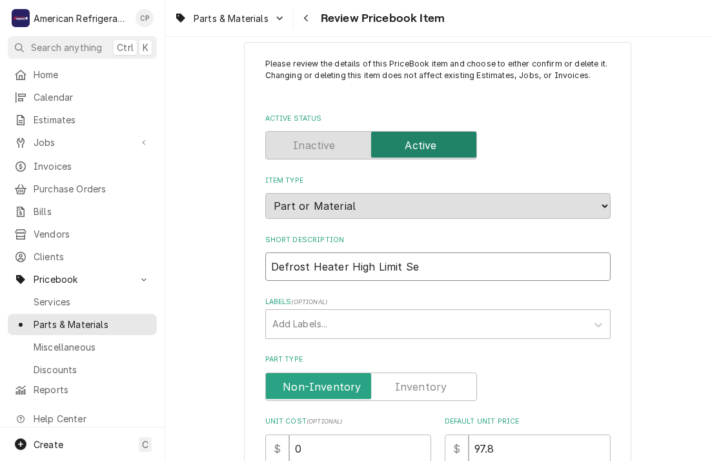
type textarea "x"
type input "Defrost Heater High Limit S"
type textarea "x"
type input "Defrost Heater High Limit Sw"
type textarea "x"
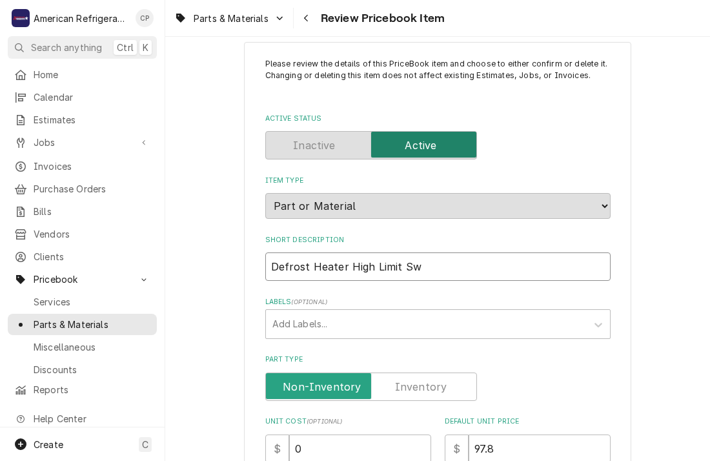
type input "Defrost Heater High Limit Swi"
type textarea "x"
type input "Defrost Heater High Limit Swit"
type textarea "x"
type input "Defrost Heater High Limit Switc"
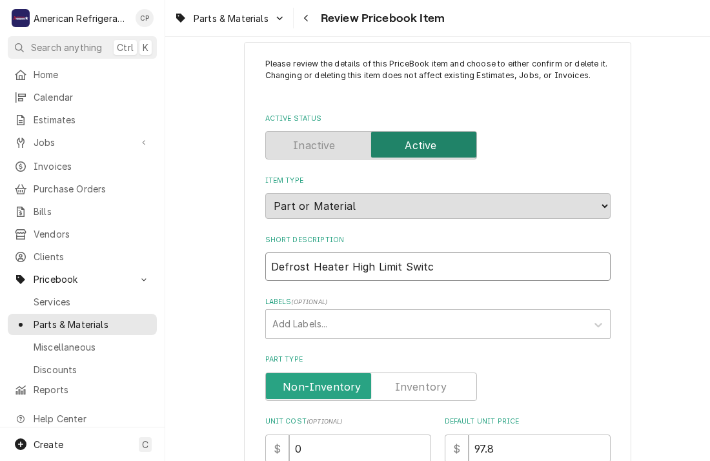
type textarea "x"
type input "Defrost Heater High Limit Switch"
type textarea "x"
type input "Defrost Heater High Limit Switch"
type textarea "x"
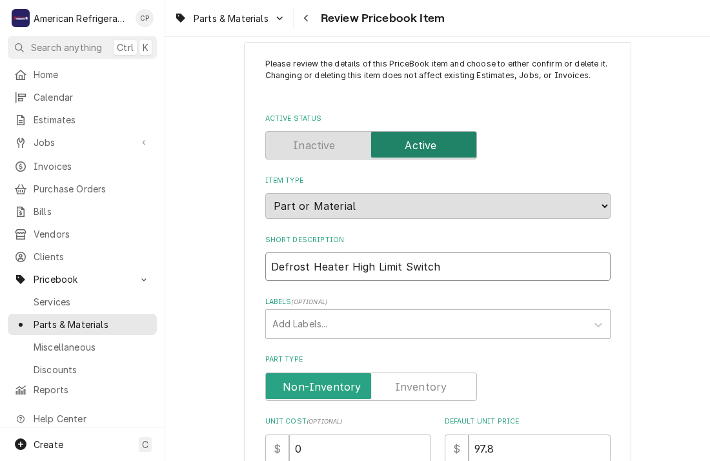
type input "Defrost Heater High Limit Switch -"
type textarea "x"
type input "Defrost Heater High Limit Switch -"
type textarea "x"
type input "Defrost Heater High Limit Switch - 2"
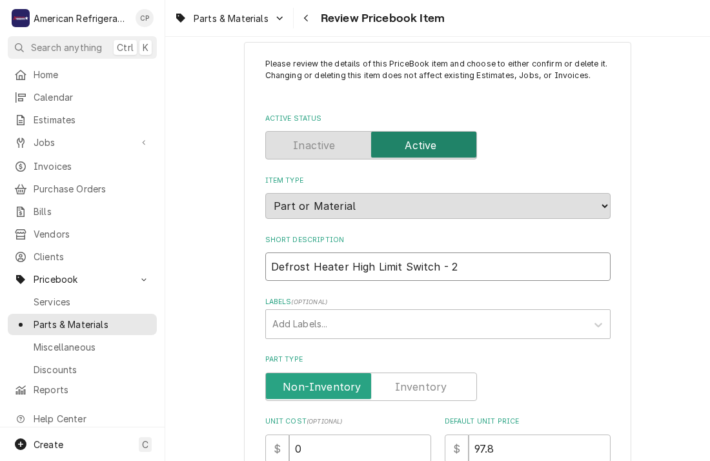
type textarea "x"
type input "Defrost Heater High Limit Switch - 2"
type textarea "x"
type input "Defrost Heater High Limit Switch - 2 Wi"
type textarea "x"
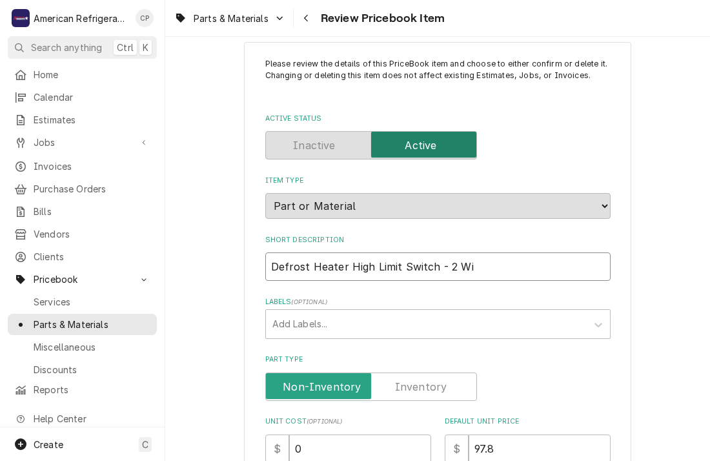
type input "Defrost Heater High Limit Switch - 2 Wir"
type textarea "x"
type input "Defrost Heater High Limit Switch - 2 Wire"
type textarea "x"
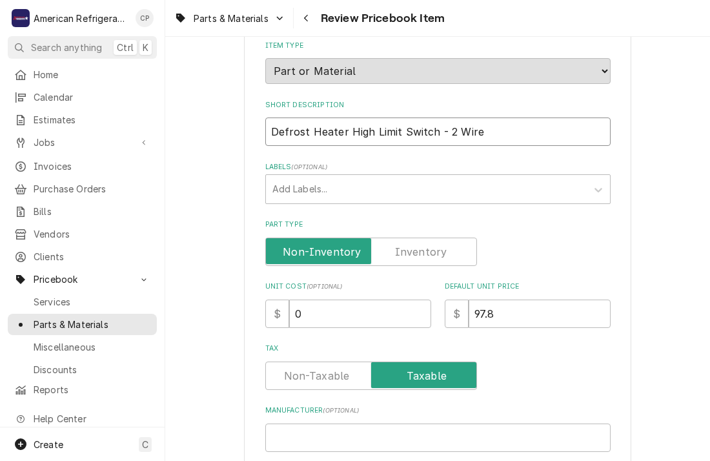
scroll to position [164, 0]
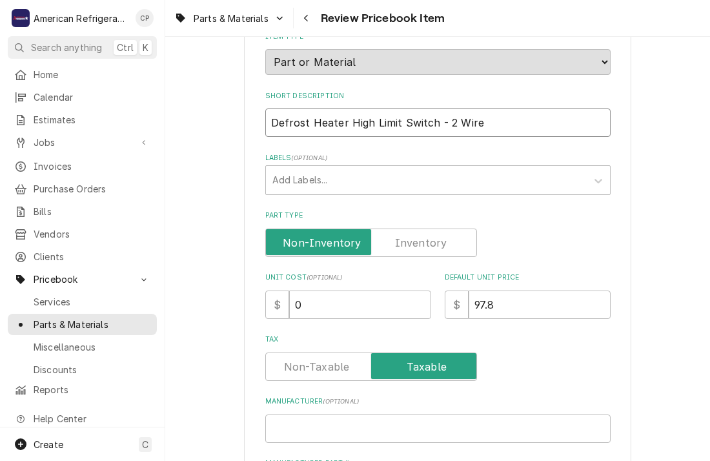
type input "Defrost Heater High Limit Switch - 2 Wire"
click at [509, 304] on input "97.8" at bounding box center [540, 305] width 142 height 28
type textarea "x"
type input "97"
type textarea "x"
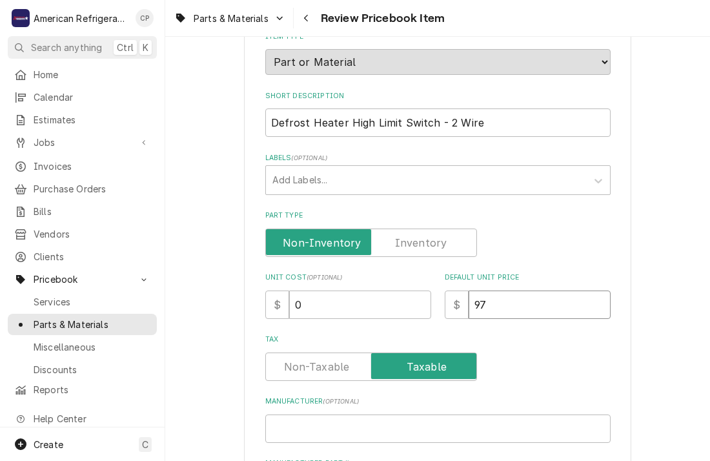
type input "9"
type textarea "x"
type input "14"
type textarea "x"
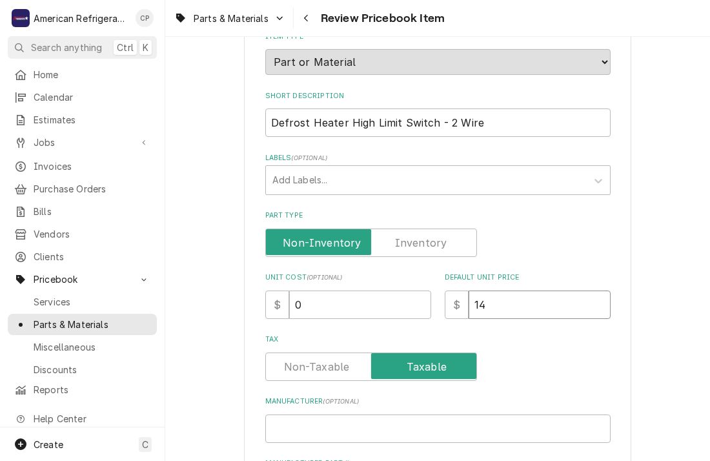
type input "149"
type textarea "x"
type input "149.7"
type textarea "x"
type input "149.76"
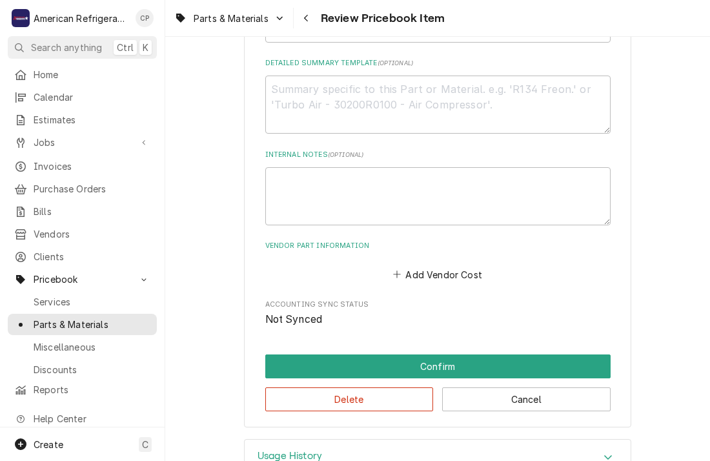
scroll to position [663, 0]
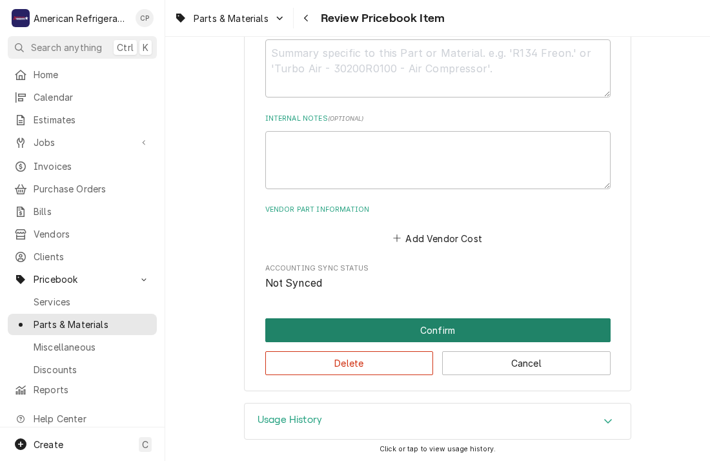
click at [349, 327] on button "Confirm" at bounding box center [438, 330] width 346 height 24
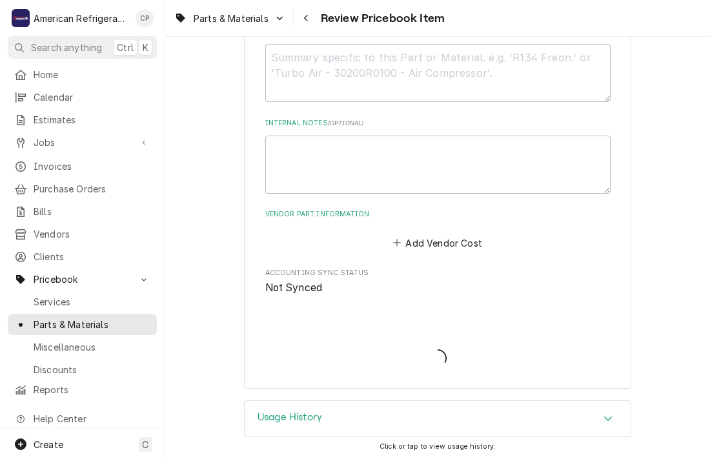
scroll to position [656, 0]
type textarea "x"
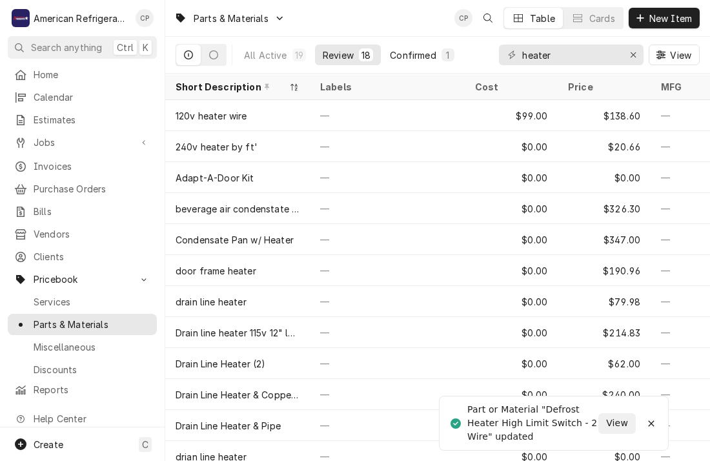
click at [413, 56] on div "Confirmed" at bounding box center [413, 55] width 46 height 14
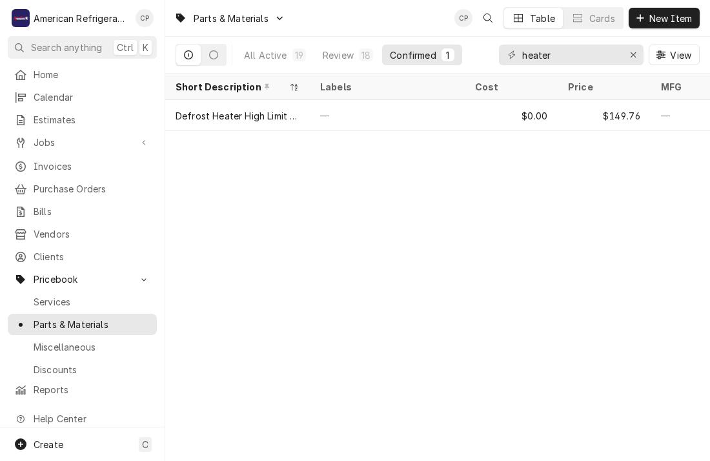
click at [375, 236] on div "Parts & Materials CP Table Cards New Item All Active 19 Review 18 Confirmed 1 h…" at bounding box center [437, 230] width 545 height 461
click at [432, 289] on div "Parts & Materials CP Table Cards New Item All Active 19 Review 18 Confirmed 1 h…" at bounding box center [437, 230] width 545 height 461
click at [424, 303] on div "Parts & Materials CP Table Cards New Item All Active 19 Review 18 Confirmed 1 h…" at bounding box center [437, 230] width 545 height 461
click at [372, 268] on div "Parts & Materials CP Table Cards New Item All Active 19 Review 18 Confirmed 1 h…" at bounding box center [437, 230] width 545 height 461
click at [327, 257] on div "Parts & Materials CP Table Cards New Item All Active 19 Review 18 Confirmed 1 h…" at bounding box center [437, 230] width 545 height 461
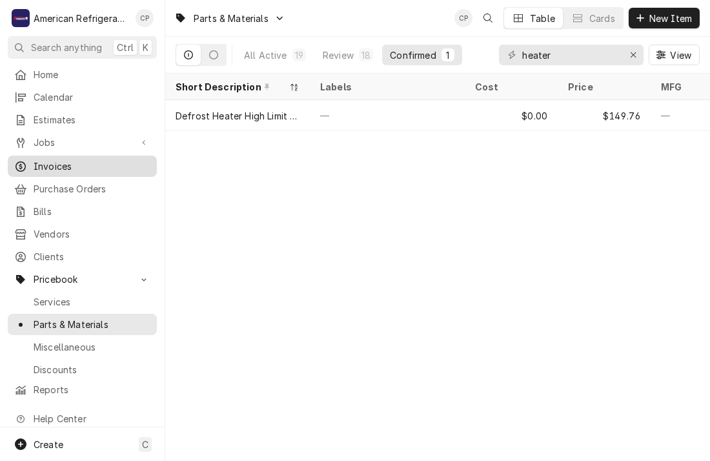
click at [100, 169] on div "Invoices" at bounding box center [82, 166] width 144 height 16
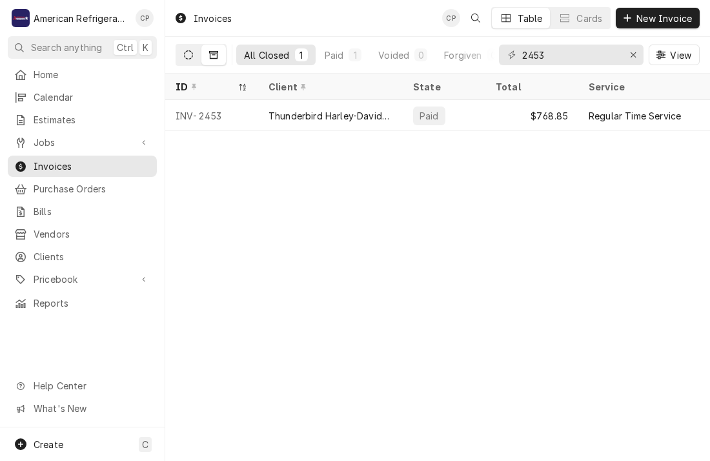
click at [190, 61] on button "Dynamic Content Wrapper" at bounding box center [188, 55] width 25 height 21
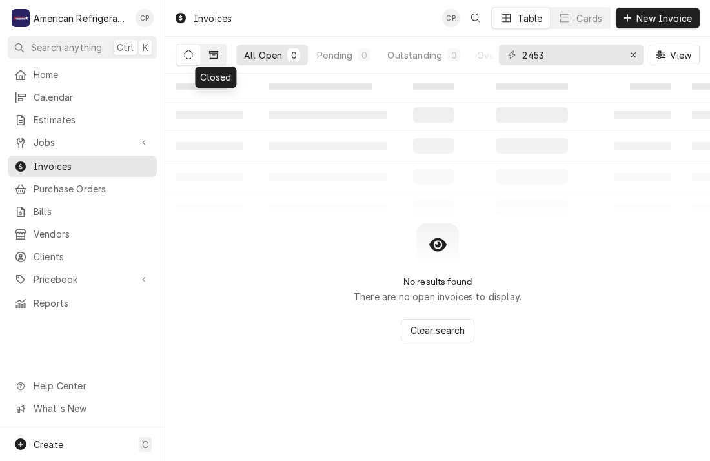
click at [211, 61] on button "Dynamic Content Wrapper" at bounding box center [214, 55] width 25 height 21
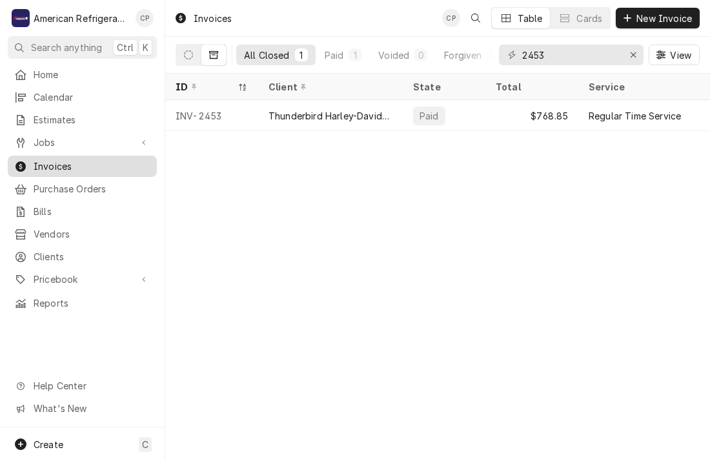
click at [112, 160] on span "Invoices" at bounding box center [92, 167] width 117 height 14
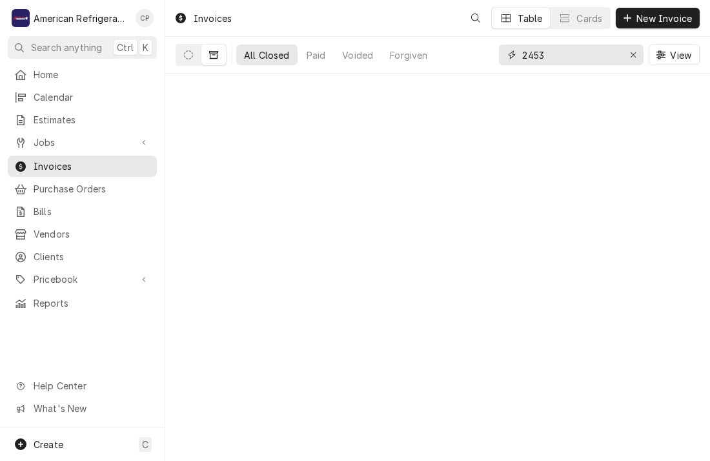
click at [561, 56] on input "2453" at bounding box center [571, 55] width 97 height 21
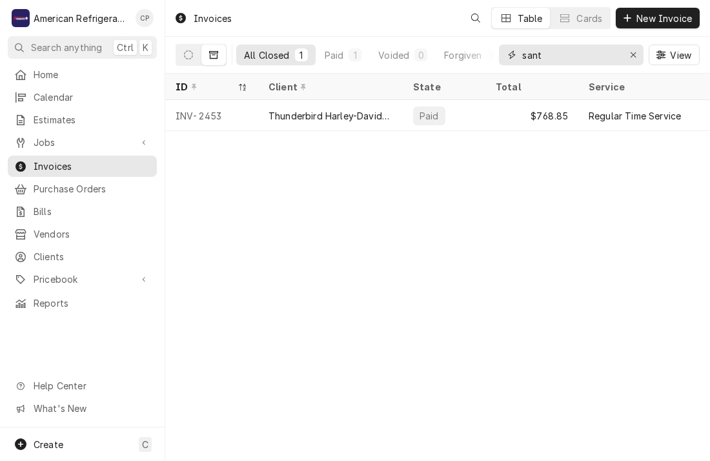
type input "santa"
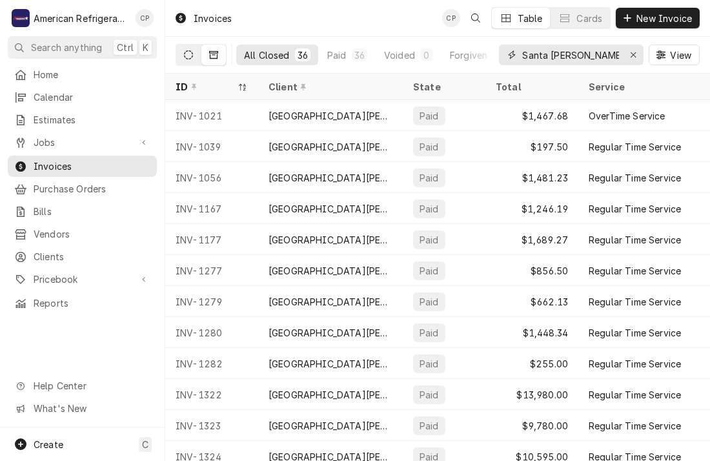
type input "Santa ana"
click at [182, 59] on button "Dynamic Content Wrapper" at bounding box center [188, 55] width 25 height 21
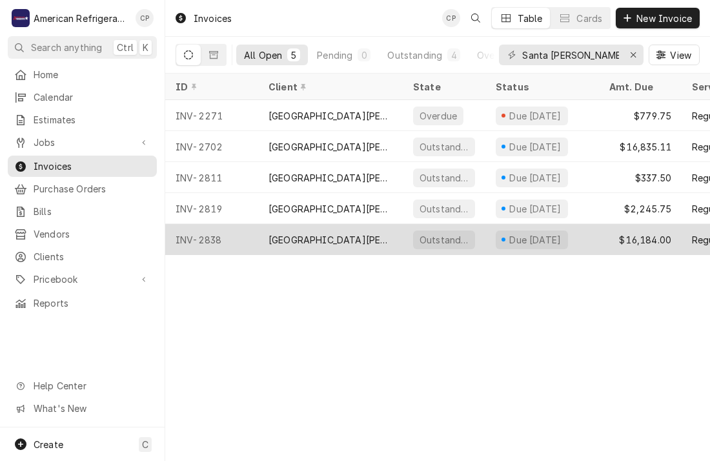
click at [241, 236] on div "INV-2838" at bounding box center [211, 239] width 93 height 31
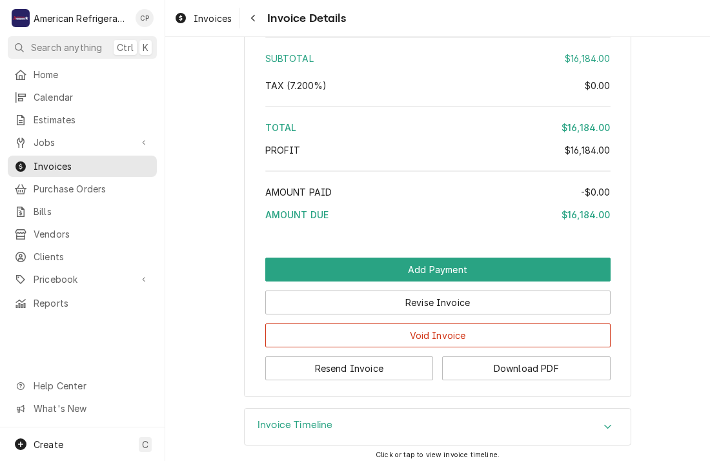
scroll to position [2503, 0]
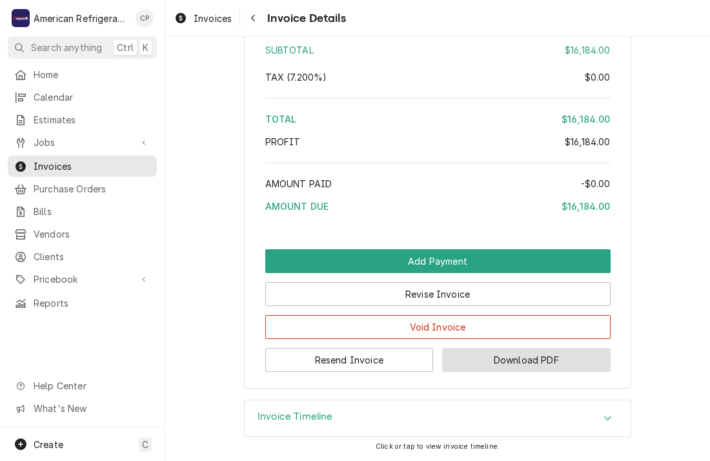
click at [463, 360] on button "Download PDF" at bounding box center [526, 360] width 169 height 24
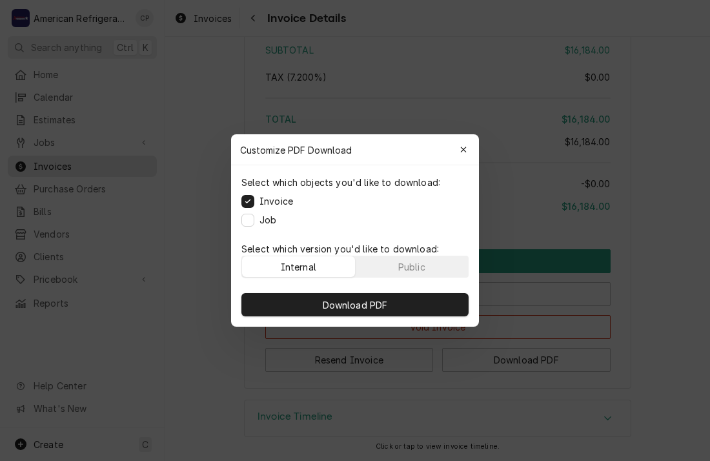
click at [270, 220] on label "Job" at bounding box center [268, 220] width 17 height 14
click at [254, 220] on button "Job" at bounding box center [248, 220] width 13 height 13
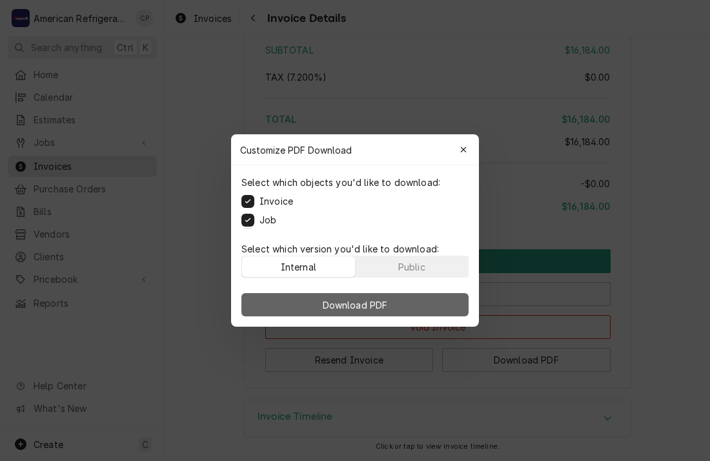
click at [281, 300] on button "Download PDF" at bounding box center [355, 304] width 227 height 23
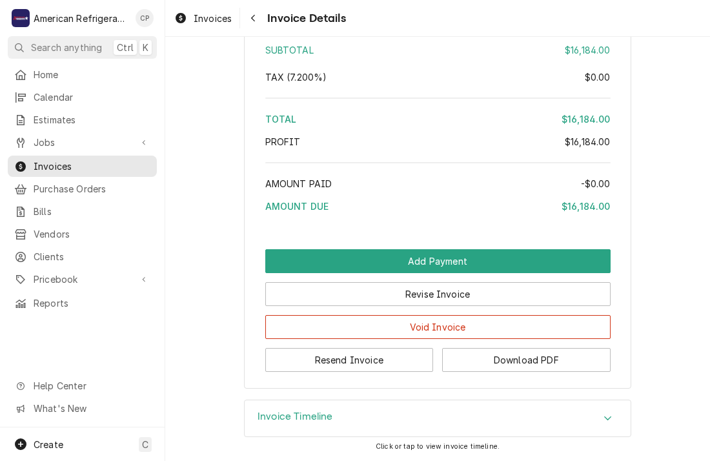
click at [404, 149] on div "Profit" at bounding box center [415, 142] width 300 height 14
click at [425, 149] on div "Profit" at bounding box center [415, 142] width 300 height 14
click at [408, 188] on div "Amount Paid" at bounding box center [423, 184] width 316 height 14
click at [84, 165] on span "Invoices" at bounding box center [92, 167] width 117 height 14
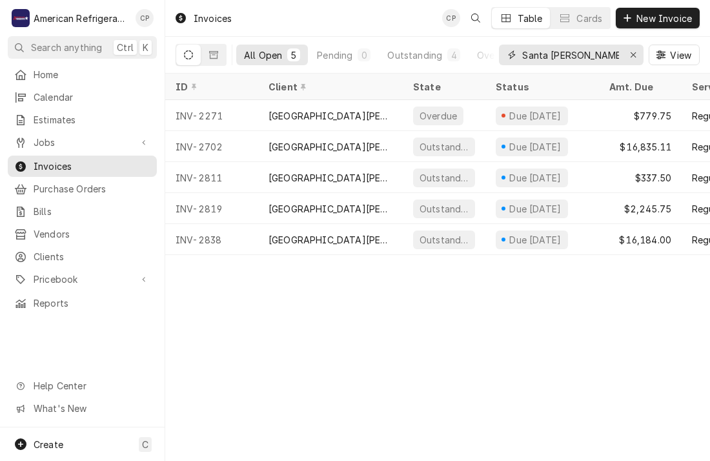
click at [566, 59] on input "Santa ana" at bounding box center [571, 55] width 97 height 21
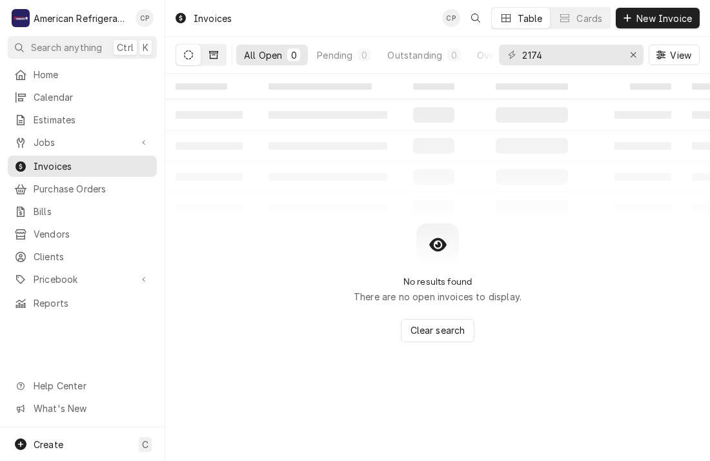
click at [216, 65] on button "Dynamic Content Wrapper" at bounding box center [214, 55] width 25 height 21
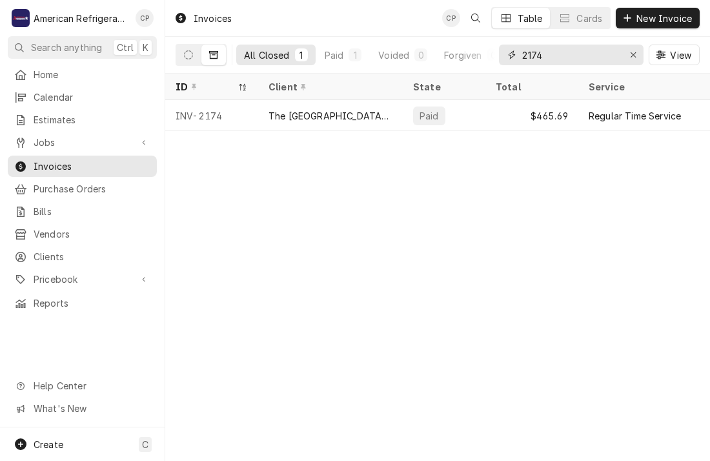
click at [590, 49] on input "2174" at bounding box center [571, 55] width 97 height 21
type input "2"
click at [187, 58] on icon "Dynamic Content Wrapper" at bounding box center [188, 54] width 9 height 9
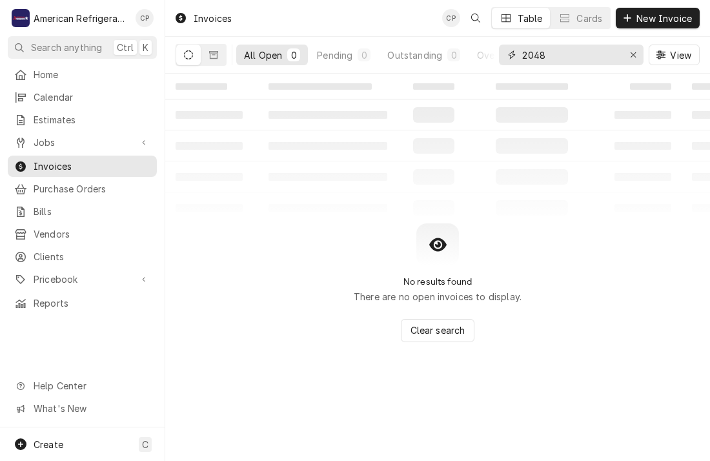
click at [571, 55] on input "2048" at bounding box center [571, 55] width 97 height 21
click at [212, 56] on icon "Dynamic Content Wrapper" at bounding box center [213, 54] width 9 height 9
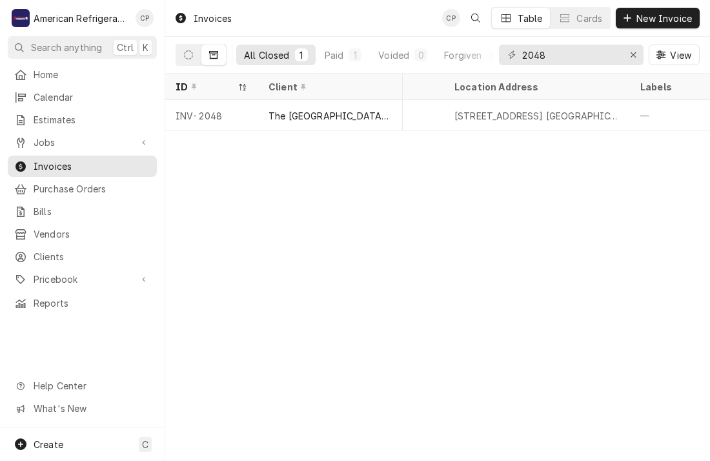
scroll to position [0, 458]
click at [568, 52] on input "2048" at bounding box center [571, 55] width 97 height 21
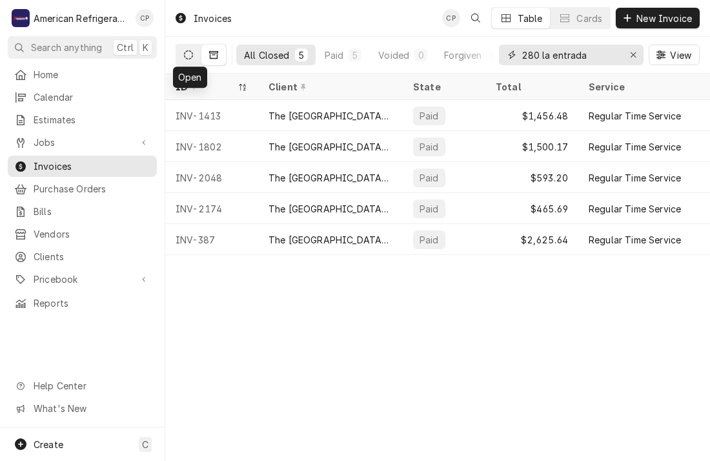
type input "280 la entrada"
click at [185, 57] on icon "Dynamic Content Wrapper" at bounding box center [188, 54] width 9 height 9
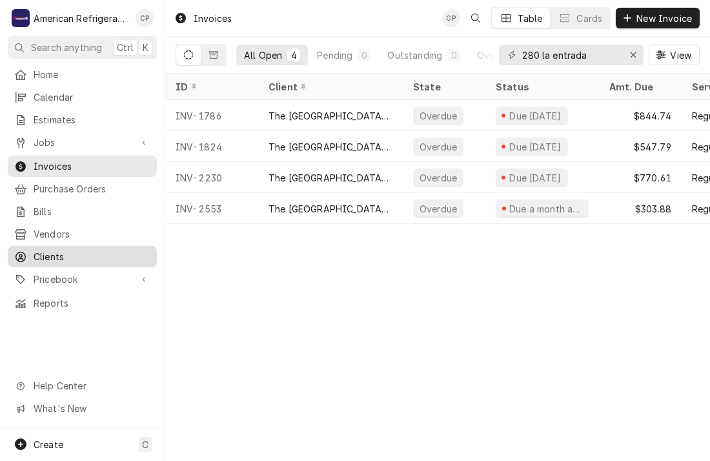
click at [96, 250] on span "Clients" at bounding box center [92, 257] width 117 height 14
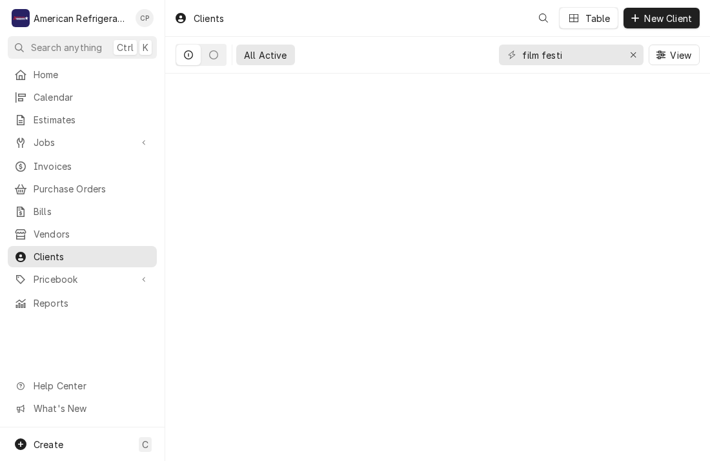
click at [582, 57] on input "film festi" at bounding box center [571, 55] width 97 height 21
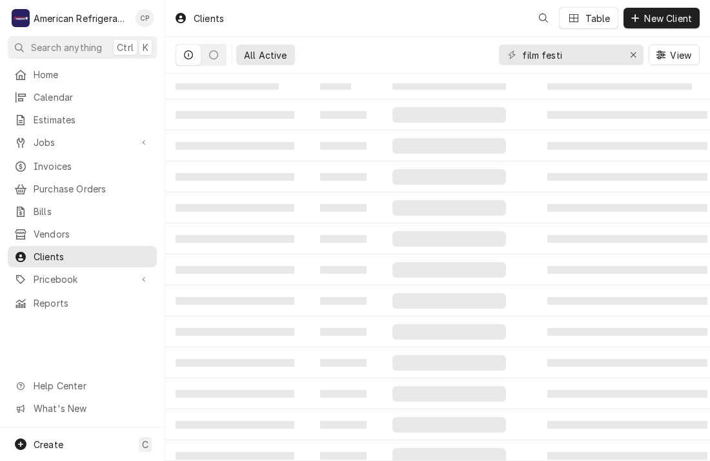
click at [582, 57] on input "film festi" at bounding box center [571, 55] width 97 height 21
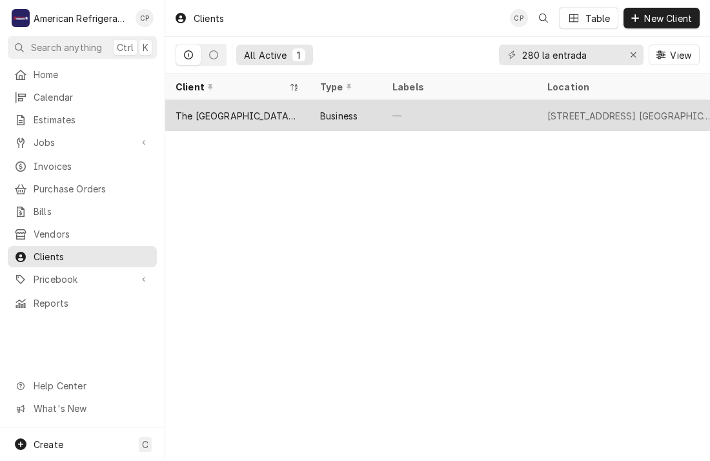
type input "280 la entrada"
click at [260, 106] on div "The [GEOGRAPHIC_DATA][US_STATE]" at bounding box center [237, 115] width 145 height 31
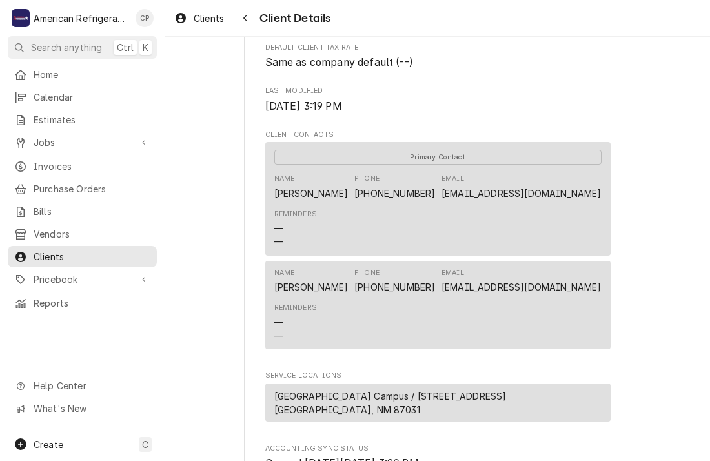
scroll to position [338, 0]
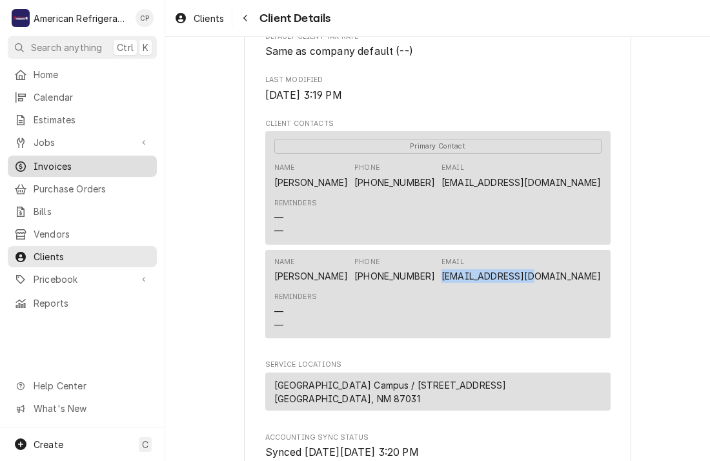
click at [113, 165] on span "Invoices" at bounding box center [92, 167] width 117 height 14
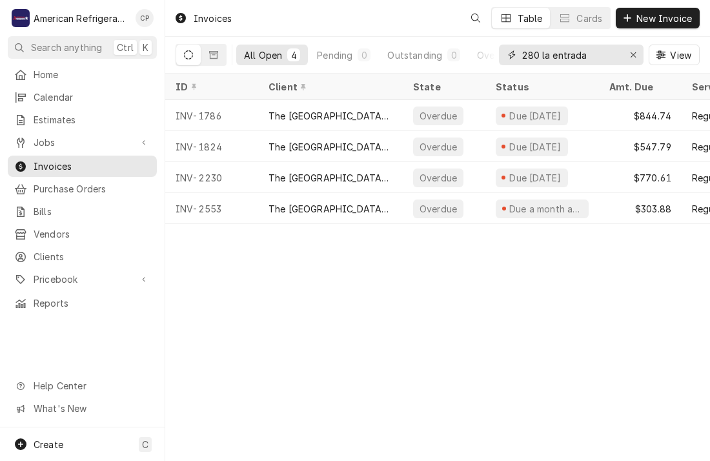
click at [592, 57] on input "280 la entrada" at bounding box center [571, 55] width 97 height 21
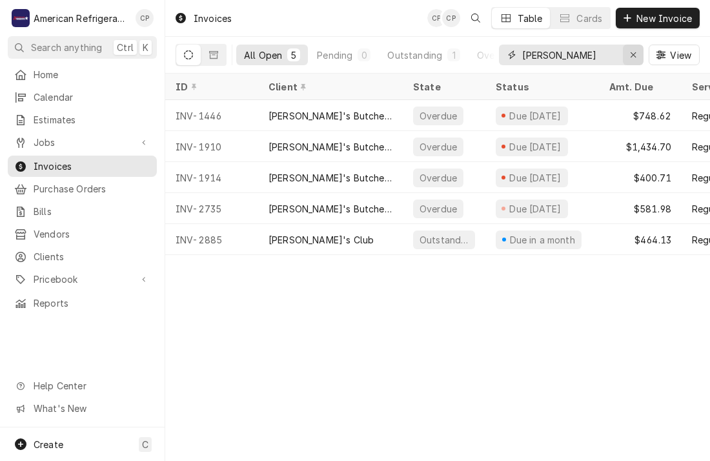
type input "[PERSON_NAME]"
click at [632, 56] on icon "Erase input" at bounding box center [633, 54] width 7 height 9
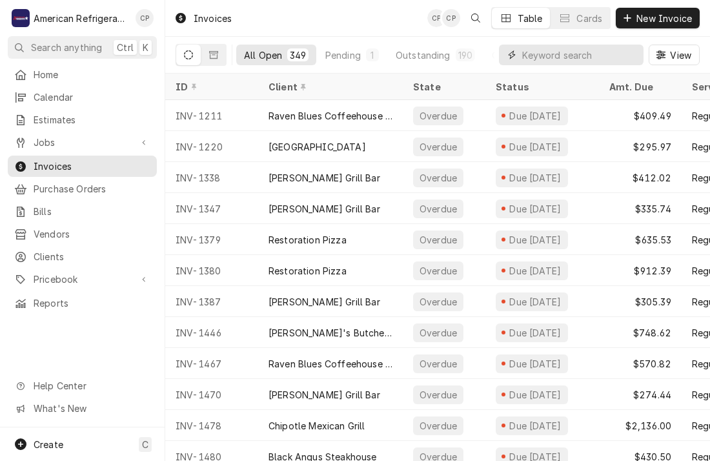
click at [555, 59] on input "Dynamic Content Wrapper" at bounding box center [580, 55] width 115 height 21
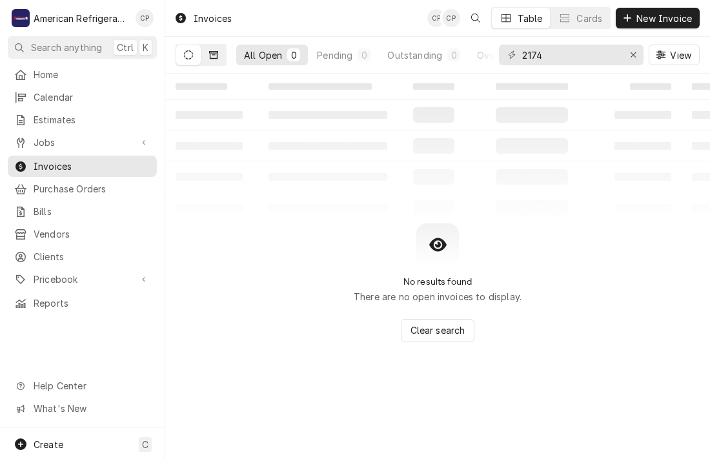
click at [218, 56] on button "Dynamic Content Wrapper" at bounding box center [214, 55] width 25 height 21
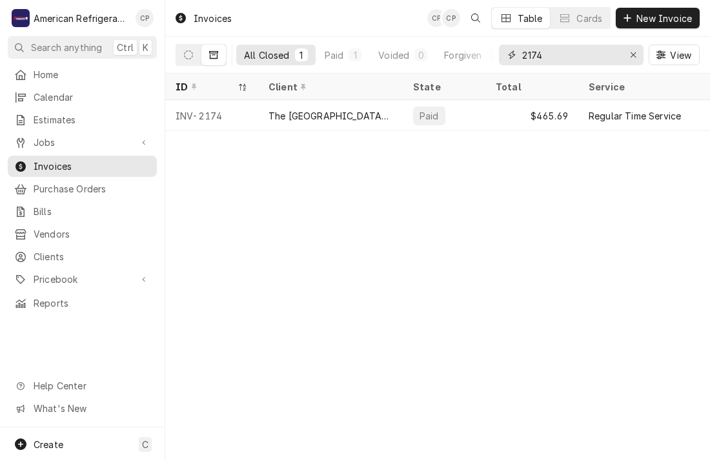
click at [594, 63] on input "2174" at bounding box center [571, 55] width 97 height 21
type input "2"
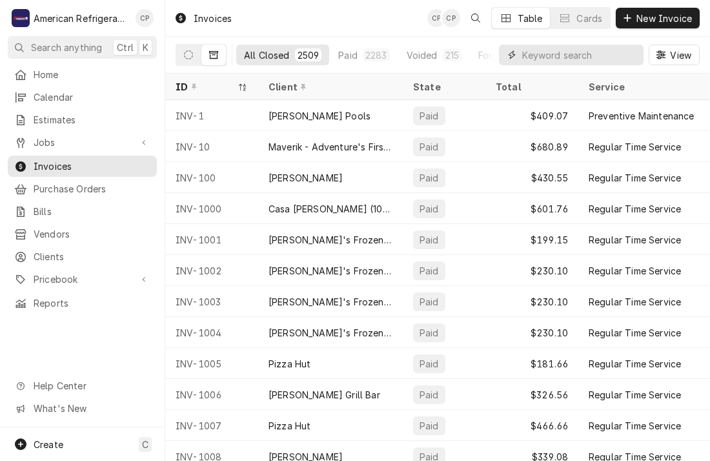
click at [544, 52] on input "Dynamic Content Wrapper" at bounding box center [580, 55] width 115 height 21
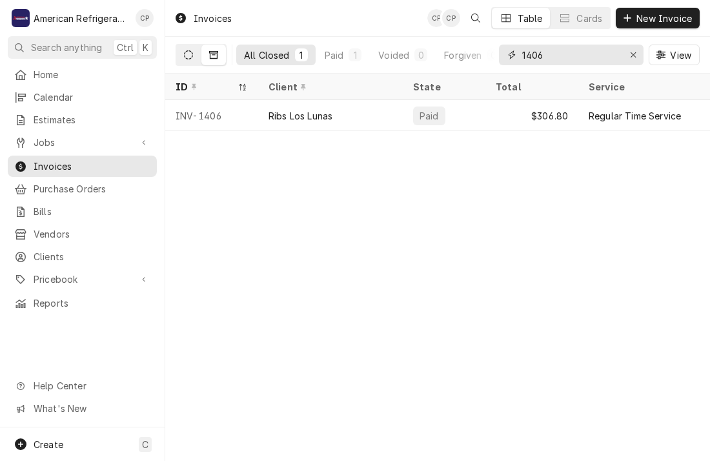
type input "1406"
click at [192, 57] on icon "Dynamic Content Wrapper" at bounding box center [188, 54] width 9 height 9
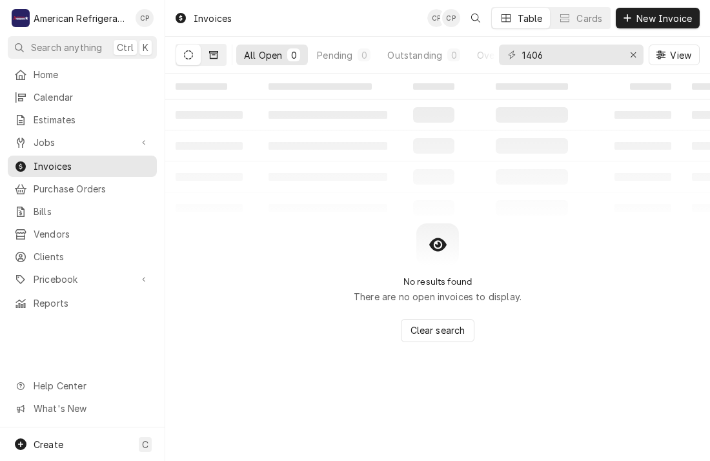
click at [218, 54] on icon "Dynamic Content Wrapper" at bounding box center [213, 54] width 9 height 9
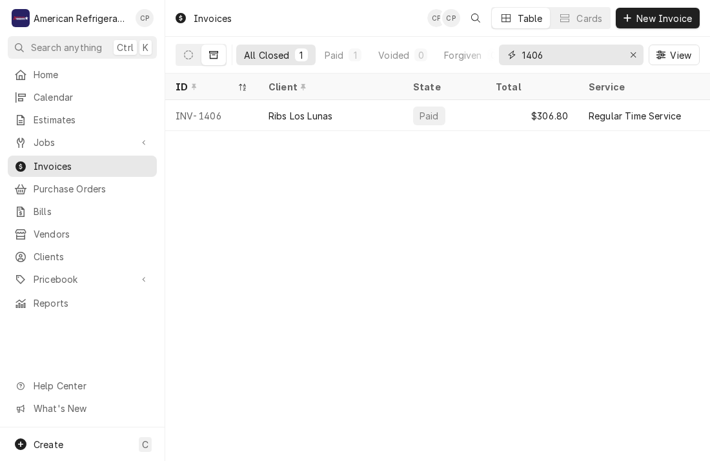
click at [556, 59] on input "1406" at bounding box center [571, 55] width 97 height 21
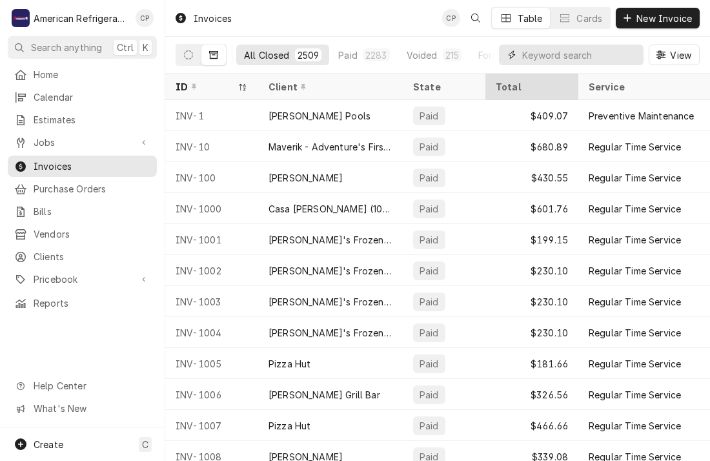
click at [560, 63] on input "Dynamic Content Wrapper" at bounding box center [580, 55] width 115 height 21
click at [391, 19] on div "Invoices CP Table Cards New Invoice" at bounding box center [437, 18] width 545 height 36
click at [536, 55] on input "Dynamic Content Wrapper" at bounding box center [580, 55] width 115 height 21
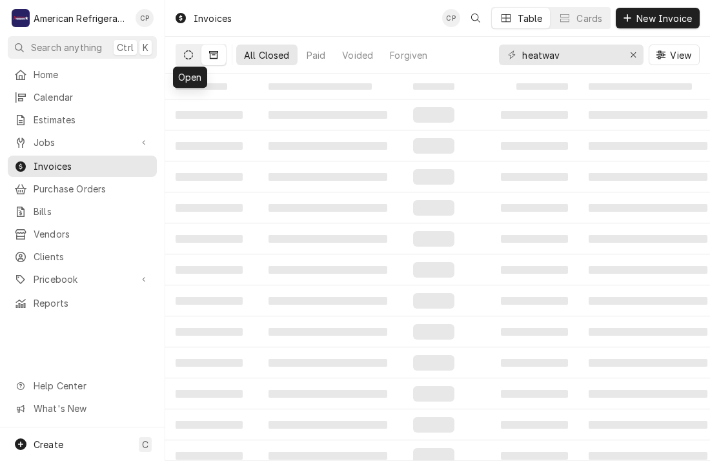
click at [189, 54] on icon "Dynamic Content Wrapper" at bounding box center [188, 54] width 9 height 9
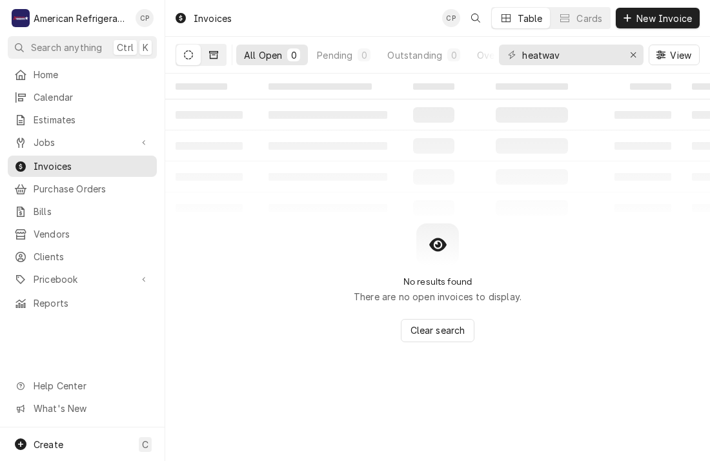
click at [215, 53] on icon "Dynamic Content Wrapper" at bounding box center [213, 55] width 9 height 8
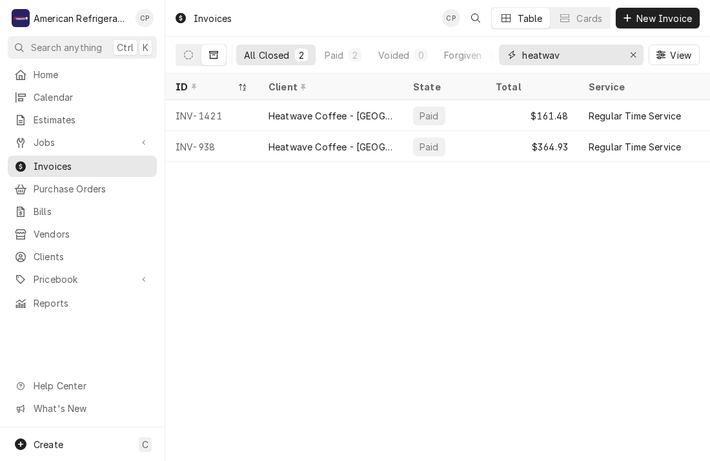
click at [530, 50] on input "heatwav" at bounding box center [571, 55] width 97 height 21
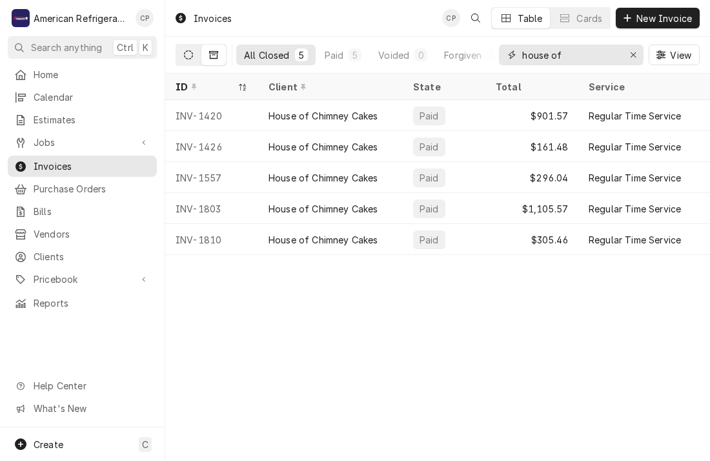
type input "house of"
click at [181, 59] on button "Dynamic Content Wrapper" at bounding box center [188, 55] width 25 height 21
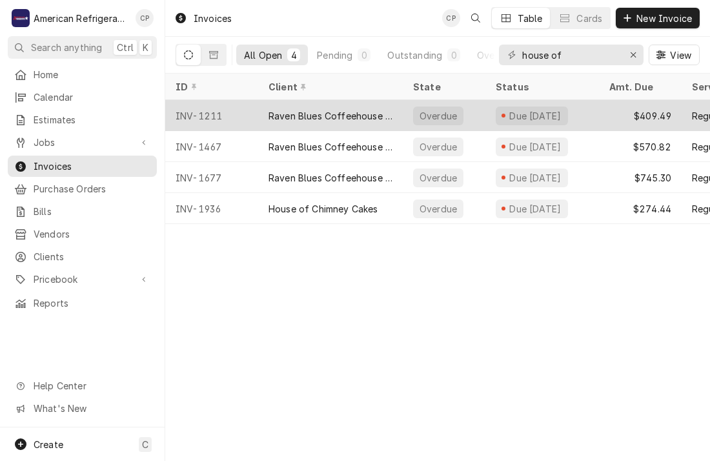
click at [225, 112] on div "INV-1211" at bounding box center [211, 115] width 93 height 31
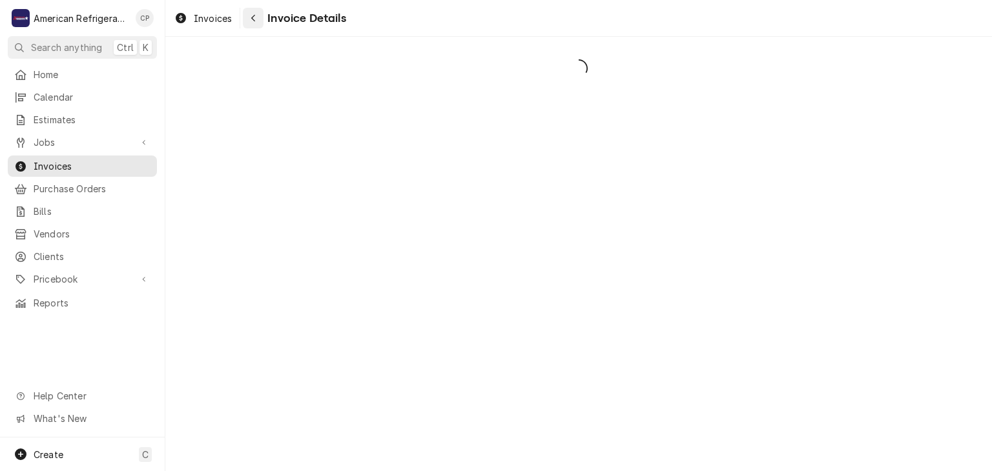
click at [255, 22] on icon "Navigate back" at bounding box center [254, 18] width 6 height 9
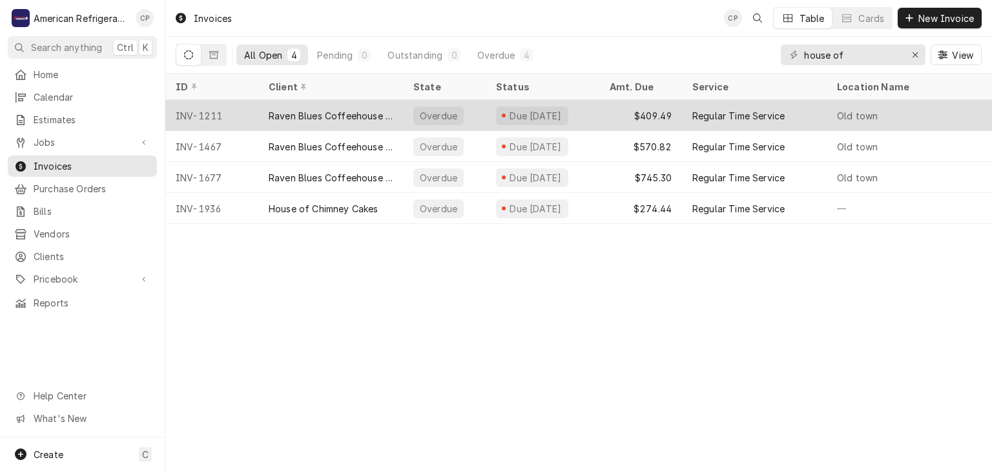
click at [231, 118] on div "INV-1211" at bounding box center [211, 115] width 93 height 31
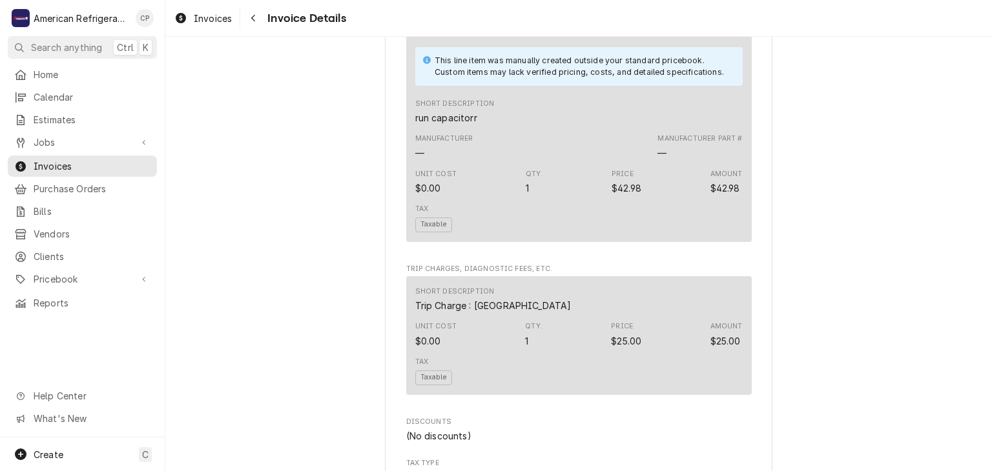
scroll to position [1049, 0]
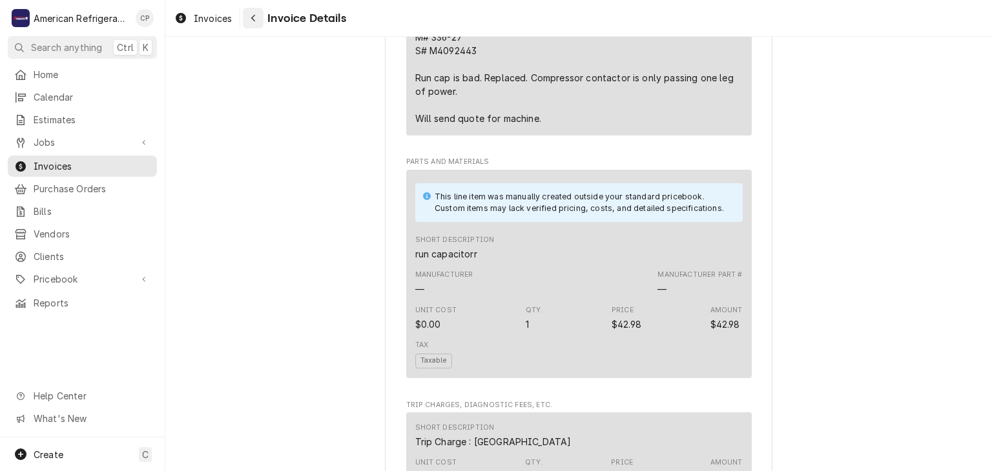
click at [259, 14] on div "Navigate back" at bounding box center [253, 18] width 13 height 13
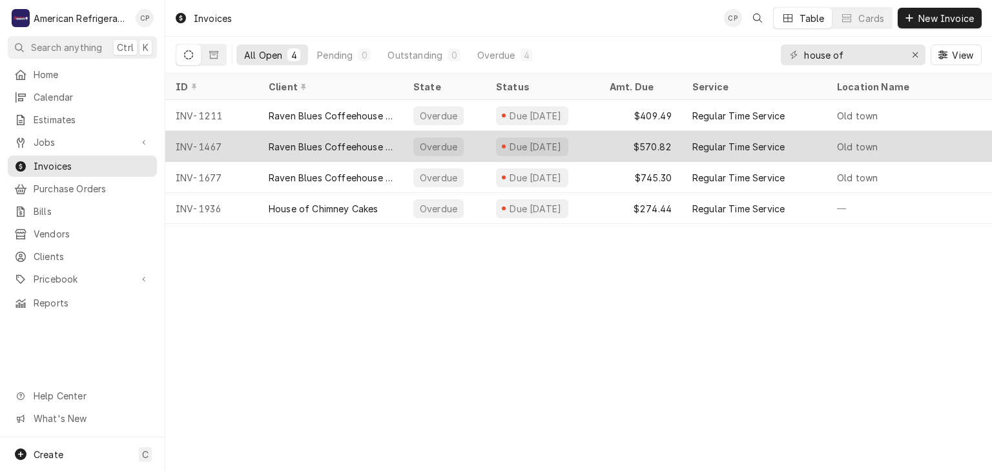
click at [321, 144] on div "Raven Blues Coffeehouse Cafe" at bounding box center [331, 147] width 124 height 14
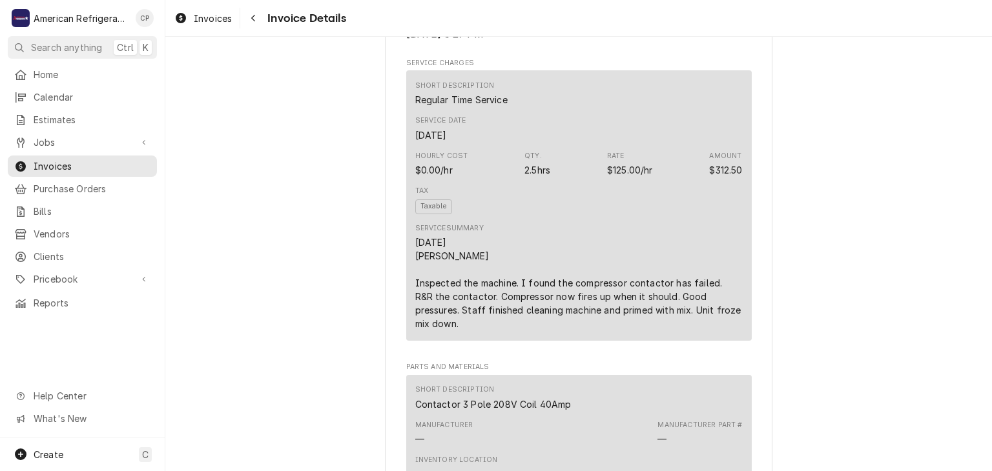
scroll to position [738, 0]
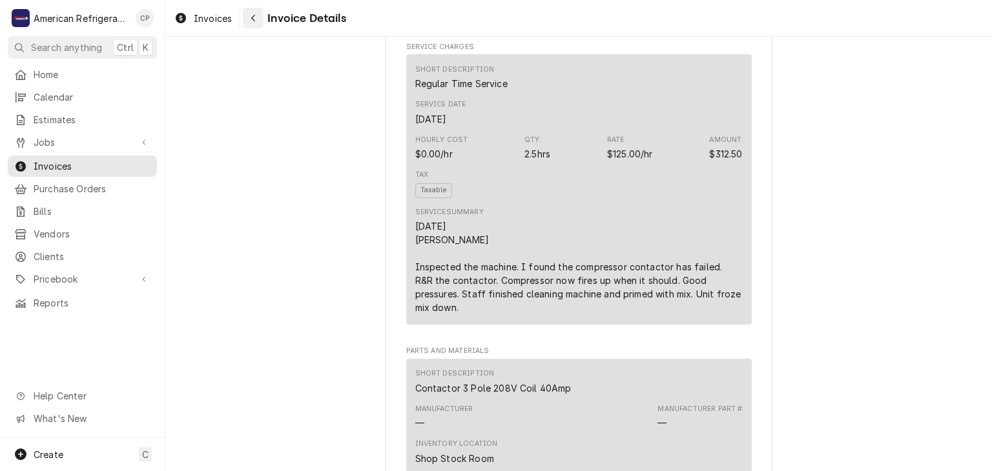
click at [247, 21] on div "Navigate back" at bounding box center [253, 18] width 13 height 13
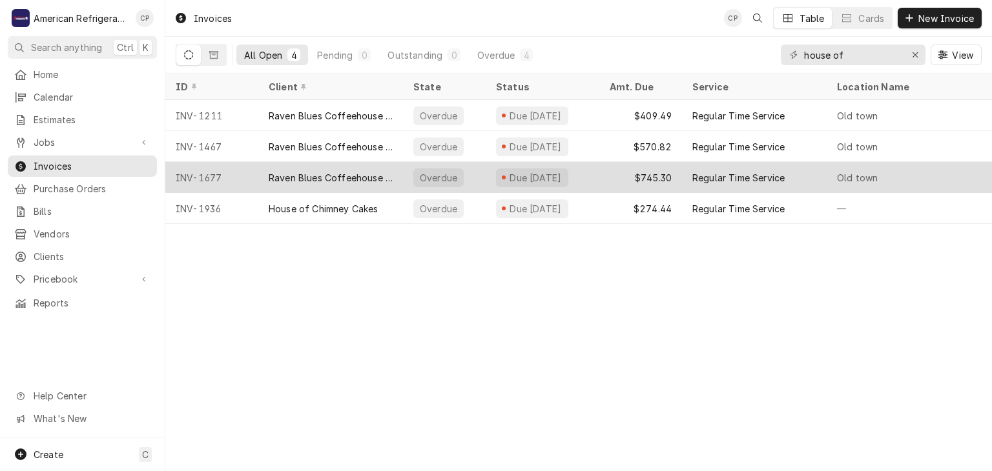
click at [282, 171] on div "Raven Blues Coffeehouse Cafe" at bounding box center [331, 178] width 124 height 14
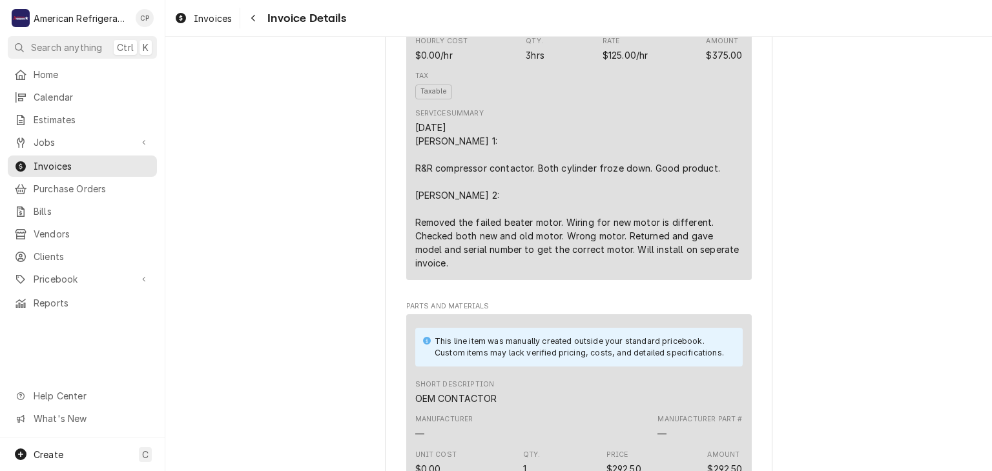
scroll to position [838, 0]
click at [258, 26] on button "Navigate back" at bounding box center [253, 18] width 21 height 21
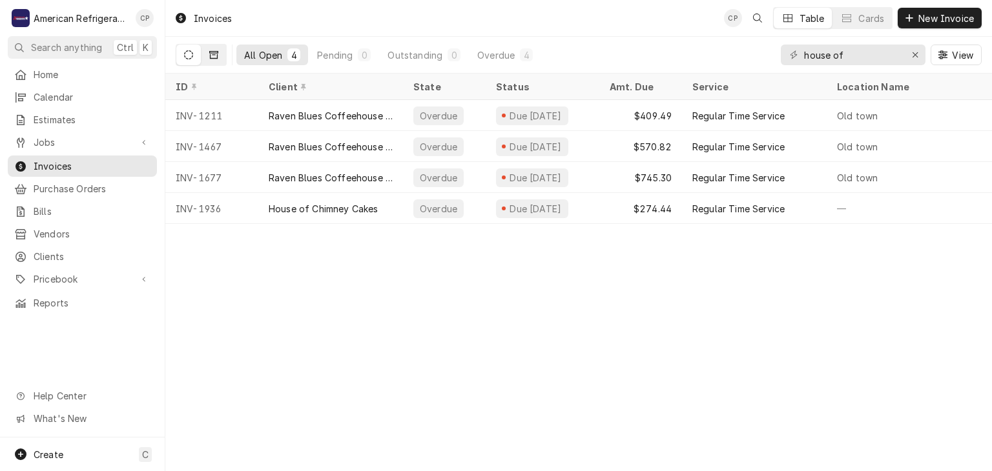
click at [225, 61] on button "Dynamic Content Wrapper" at bounding box center [214, 55] width 25 height 21
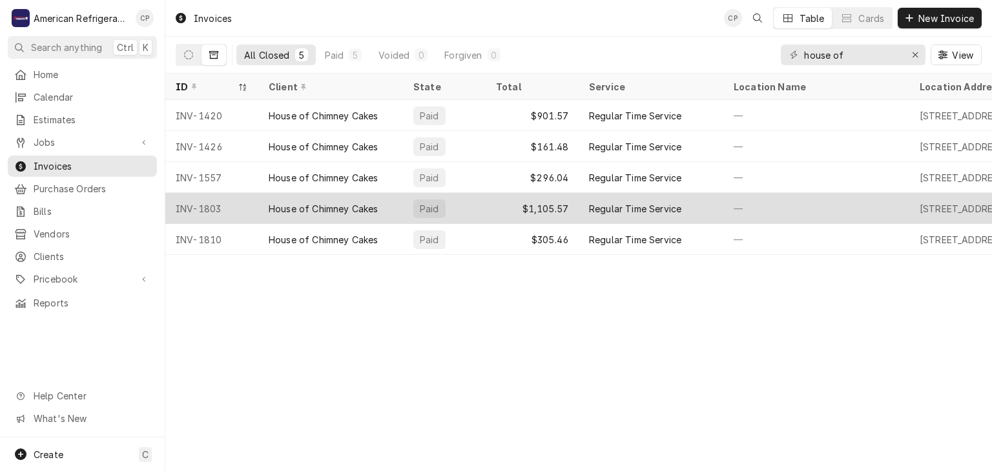
click at [249, 209] on div "INV-1803" at bounding box center [211, 208] width 93 height 31
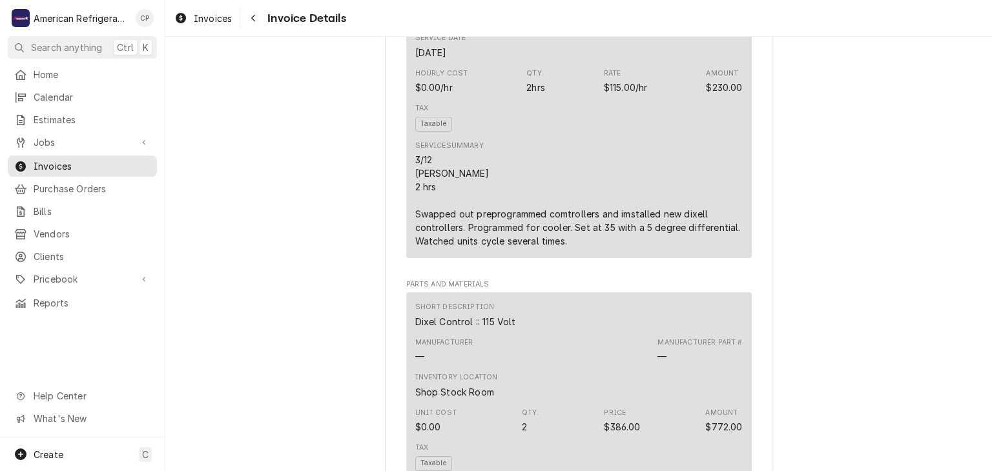
scroll to position [833, 0]
click at [260, 20] on div "Navigate back" at bounding box center [253, 18] width 13 height 13
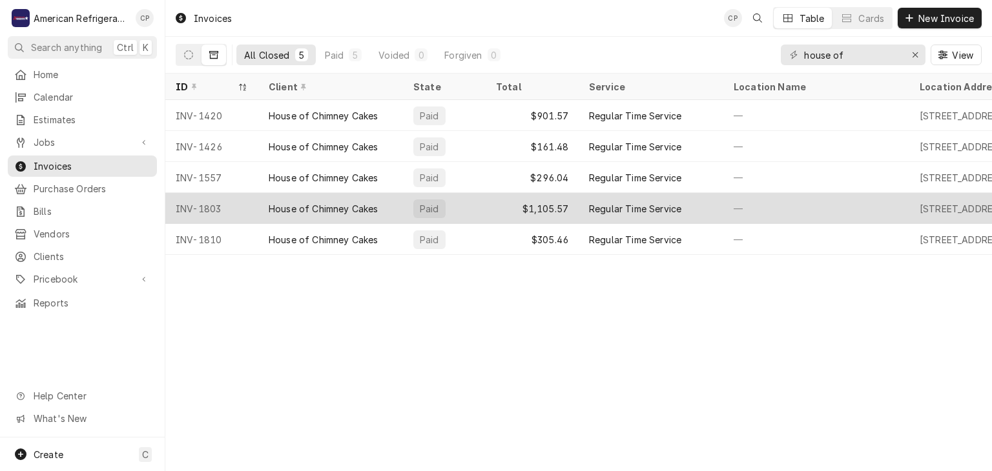
click at [280, 211] on div "House of Chimney Cakes" at bounding box center [324, 209] width 110 height 14
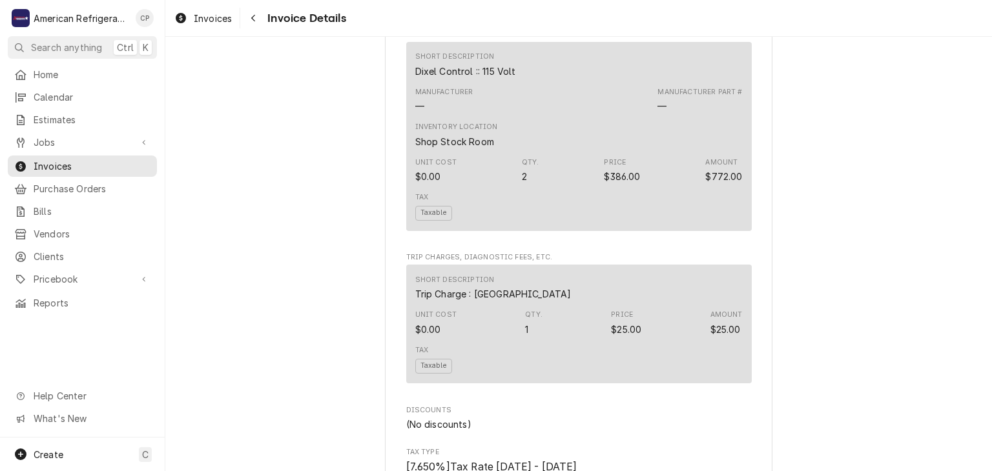
scroll to position [911, 0]
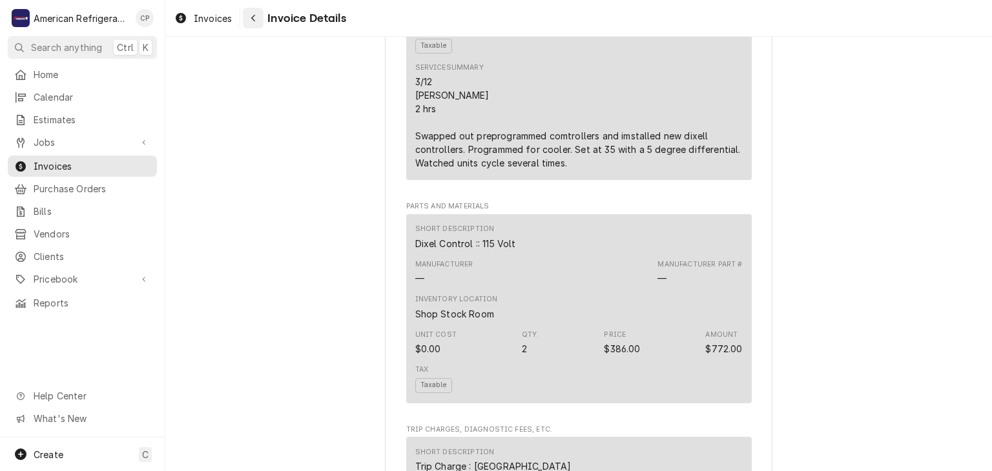
click at [256, 19] on div "Navigate back" at bounding box center [253, 18] width 13 height 13
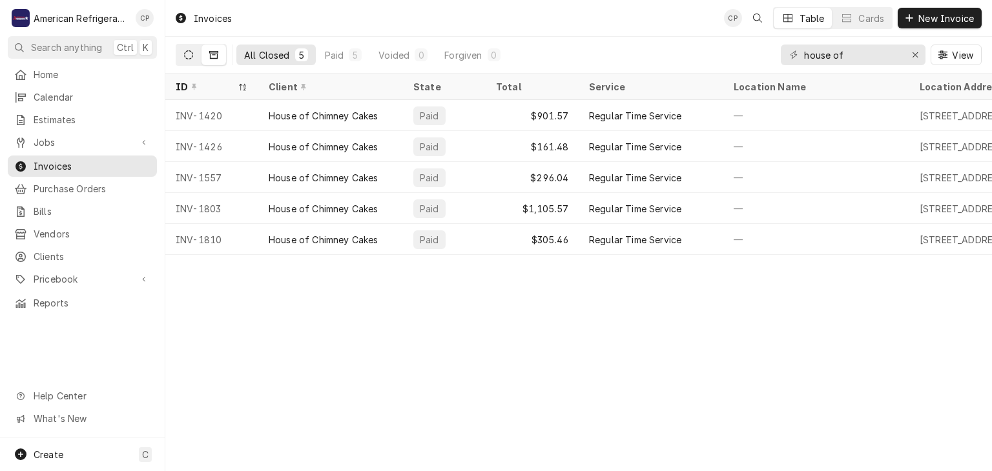
click at [191, 49] on button "Dynamic Content Wrapper" at bounding box center [188, 55] width 25 height 21
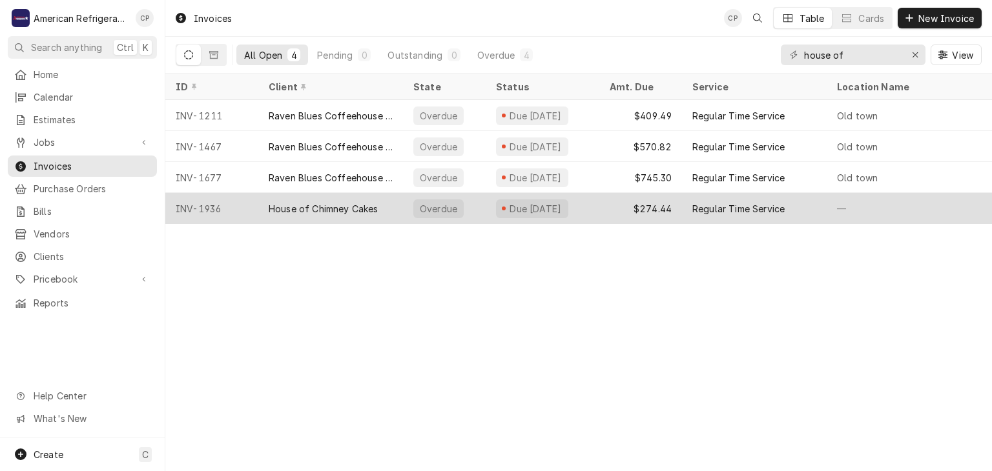
click at [254, 204] on div "INV-1936" at bounding box center [211, 208] width 93 height 31
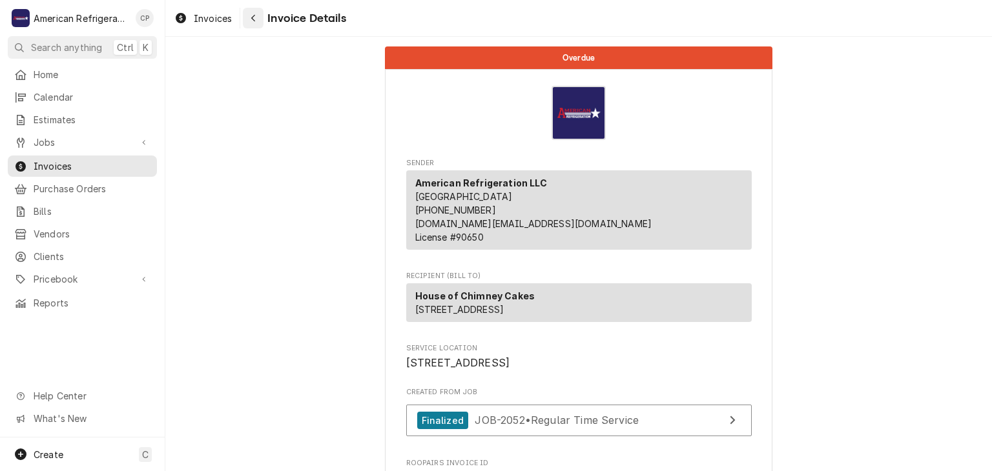
click at [256, 19] on icon "Navigate back" at bounding box center [254, 18] width 6 height 9
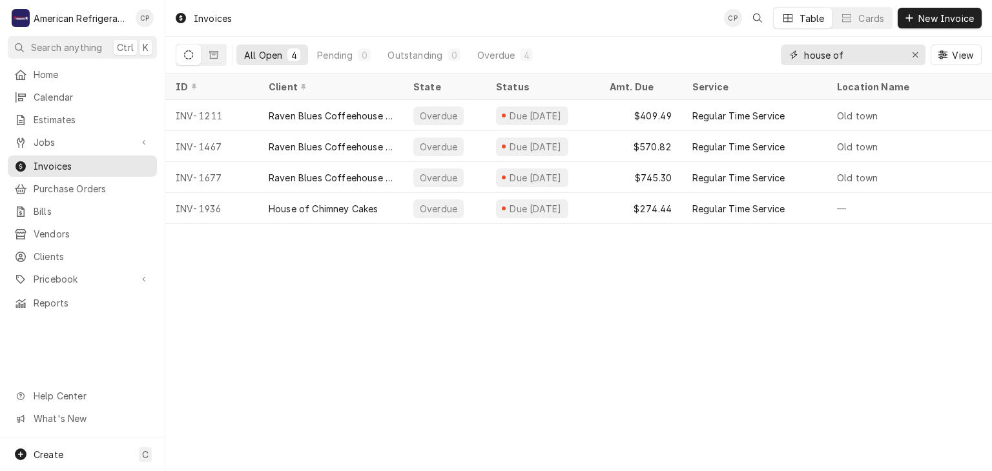
click at [882, 54] on input "house of" at bounding box center [852, 55] width 97 height 21
type input "holida"
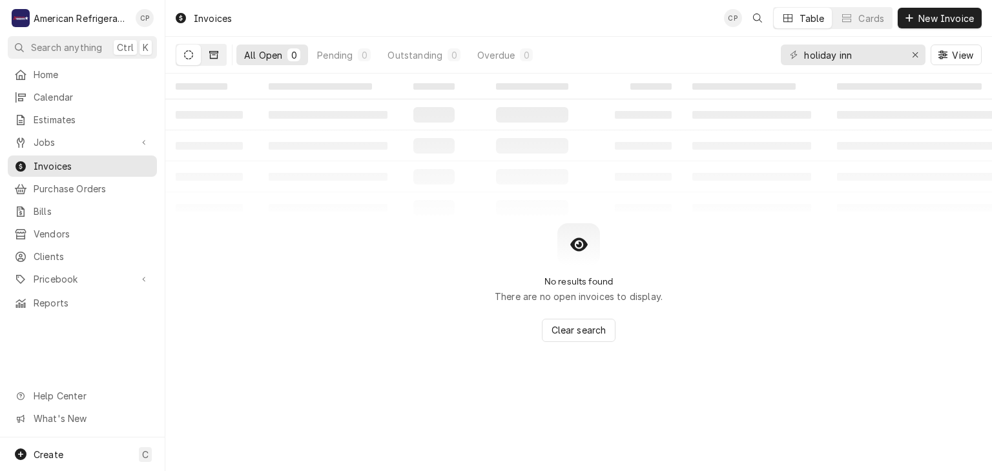
click at [224, 60] on button "Dynamic Content Wrapper" at bounding box center [214, 55] width 25 height 21
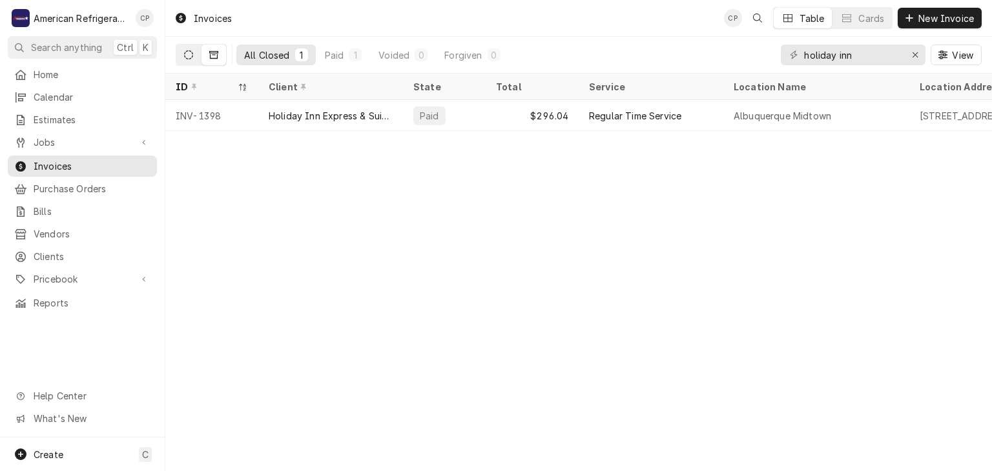
click at [183, 55] on button "Dynamic Content Wrapper" at bounding box center [188, 55] width 25 height 21
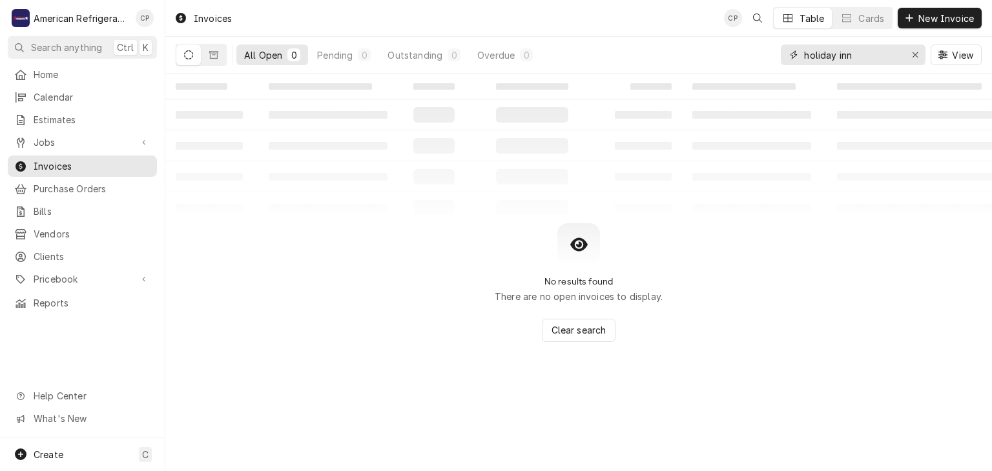
click at [880, 57] on input "holiday inn" at bounding box center [852, 55] width 97 height 21
click at [879, 57] on input "holiday inn" at bounding box center [852, 55] width 97 height 21
type input "thai"
click at [218, 57] on button "Dynamic Content Wrapper" at bounding box center [214, 55] width 25 height 21
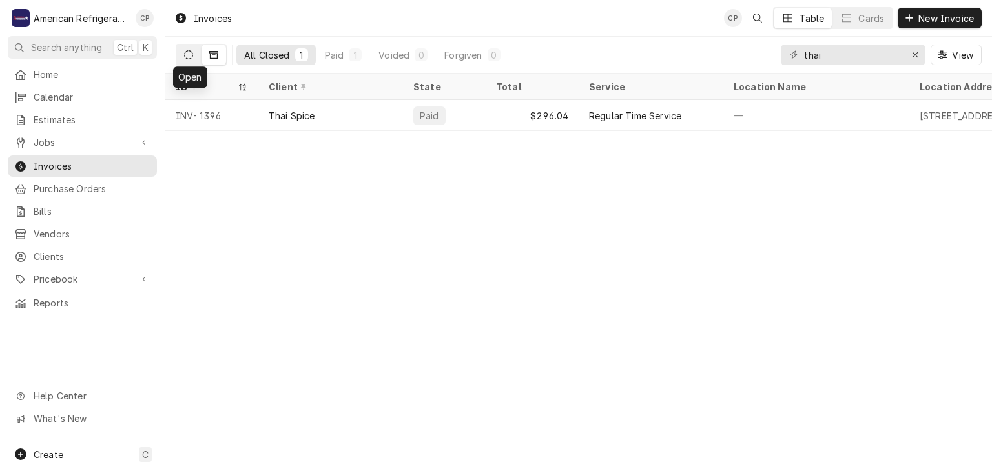
click at [187, 57] on icon "Dynamic Content Wrapper" at bounding box center [188, 54] width 9 height 9
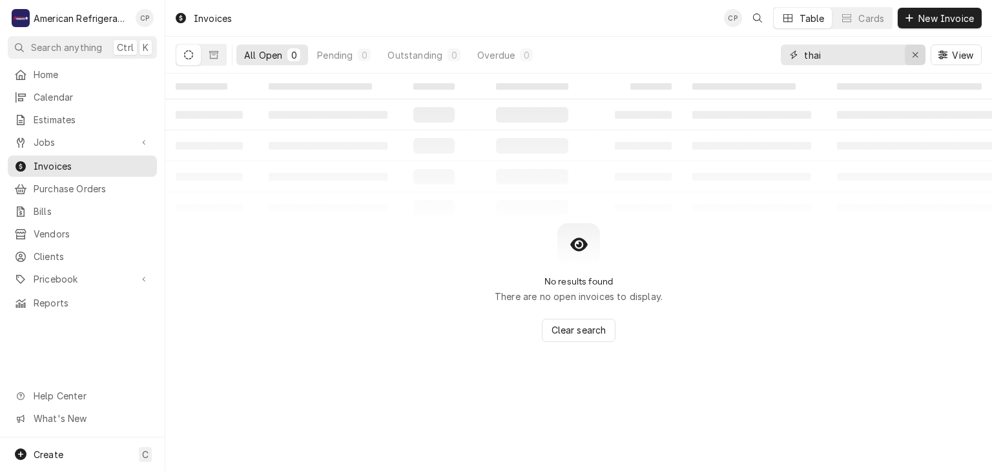
click at [913, 50] on icon "Erase input" at bounding box center [915, 54] width 7 height 9
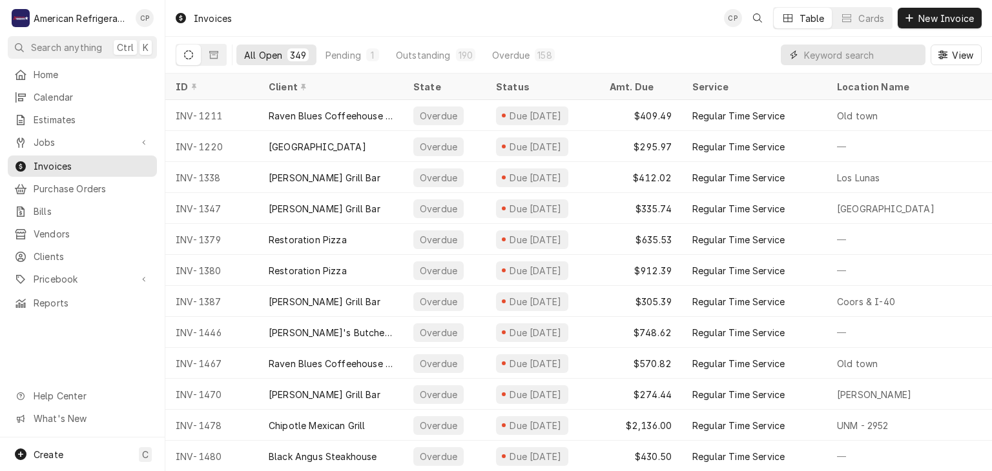
click at [836, 50] on input "Dynamic Content Wrapper" at bounding box center [861, 55] width 115 height 21
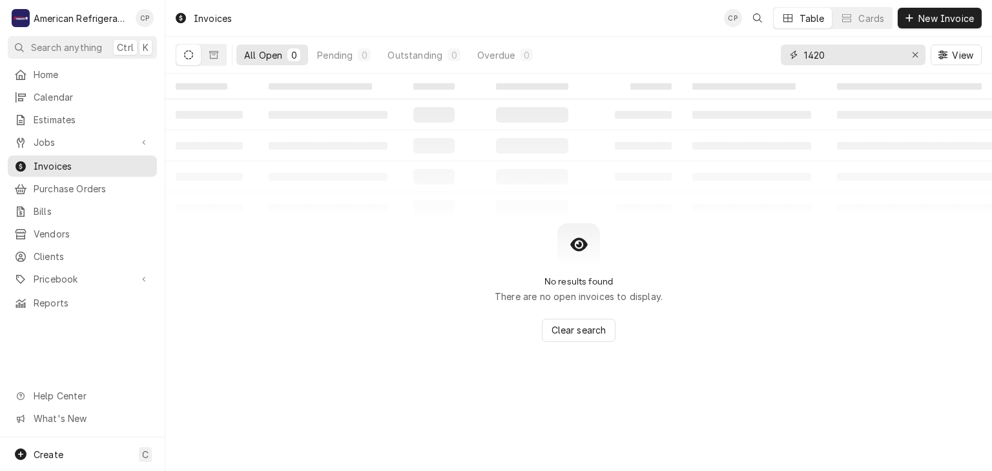
click at [874, 57] on input "1420" at bounding box center [852, 55] width 97 height 21
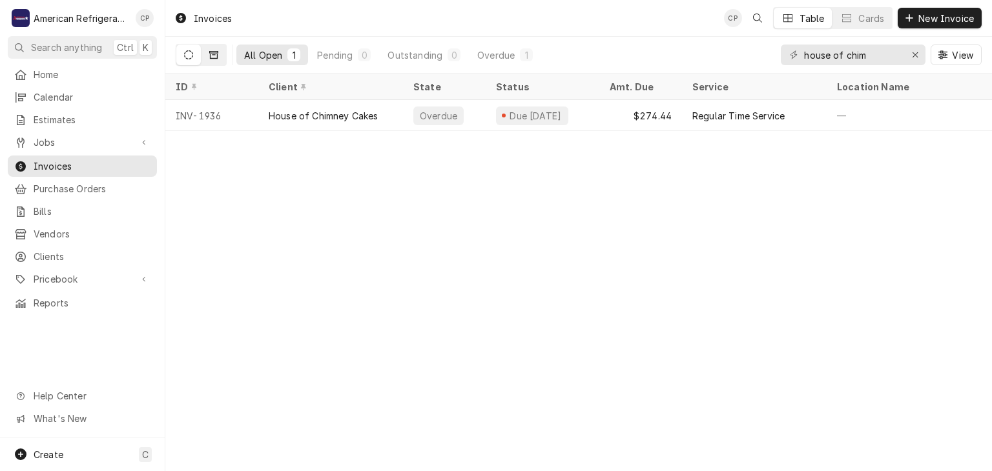
click at [217, 56] on icon "Dynamic Content Wrapper" at bounding box center [213, 55] width 9 height 8
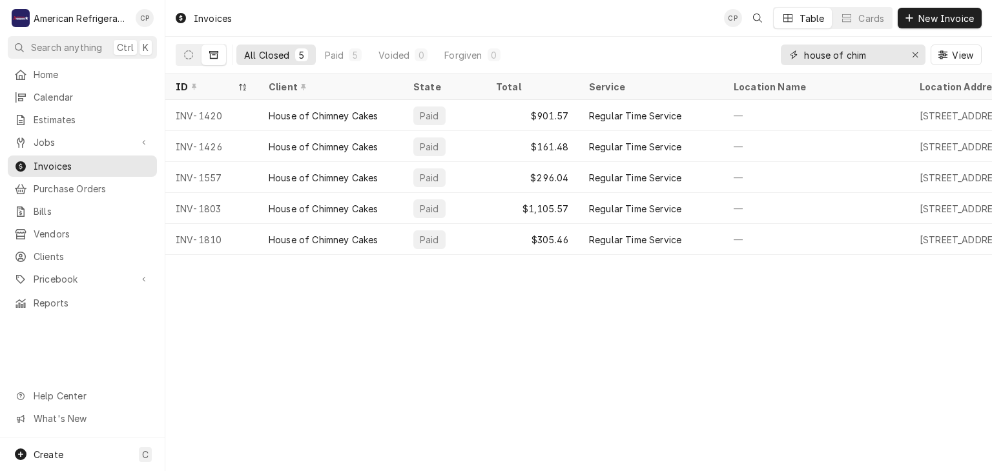
click at [852, 59] on input "house of chim" at bounding box center [852, 55] width 97 height 21
click at [852, 58] on input "house of chim" at bounding box center [852, 55] width 97 height 21
click at [852, 57] on input "house of chim" at bounding box center [852, 55] width 97 height 21
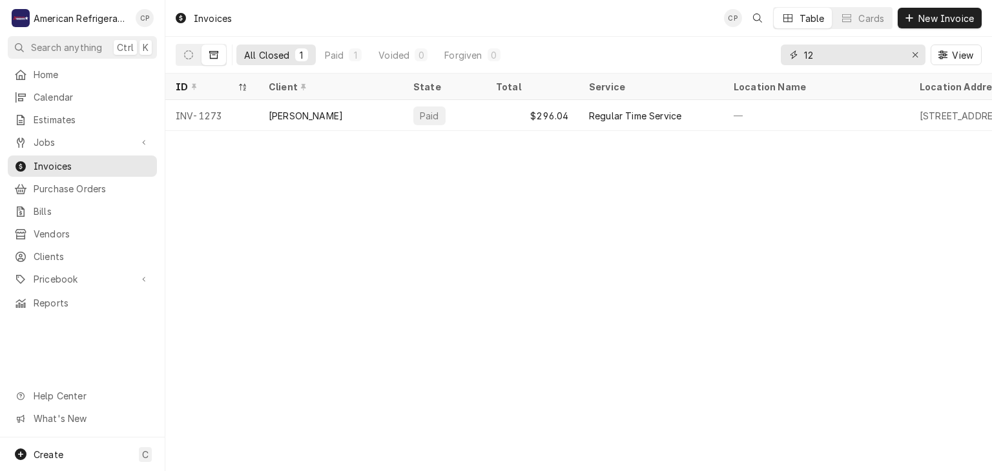
type input "1"
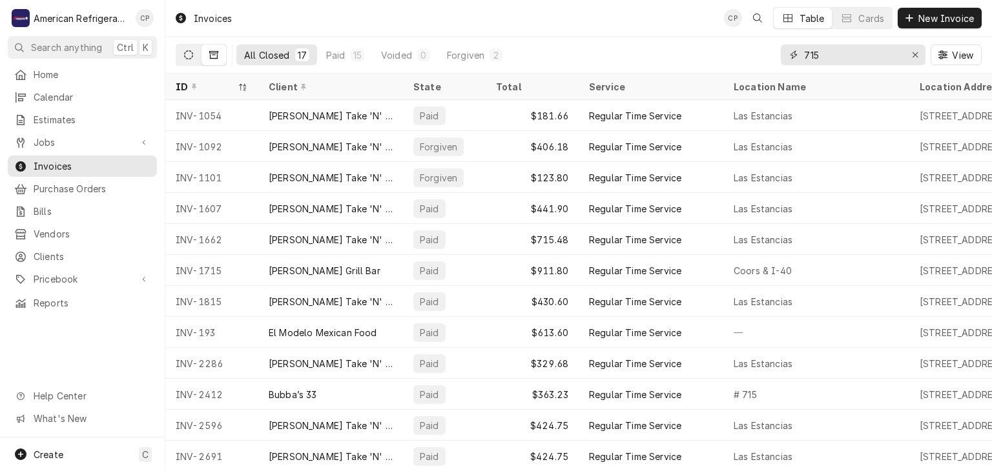
type input "715"
click at [183, 56] on button "Dynamic Content Wrapper" at bounding box center [188, 55] width 25 height 21
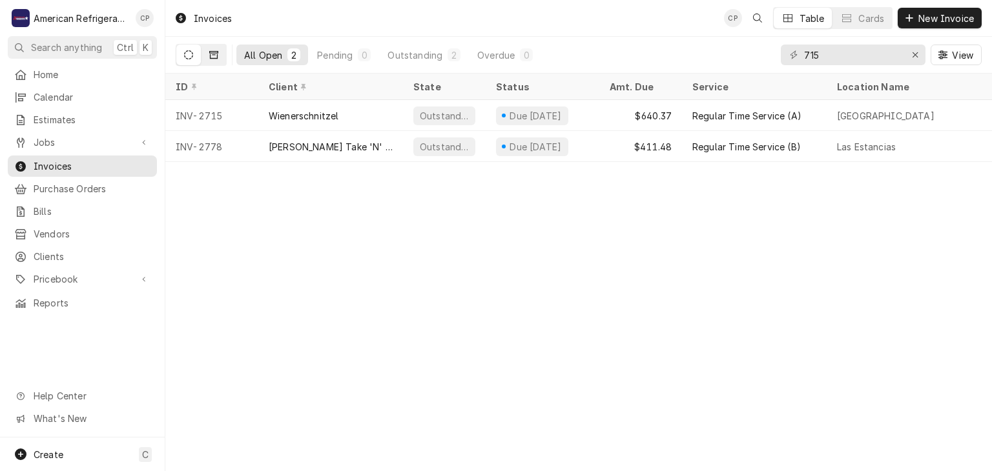
click at [210, 59] on icon "Dynamic Content Wrapper" at bounding box center [213, 54] width 9 height 9
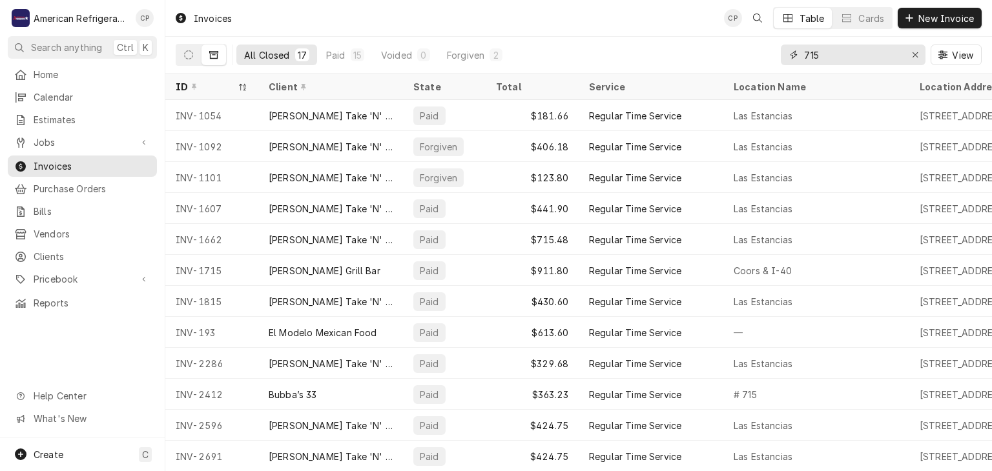
click at [857, 56] on input "715" at bounding box center [852, 55] width 97 height 21
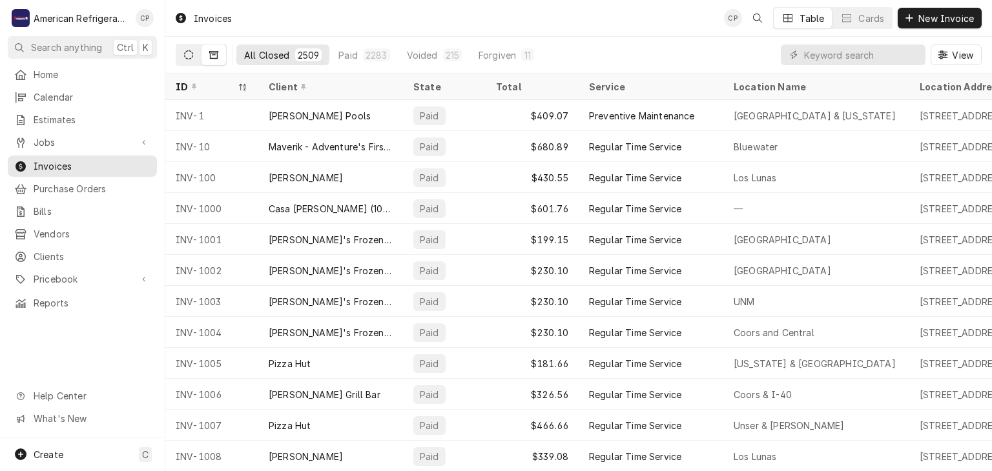
click at [189, 53] on icon "Dynamic Content Wrapper" at bounding box center [188, 54] width 9 height 9
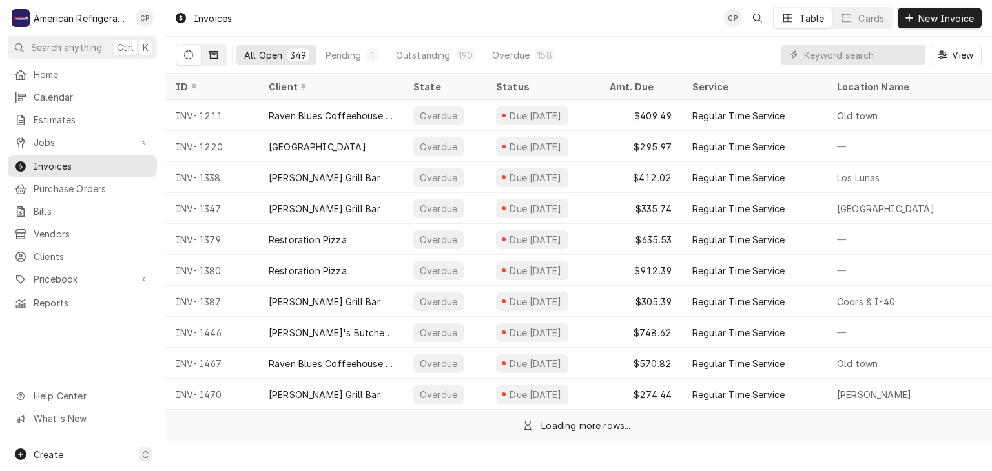
click at [215, 54] on icon "Dynamic Content Wrapper" at bounding box center [213, 54] width 9 height 9
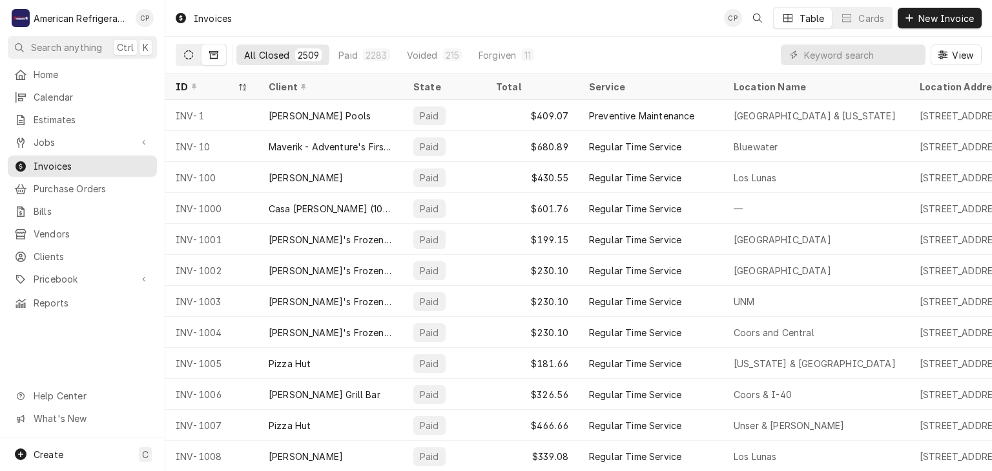
click at [185, 59] on icon "Dynamic Content Wrapper" at bounding box center [188, 54] width 9 height 9
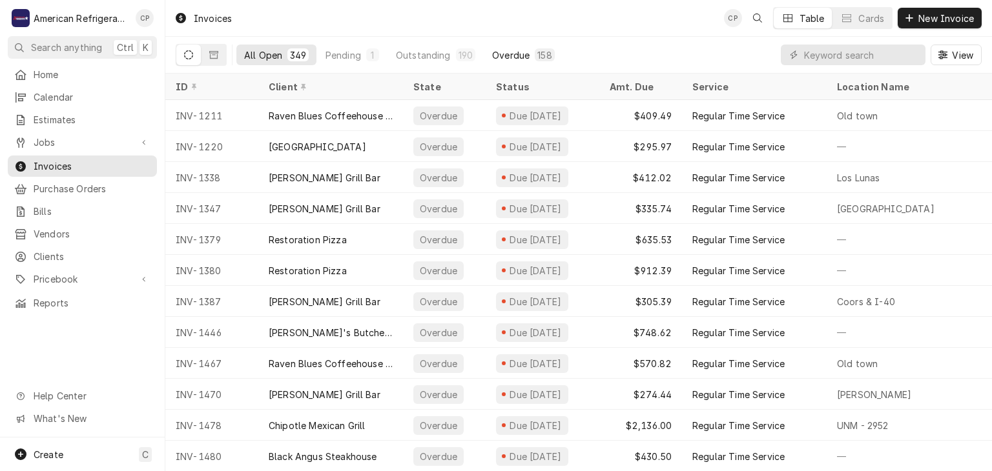
click at [511, 58] on div "Overdue" at bounding box center [510, 55] width 37 height 14
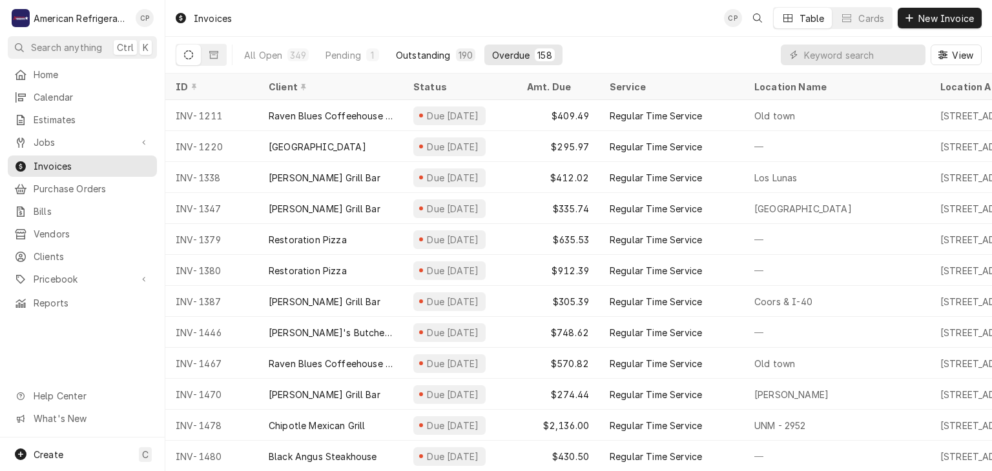
click at [440, 54] on div "Outstanding" at bounding box center [423, 55] width 55 height 14
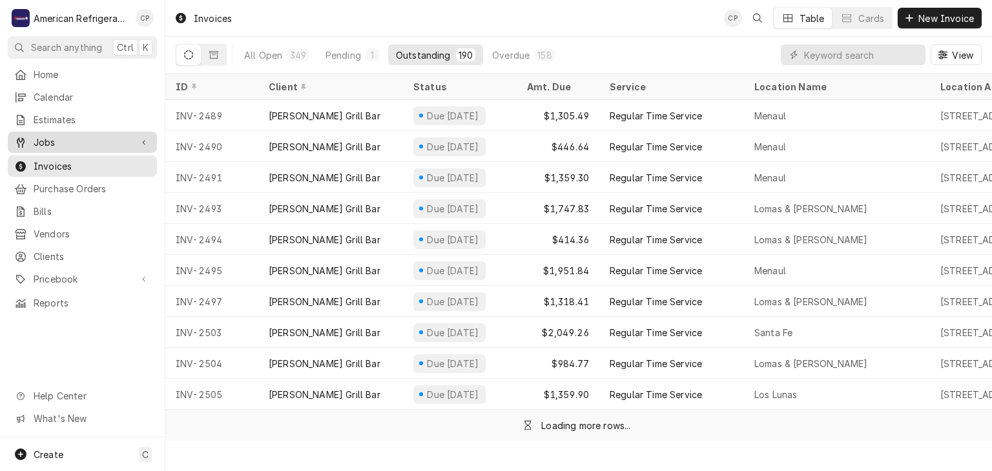
click at [90, 141] on span "Jobs" at bounding box center [83, 143] width 98 height 14
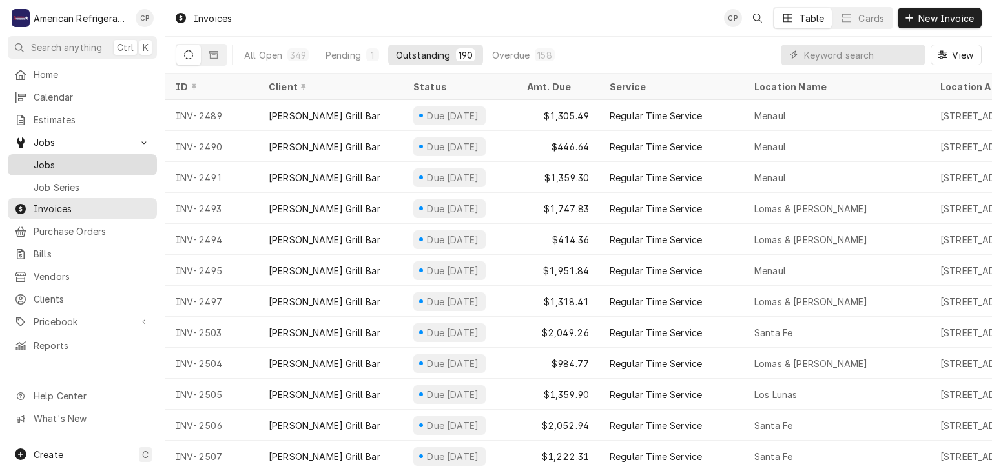
click at [89, 161] on span "Jobs" at bounding box center [92, 165] width 117 height 14
